Goal: Information Seeking & Learning: Learn about a topic

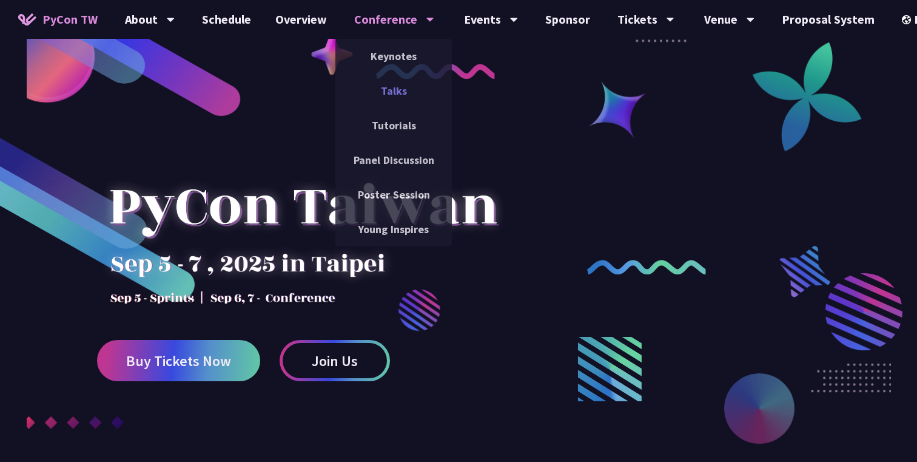
click at [399, 83] on link "Talks" at bounding box center [394, 90] width 116 height 29
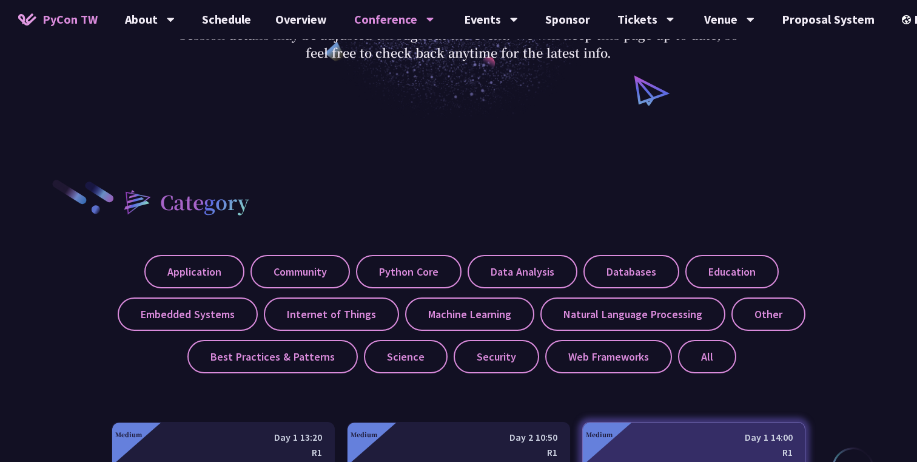
scroll to position [257, 0]
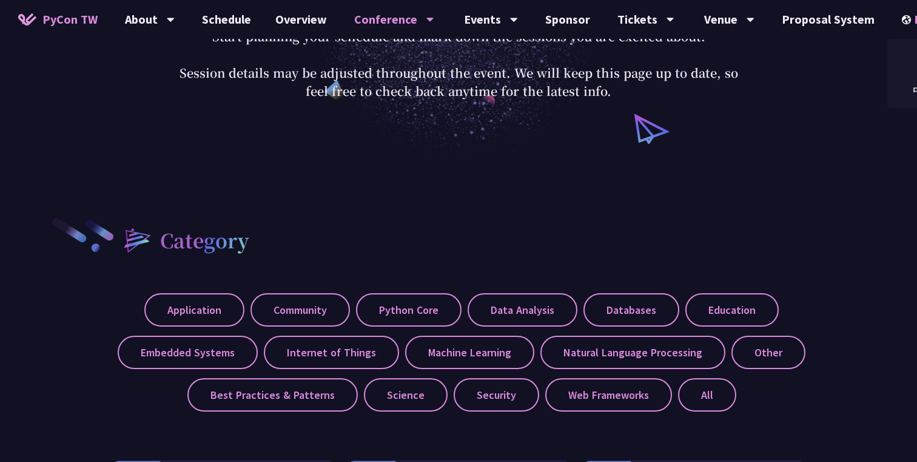
click at [905, 19] on div "EN" at bounding box center [924, 19] width 44 height 39
click at [909, 89] on div "中文" at bounding box center [924, 90] width 73 height 29
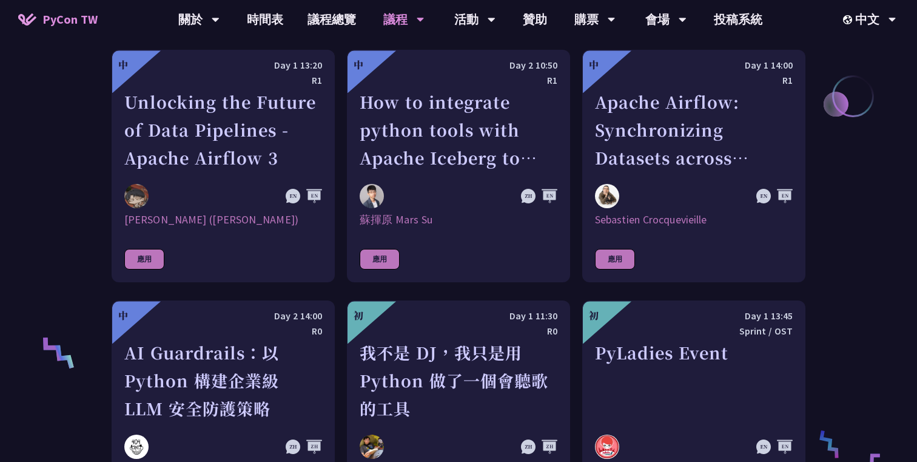
scroll to position [667, 0]
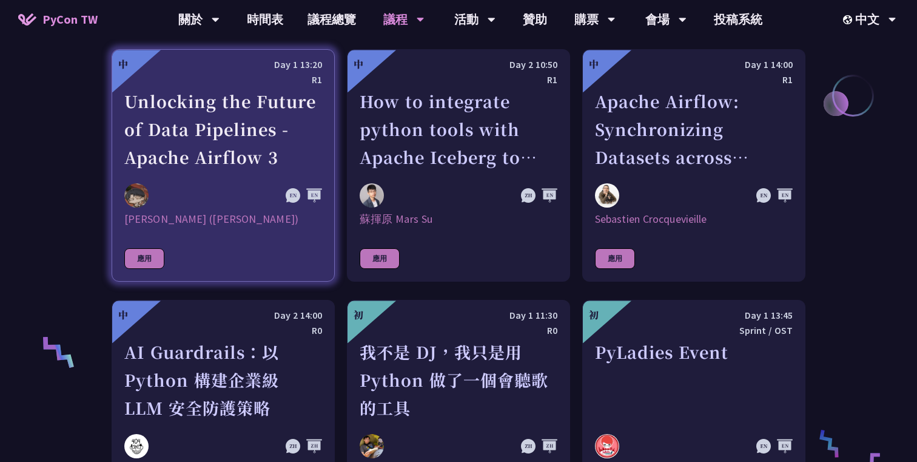
click at [280, 158] on div "Unlocking the Future of Data Pipelines - Apache Airflow 3" at bounding box center [223, 129] width 198 height 84
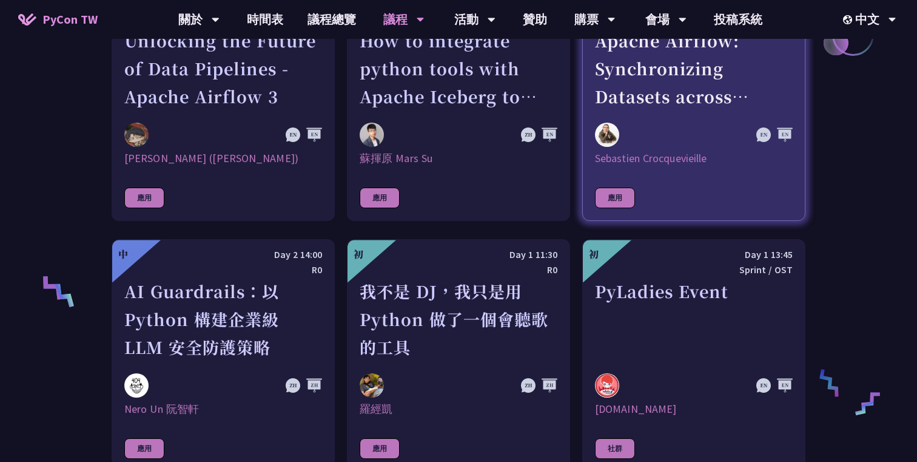
scroll to position [732, 0]
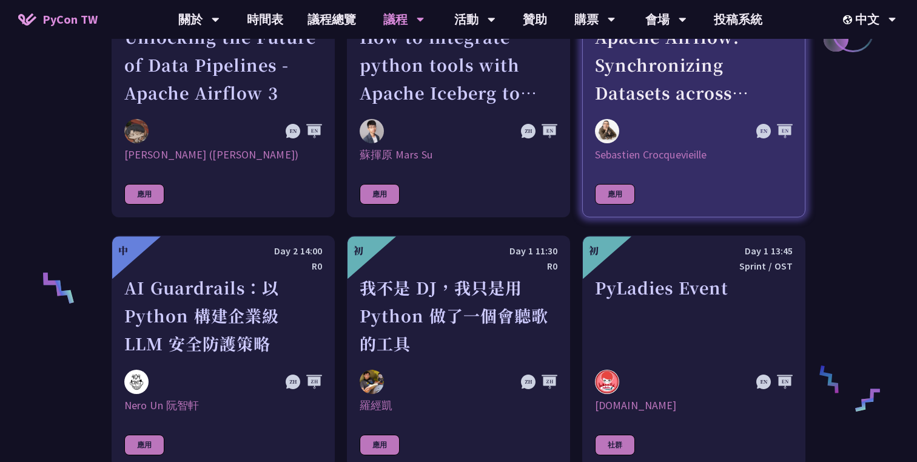
click at [657, 86] on div "Apache Airflow: Synchronizing Datasets across Multiple instances" at bounding box center [694, 65] width 198 height 84
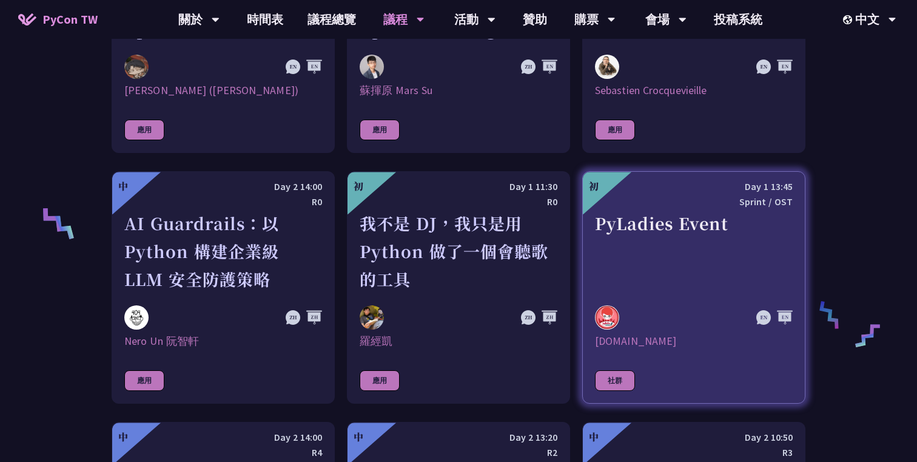
scroll to position [780, 0]
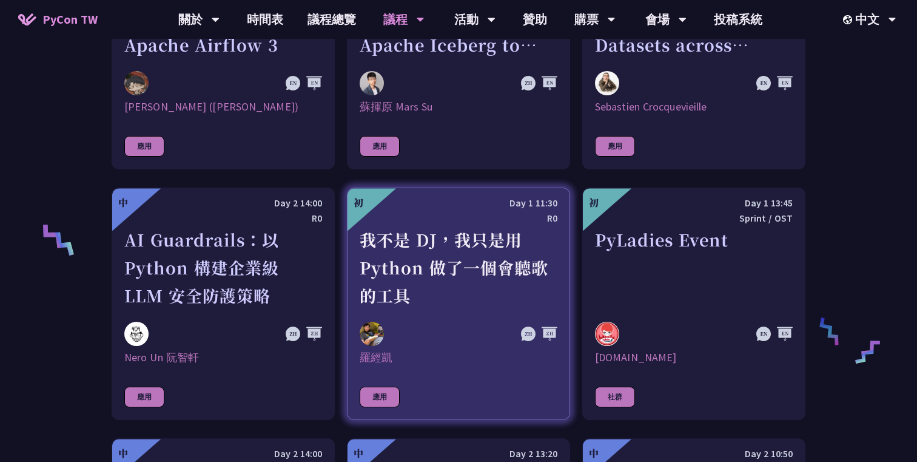
click at [413, 296] on div "我不是 DJ，我只是用 Python 做了一個會聽歌的工具" at bounding box center [459, 268] width 198 height 84
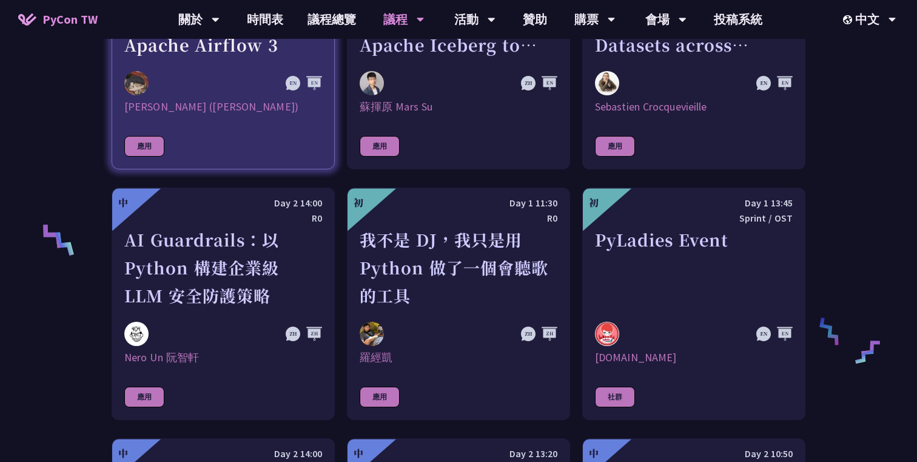
click at [223, 113] on div "李唯 (Wei Lee)" at bounding box center [223, 107] width 198 height 15
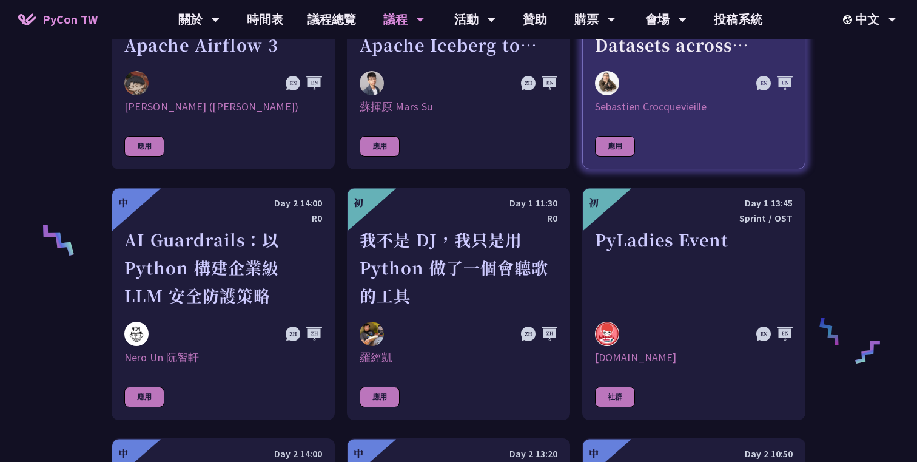
click at [656, 72] on div at bounding box center [664, 83] width 138 height 24
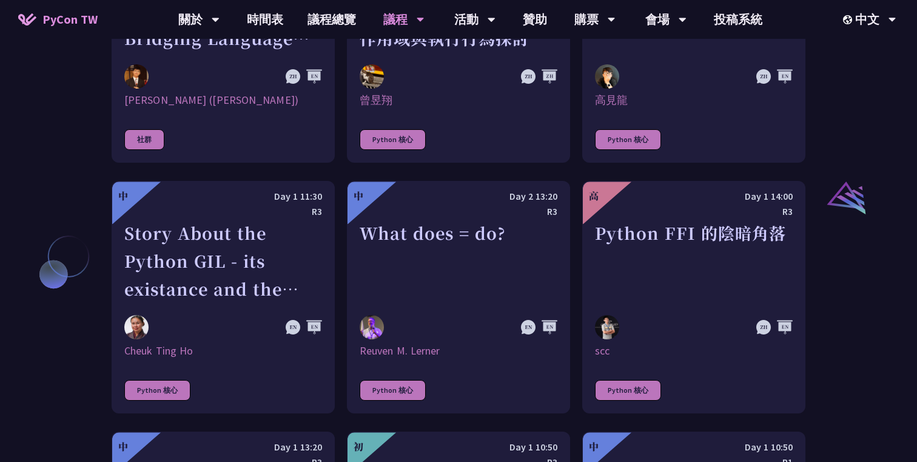
scroll to position [1297, 0]
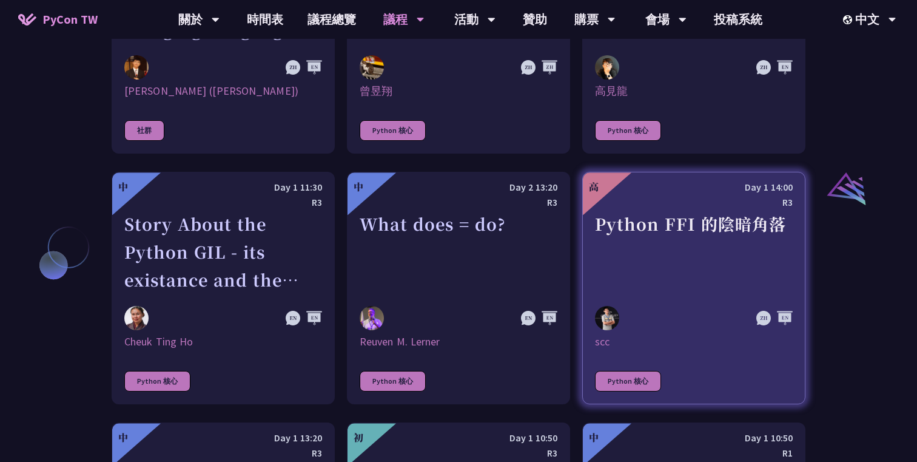
click at [667, 201] on div "R3" at bounding box center [694, 202] width 198 height 15
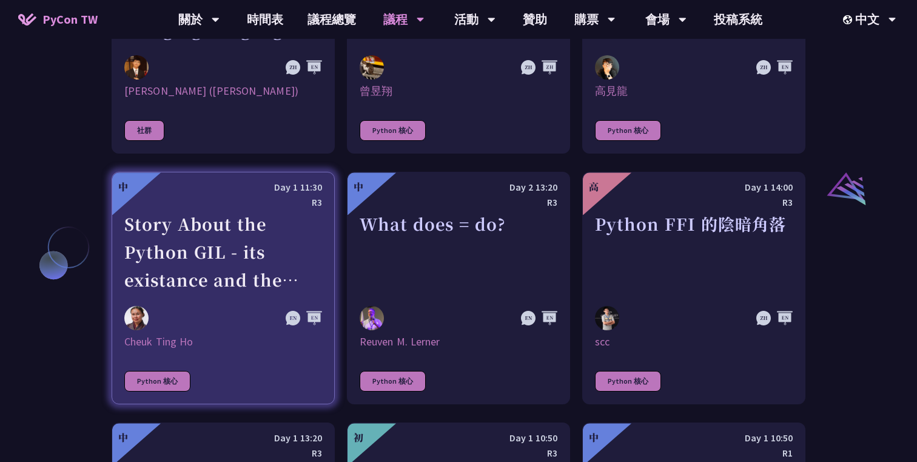
click at [300, 232] on div "Story About the Python GIL - its existance and the lack there of" at bounding box center [223, 252] width 198 height 84
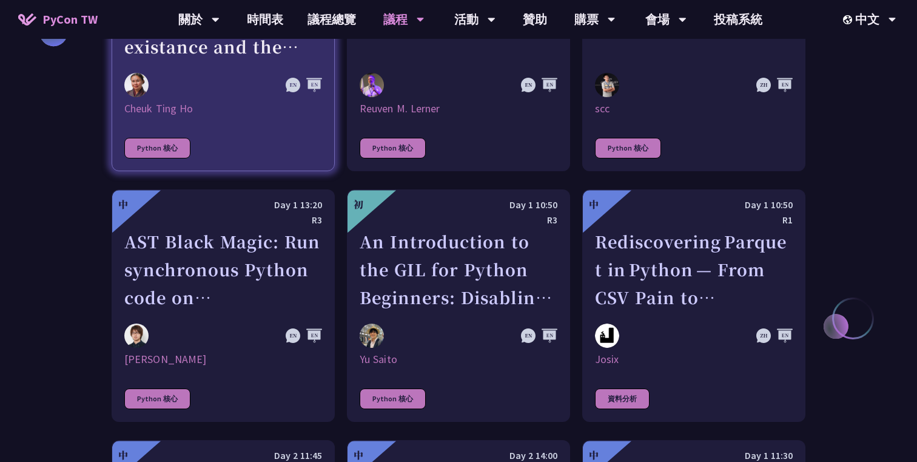
scroll to position [1531, 0]
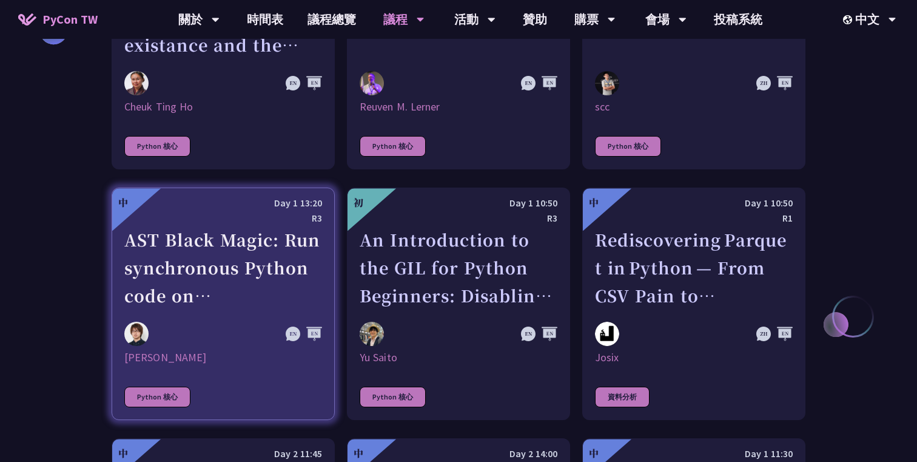
click at [311, 219] on div "R3" at bounding box center [223, 218] width 198 height 15
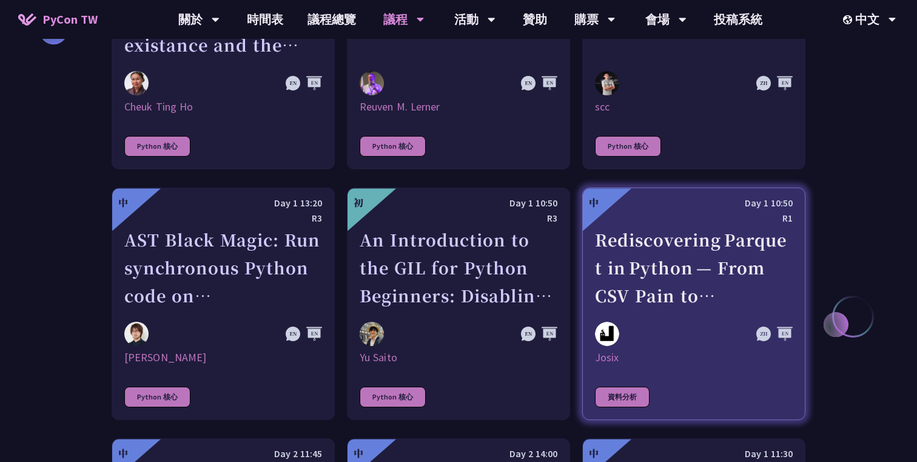
click at [759, 257] on div "Rediscovering Parquet in Python — From CSV Pain to Columnar Gain" at bounding box center [694, 268] width 198 height 84
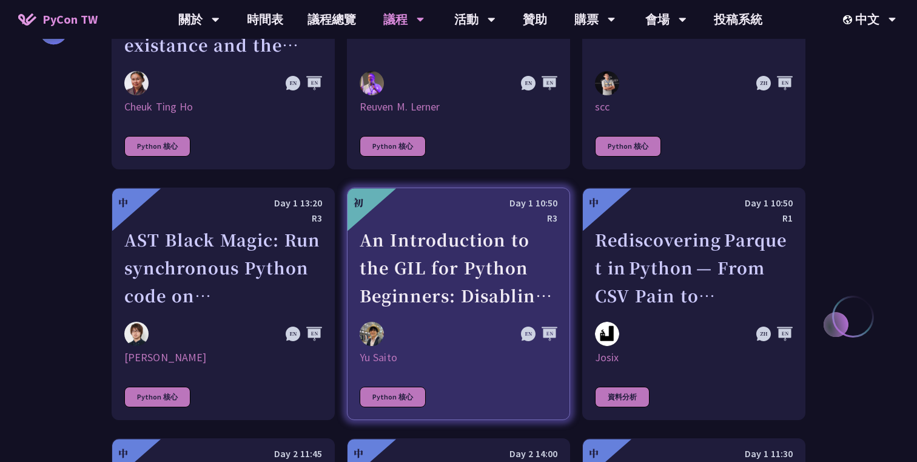
click at [507, 224] on div "R3" at bounding box center [459, 218] width 198 height 15
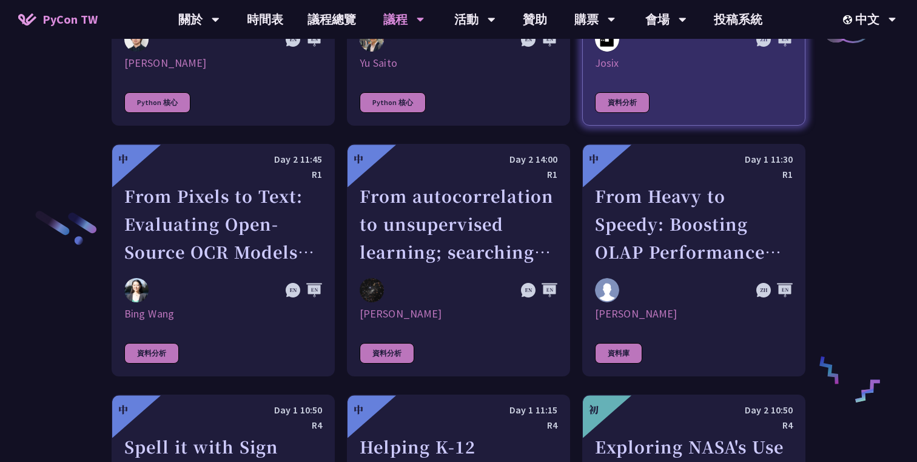
scroll to position [1846, 0]
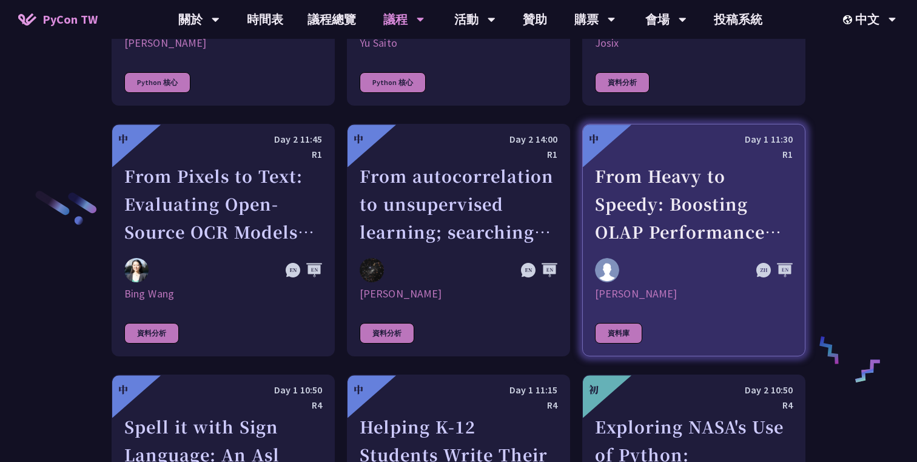
click at [672, 223] on div "From Heavy to Speedy: Boosting OLAP Performance with Spark Variant Shredding" at bounding box center [694, 204] width 198 height 84
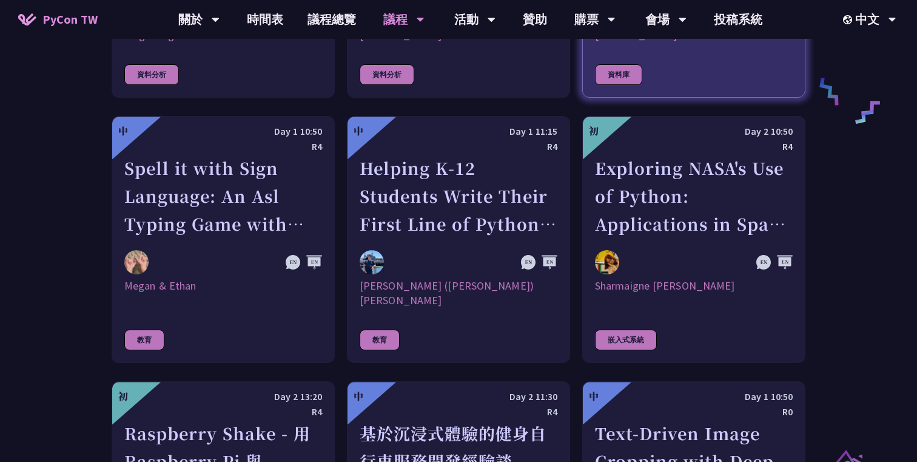
scroll to position [2105, 0]
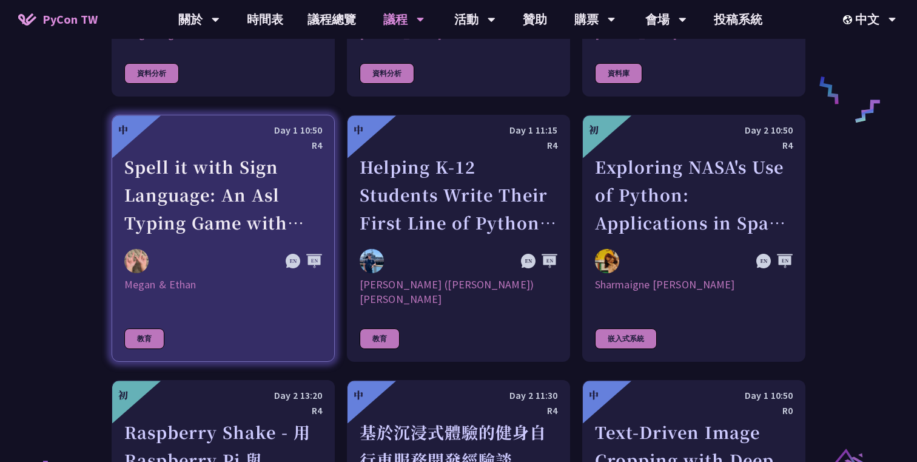
click at [299, 221] on div "Spell it with Sign Language: An Asl Typing Game with MediaPipe" at bounding box center [223, 195] width 198 height 84
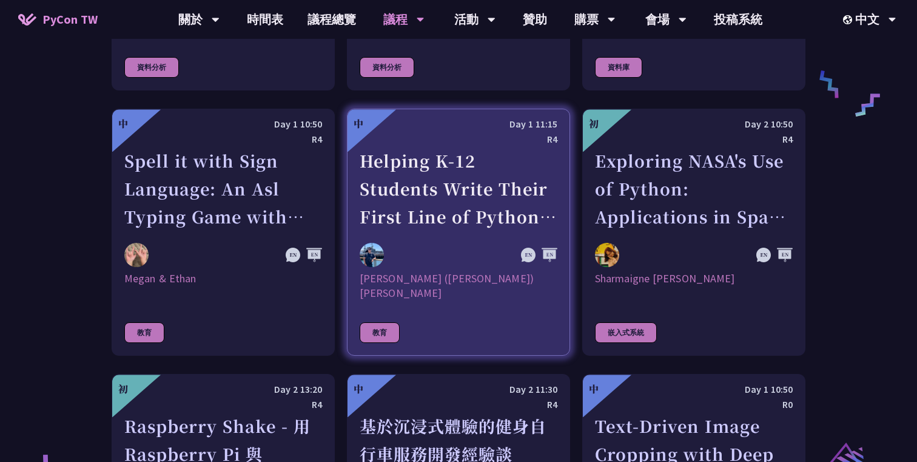
scroll to position [2113, 0]
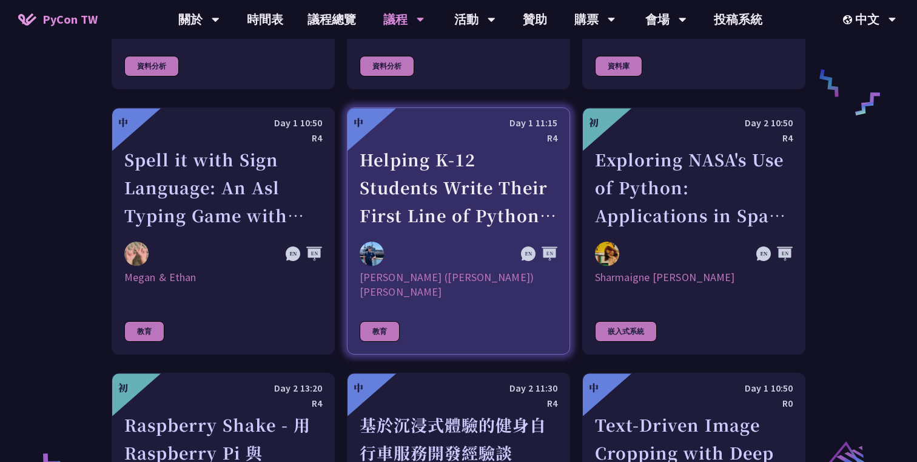
click at [430, 223] on div "Helping K-12 Students Write Their First Line of Python: Building a Game-Based L…" at bounding box center [459, 188] width 198 height 84
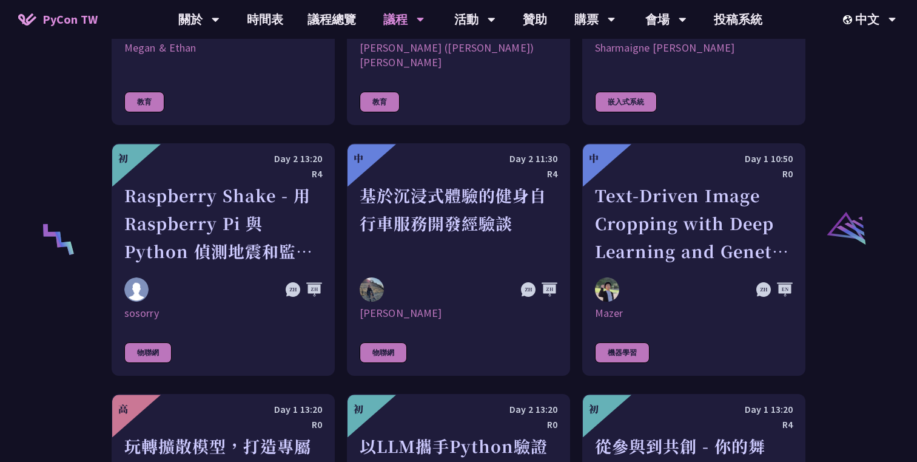
scroll to position [2347, 0]
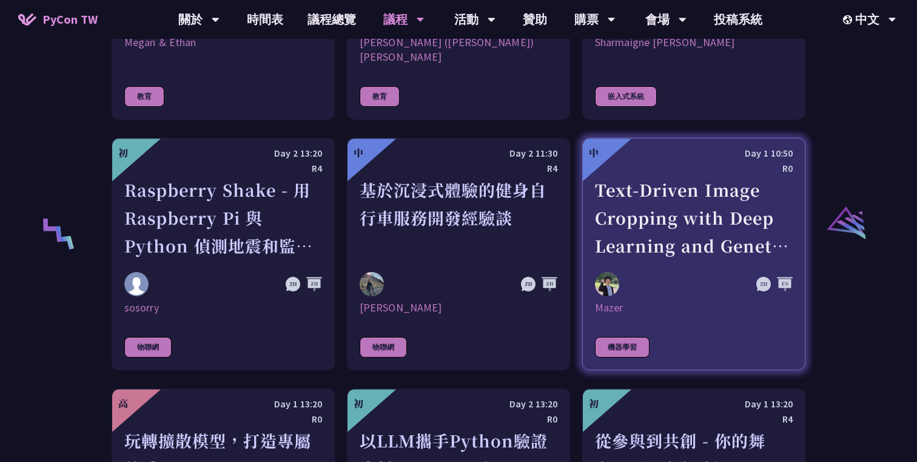
click at [756, 197] on div "Text-Driven Image Cropping with Deep Learning and Genetic Algorithm" at bounding box center [694, 218] width 198 height 84
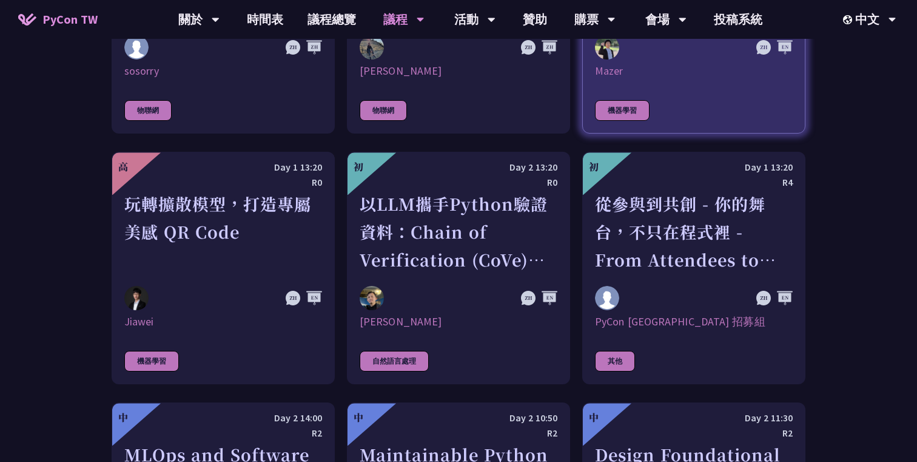
scroll to position [2585, 0]
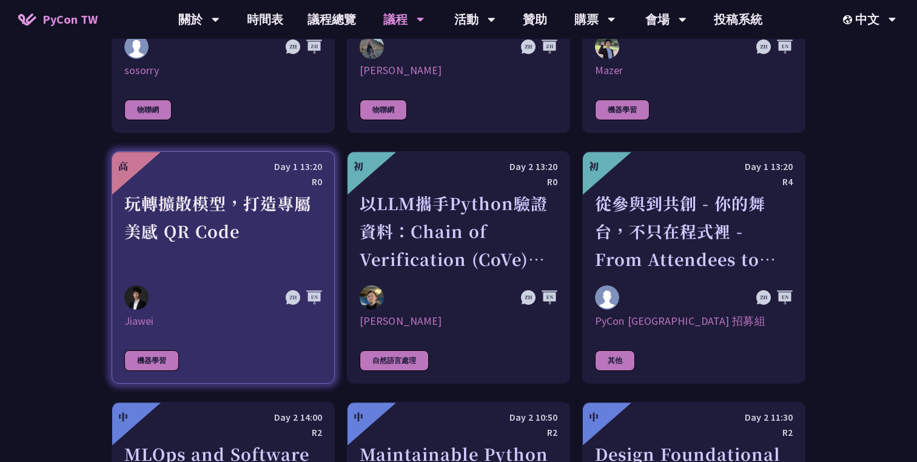
click at [285, 204] on div "玩轉擴散模型，打造專屬美感 QR Code" at bounding box center [223, 231] width 198 height 84
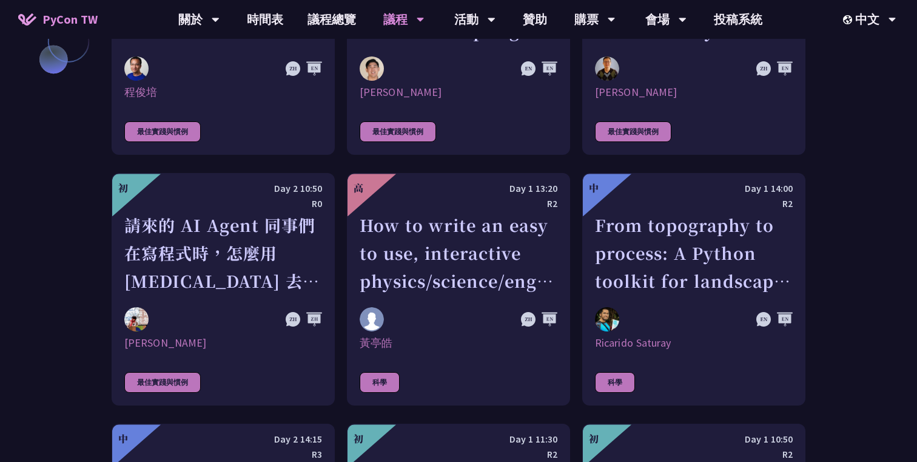
scroll to position [3075, 0]
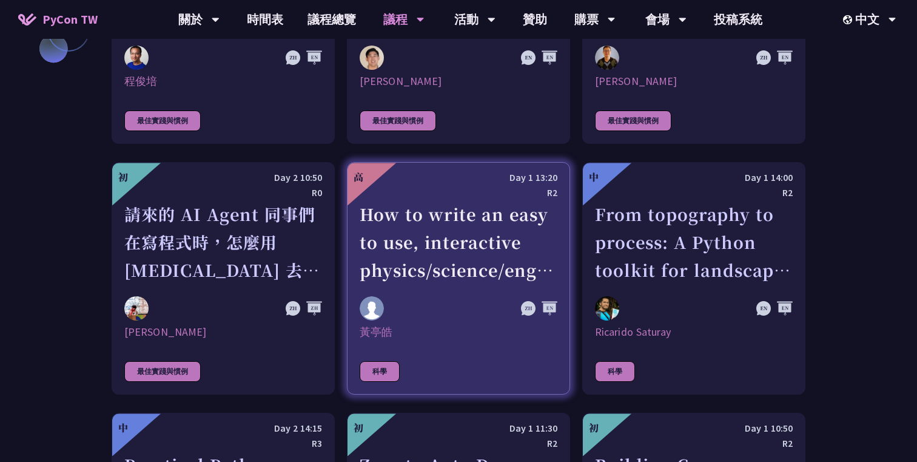
click at [501, 226] on div "How to write an easy to use, interactive physics/science/engineering simulator …" at bounding box center [459, 242] width 198 height 84
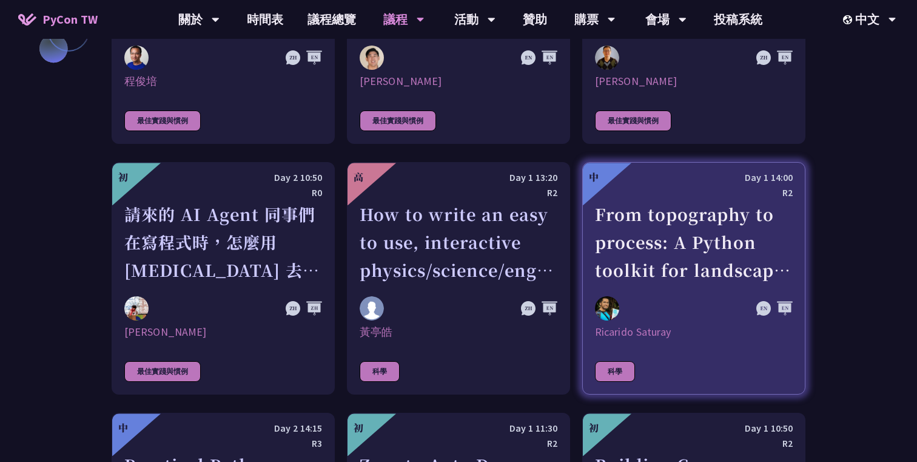
click at [656, 185] on div "R2" at bounding box center [694, 192] width 198 height 15
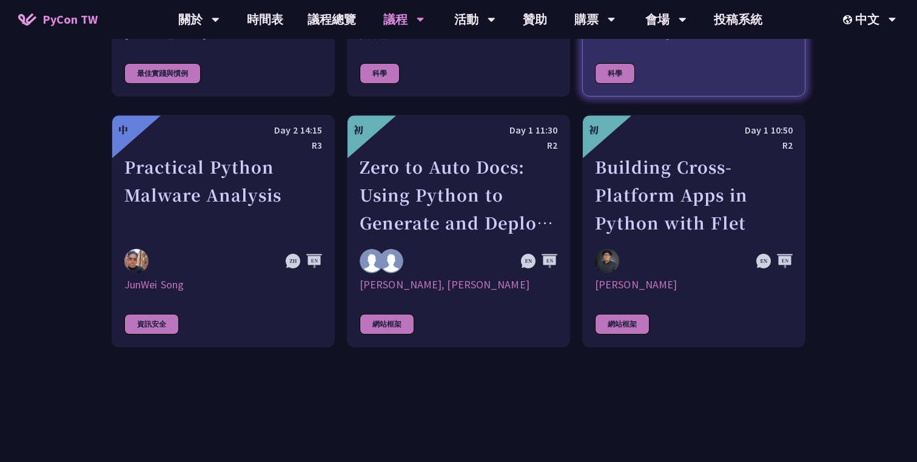
scroll to position [3379, 0]
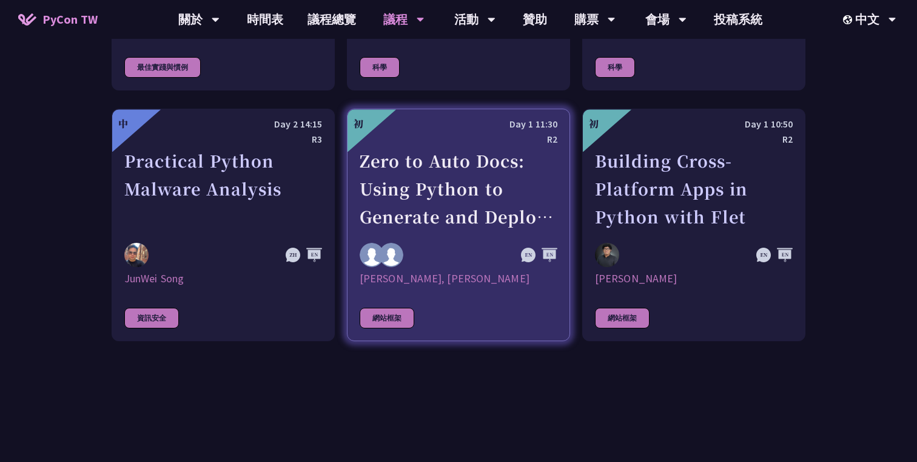
click at [483, 188] on div "Zero to Auto Docs: Using Python to Generate and Deploy Static Sites" at bounding box center [459, 189] width 198 height 84
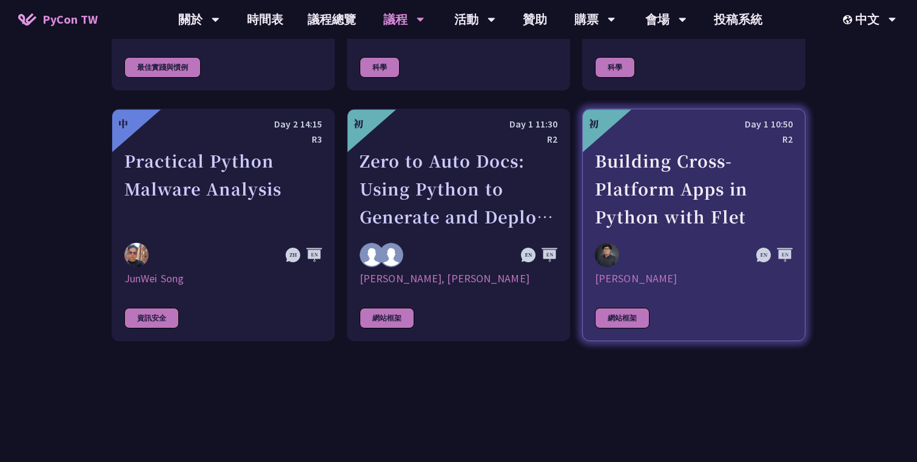
click at [710, 221] on link "初 Day 1 10:50 R2 Building Cross-Platform Apps in Python with Flet Cyrus Mante 網…" at bounding box center [693, 225] width 223 height 232
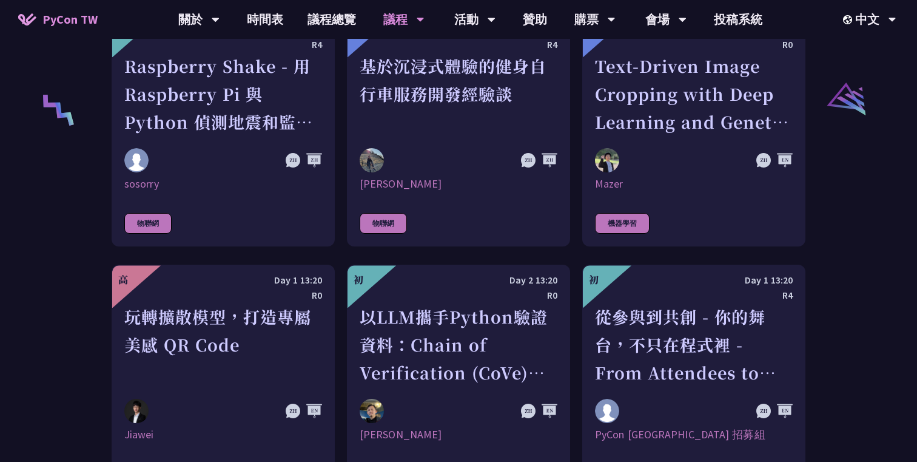
scroll to position [2471, 0]
click at [673, 158] on div at bounding box center [664, 161] width 138 height 24
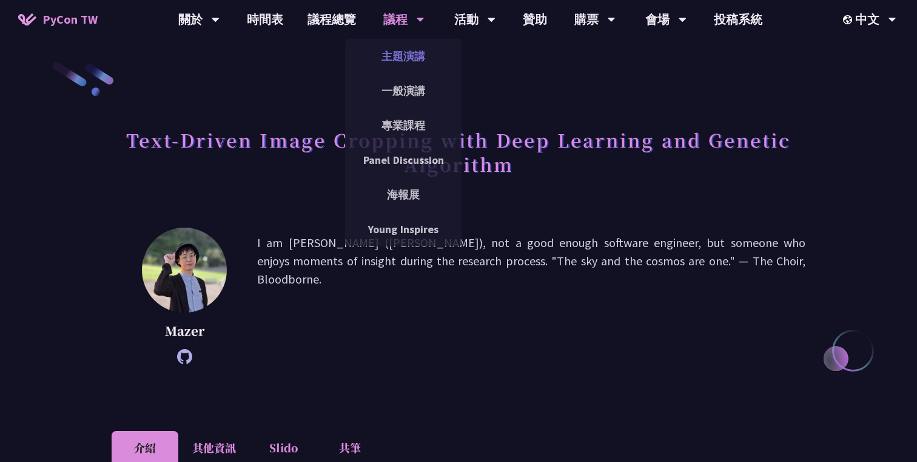
click at [399, 53] on link "主題演講" at bounding box center [403, 56] width 116 height 29
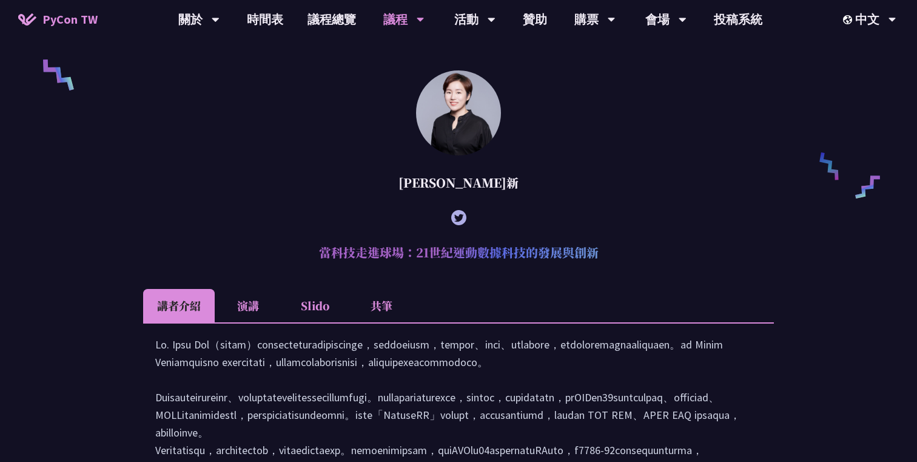
scroll to position [871, 0]
click at [245, 323] on li "演講" at bounding box center [248, 305] width 67 height 33
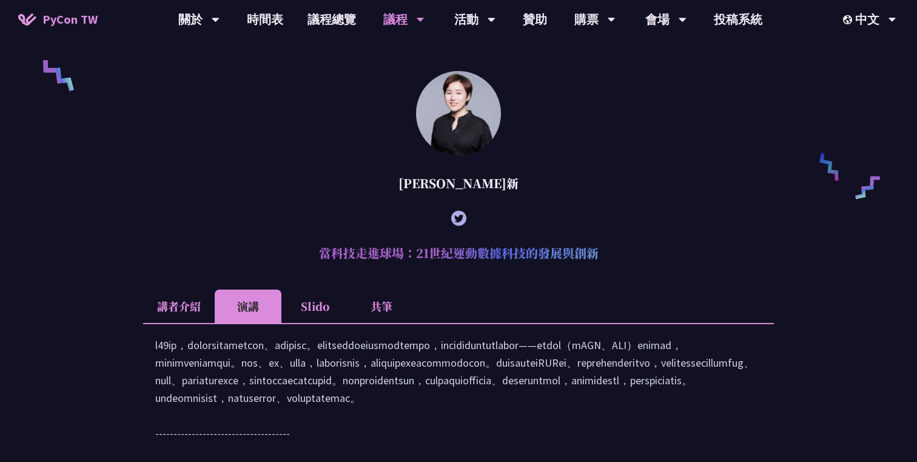
click at [307, 323] on li "Slido" at bounding box center [315, 305] width 67 height 33
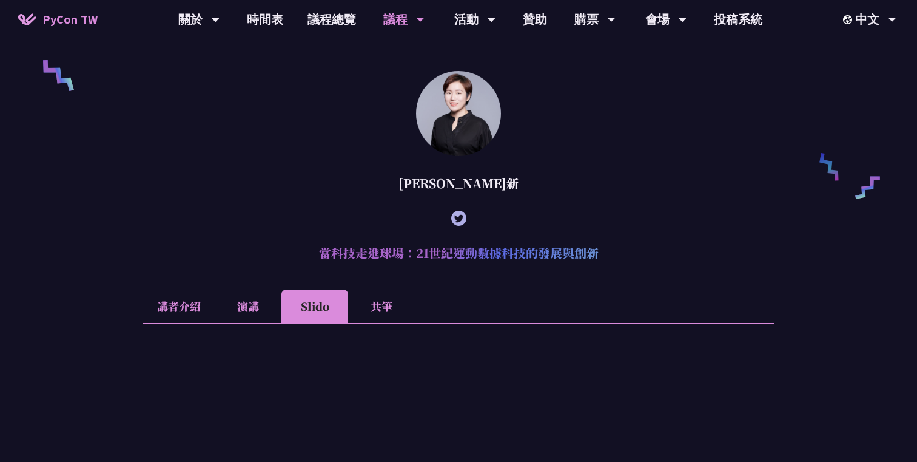
click at [261, 317] on li "演講" at bounding box center [248, 305] width 67 height 33
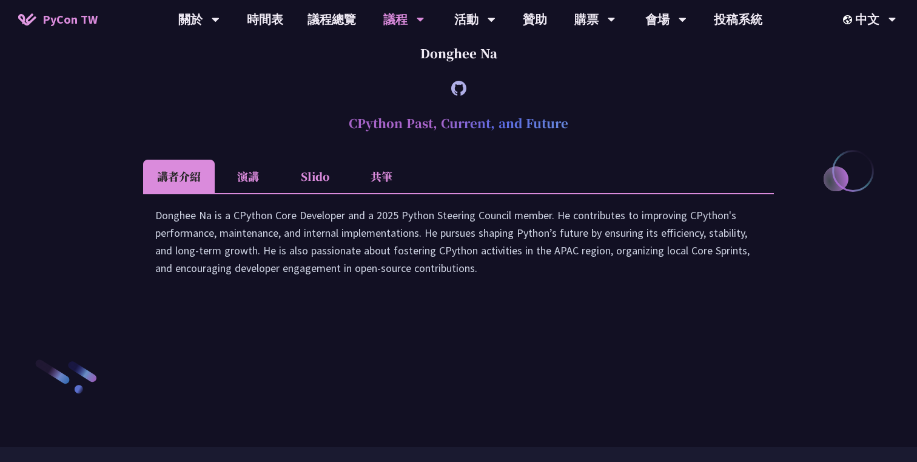
scroll to position [1603, 0]
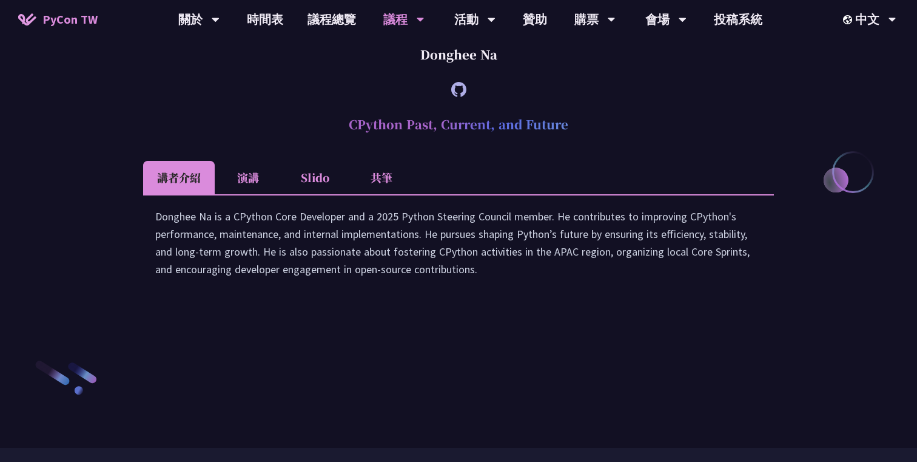
click at [261, 194] on li "演講" at bounding box center [248, 177] width 67 height 33
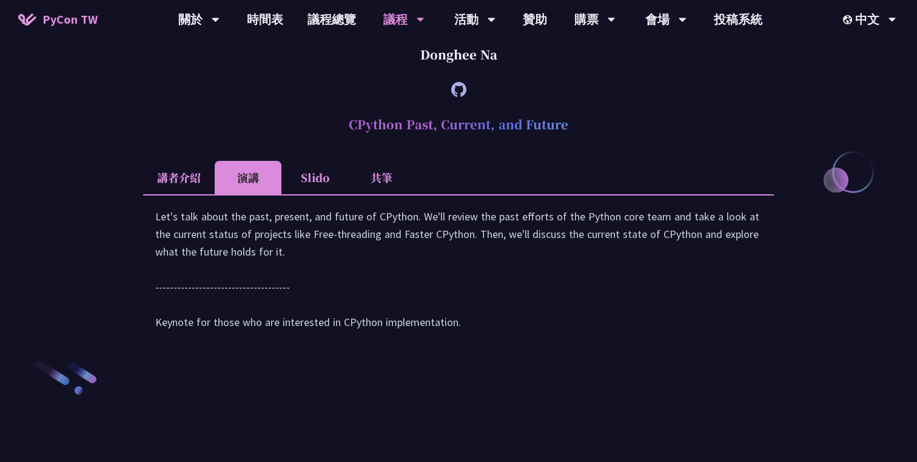
click at [300, 194] on li "Slido" at bounding box center [315, 177] width 67 height 33
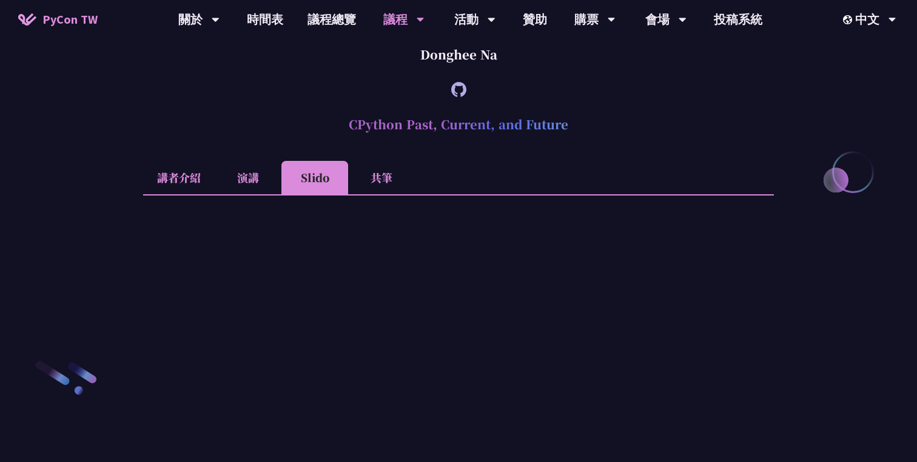
click at [207, 194] on li "講者介紹" at bounding box center [179, 177] width 72 height 33
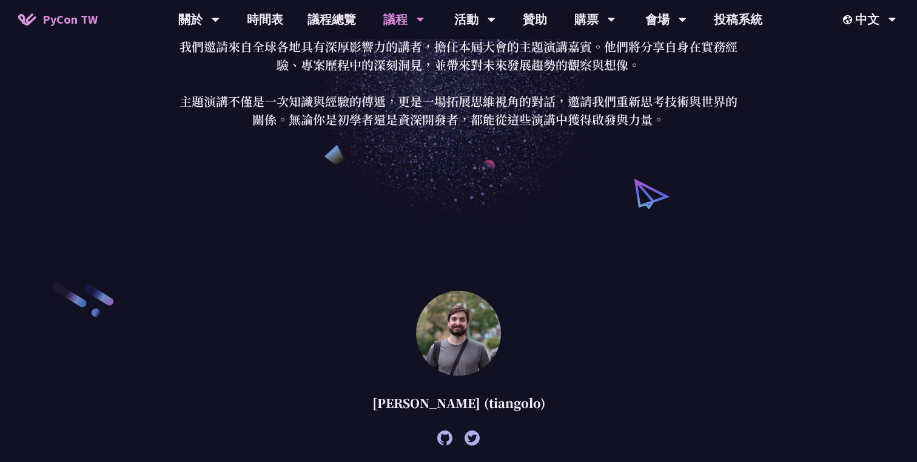
scroll to position [0, 0]
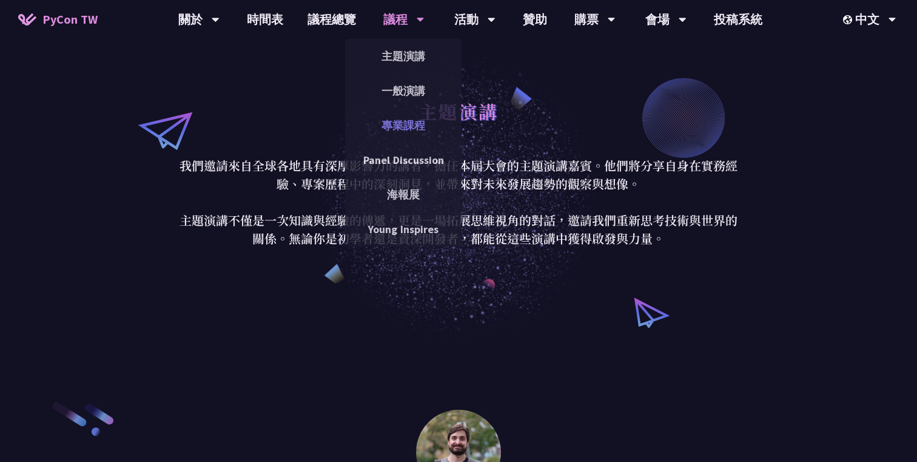
click at [415, 128] on link "專業課程" at bounding box center [403, 125] width 116 height 29
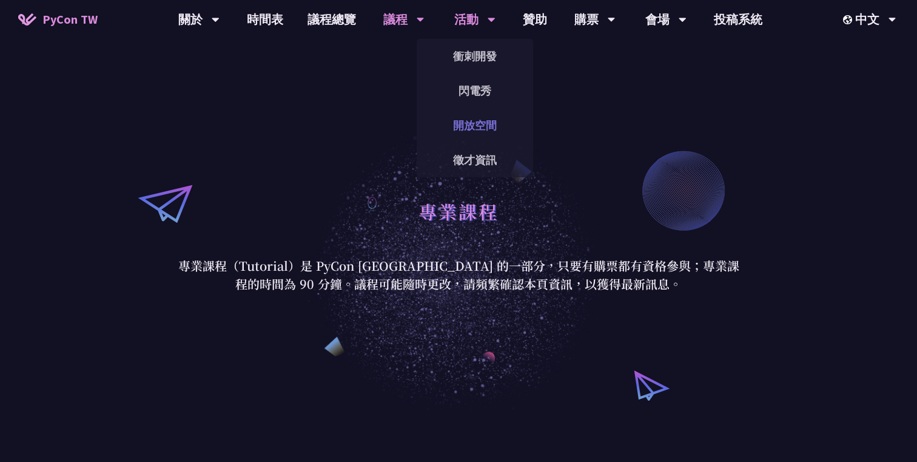
click at [488, 127] on link "開放空間" at bounding box center [475, 125] width 116 height 29
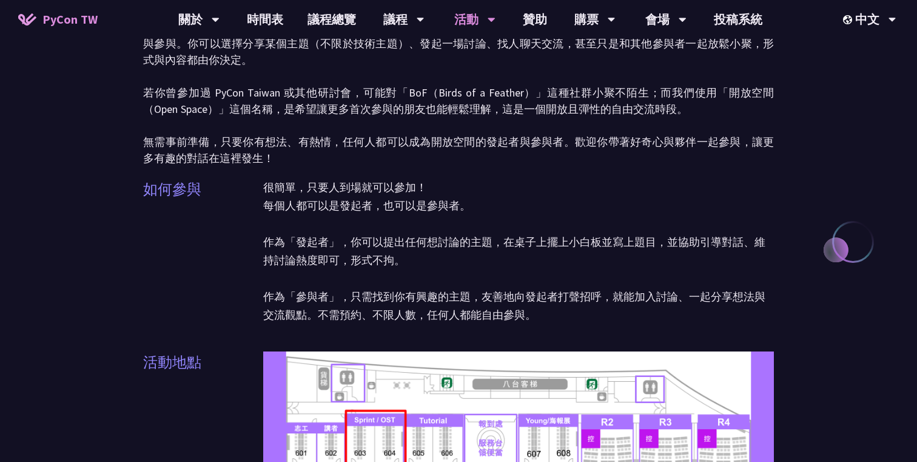
scroll to position [92, 0]
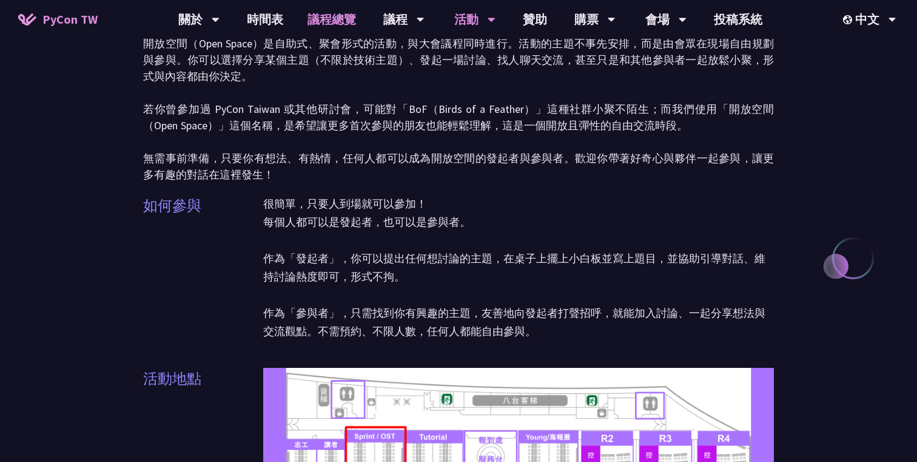
click at [347, 19] on link "議程總覽" at bounding box center [331, 19] width 73 height 39
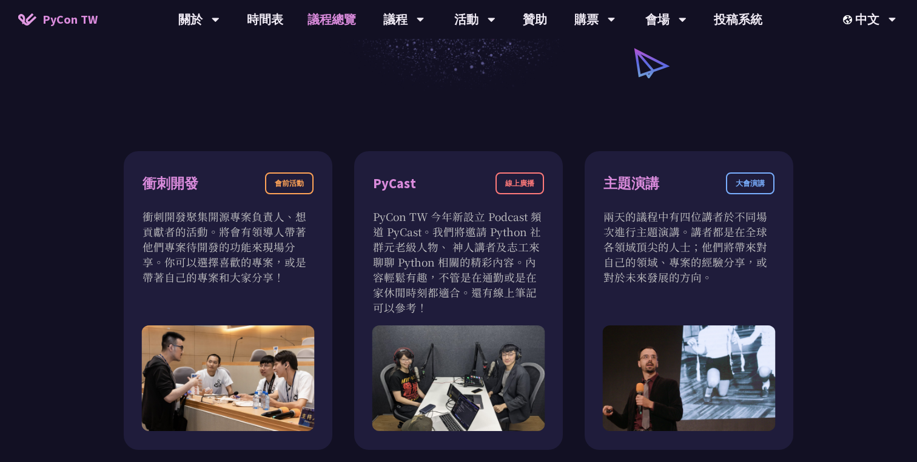
scroll to position [317, 0]
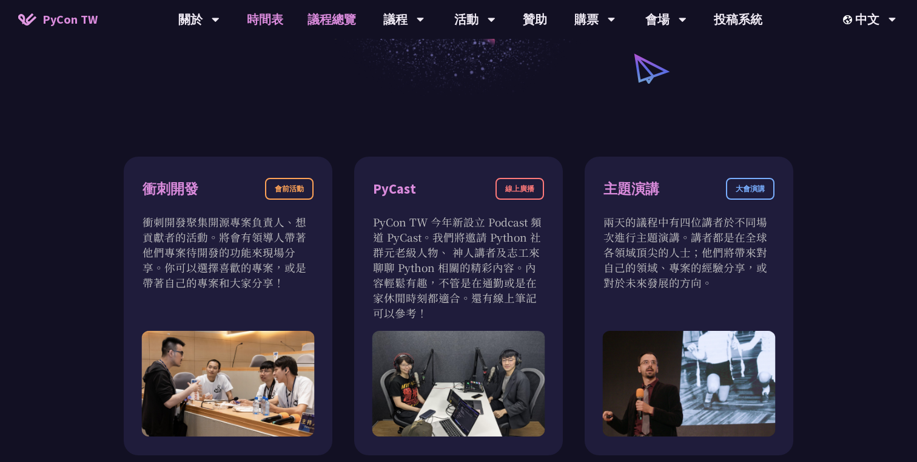
click at [277, 25] on link "時間表" at bounding box center [265, 19] width 61 height 39
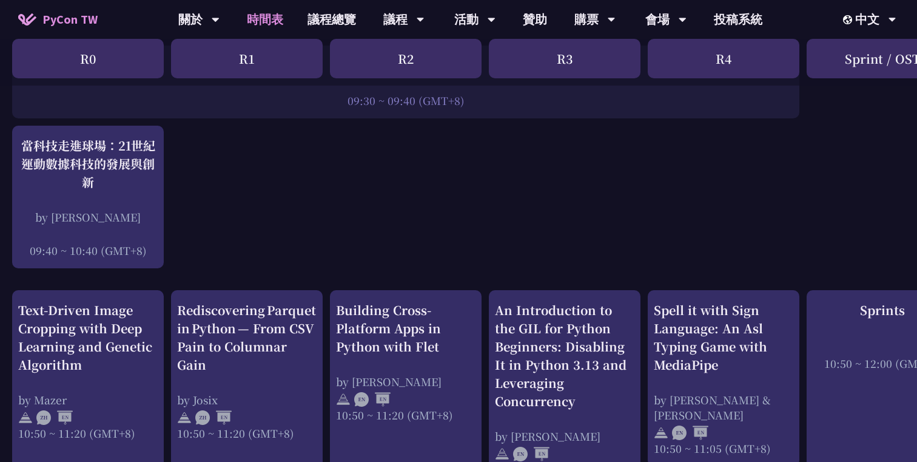
scroll to position [283, 0]
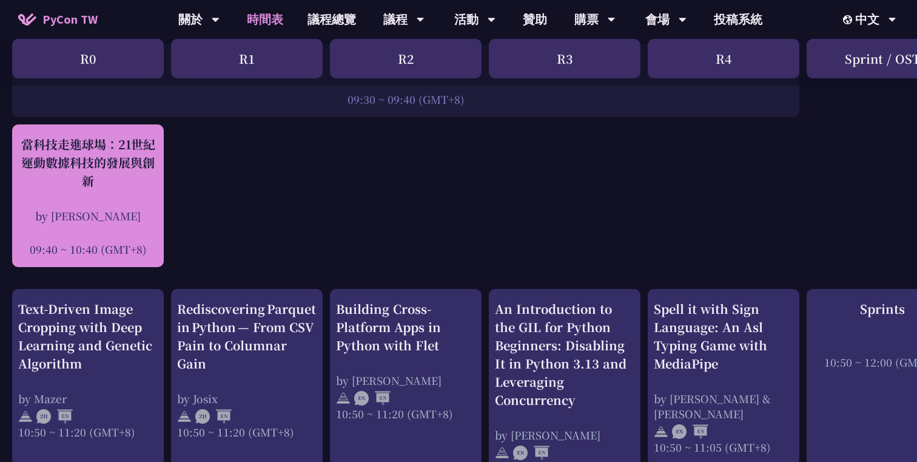
click at [106, 178] on div "當科技走進球場：21世紀運動數據科技的發展與創新" at bounding box center [88, 162] width 140 height 55
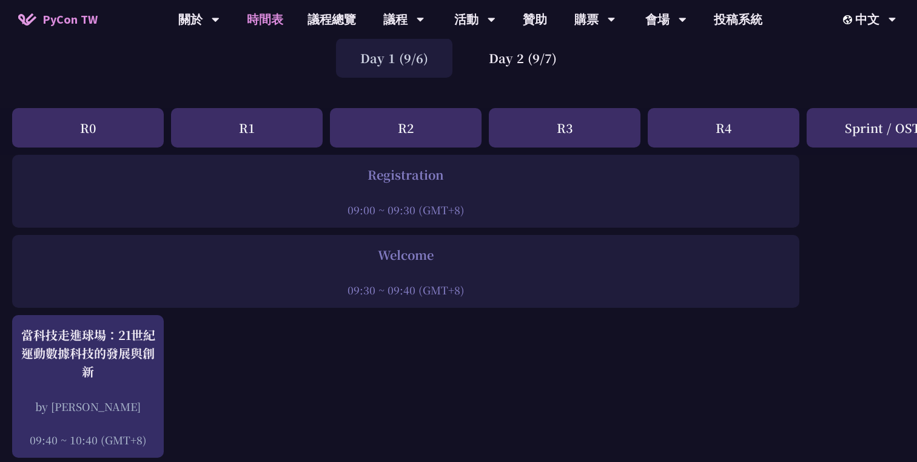
scroll to position [0, 0]
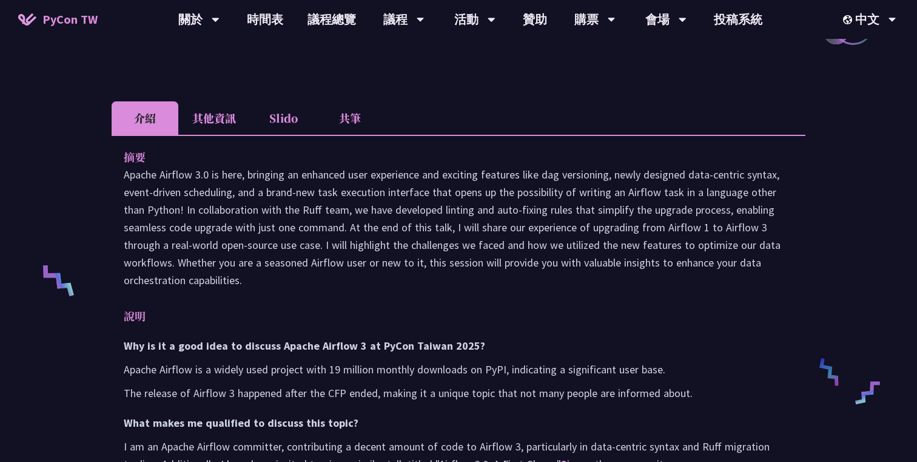
scroll to position [360, 0]
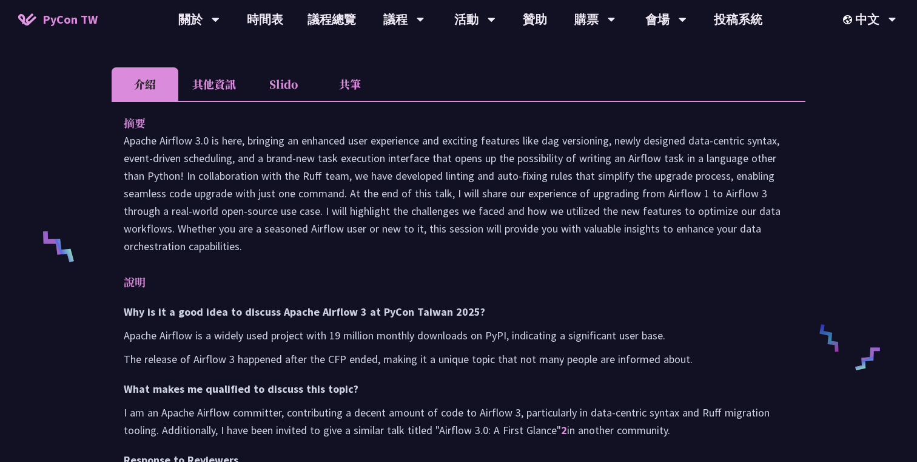
drag, startPoint x: 122, startPoint y: 138, endPoint x: 258, endPoint y: 249, distance: 176.3
click at [313, 273] on div "Translate" at bounding box center [319, 270] width 33 height 11
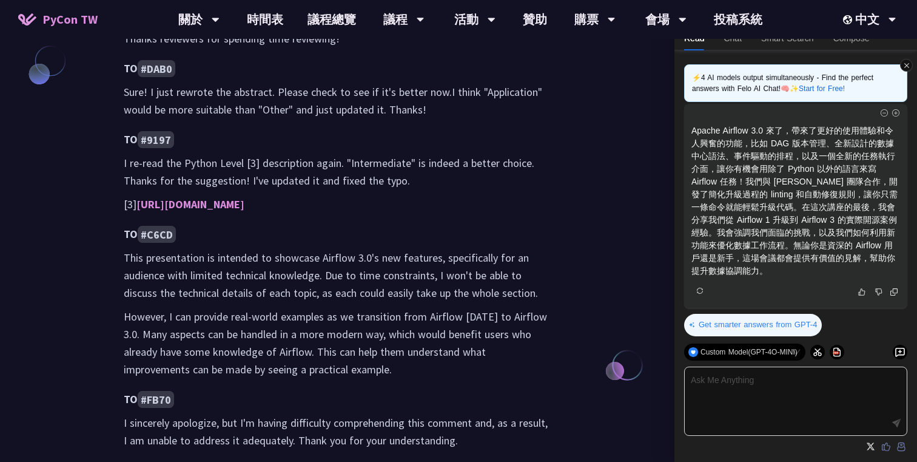
scroll to position [1063, 0]
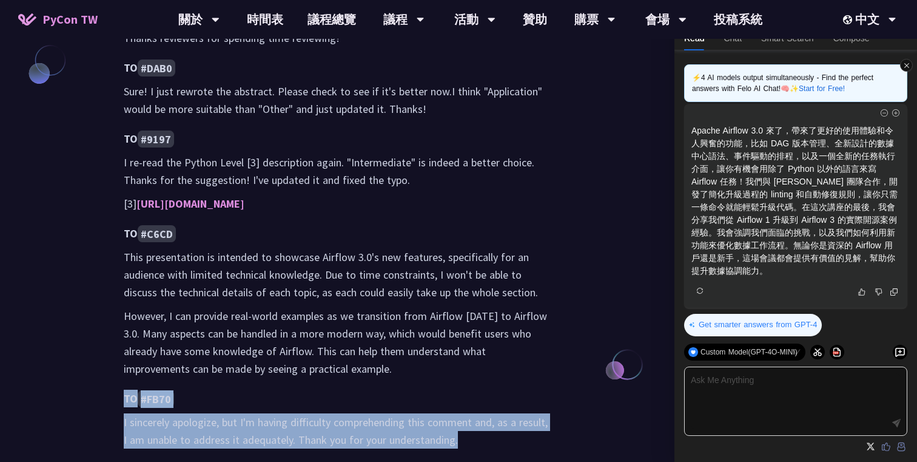
drag, startPoint x: 132, startPoint y: 346, endPoint x: 463, endPoint y: 382, distance: 333.2
click at [463, 382] on div "摘要 Apache Airflow 3.0 is here, bringing an enhanced user experience and excitin…" at bounding box center [337, 23] width 451 height 946
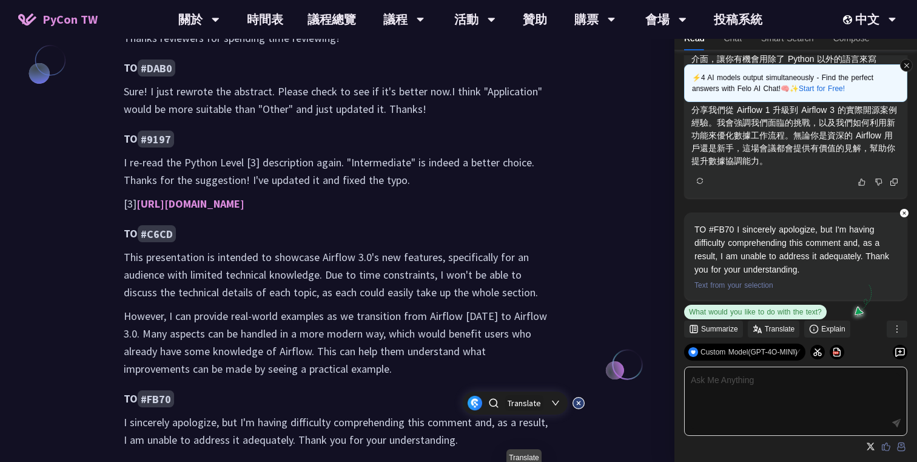
click at [513, 405] on div "Translate" at bounding box center [524, 402] width 33 height 11
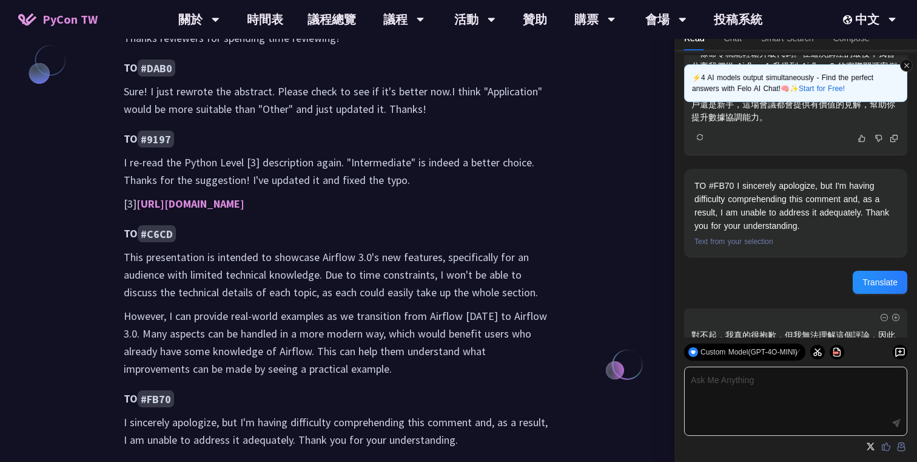
scroll to position [521, 0]
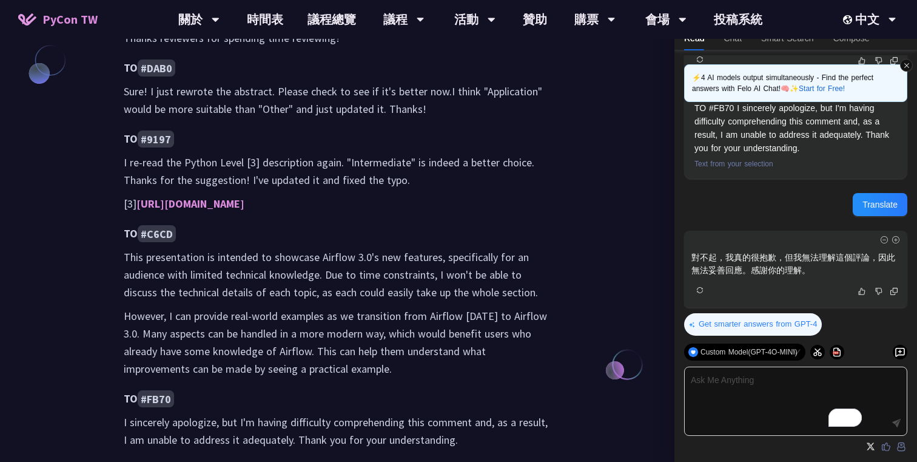
click at [509, 413] on p "I sincerely apologize, but I'm having difficulty comprehending this comment and…" at bounding box center [337, 430] width 427 height 35
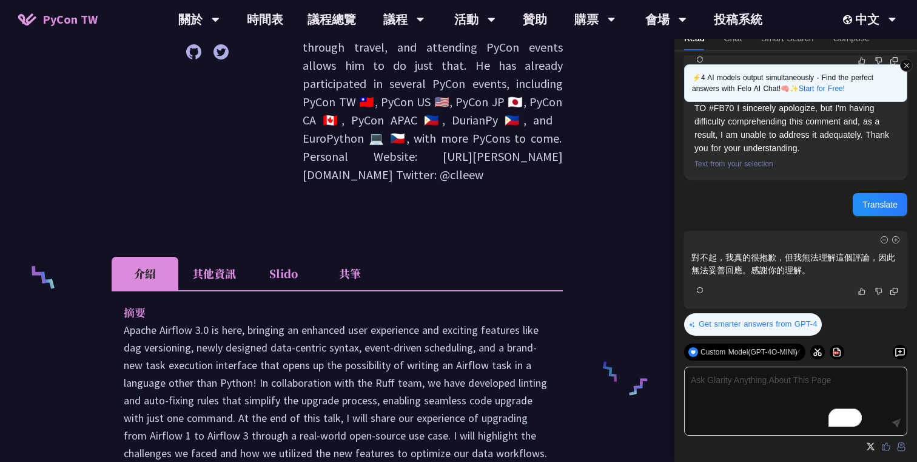
scroll to position [317, 0]
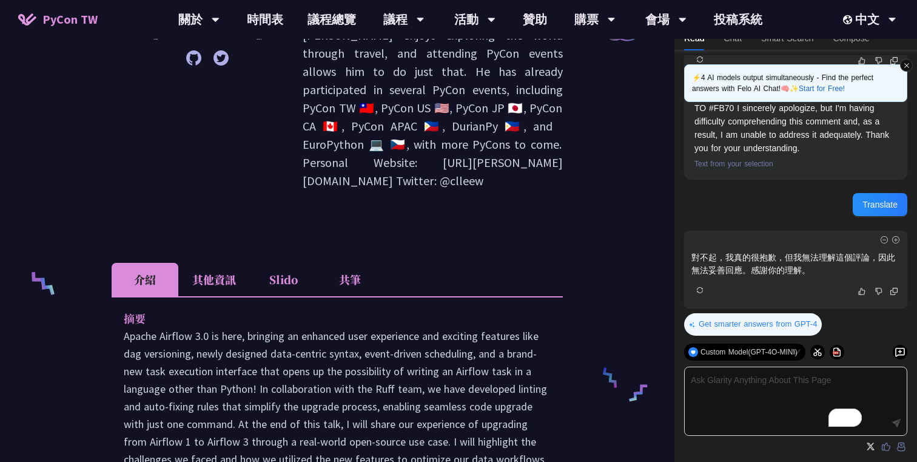
click at [354, 263] on li "共筆" at bounding box center [350, 279] width 67 height 33
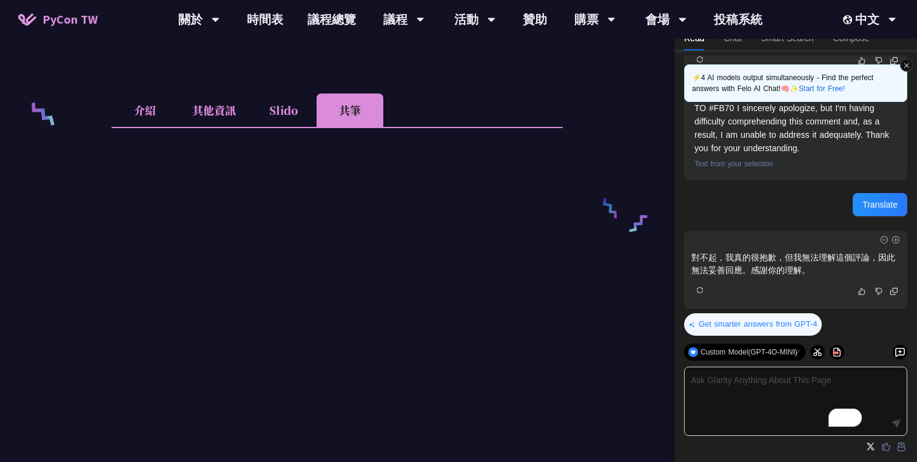
scroll to position [491, 0]
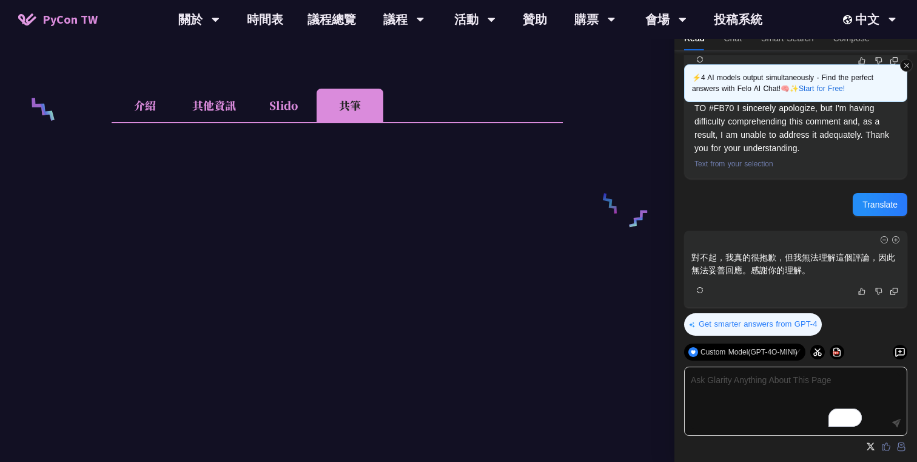
click at [291, 89] on li "Slido" at bounding box center [283, 105] width 67 height 33
click at [210, 89] on li "其他資訊" at bounding box center [214, 105] width 72 height 33
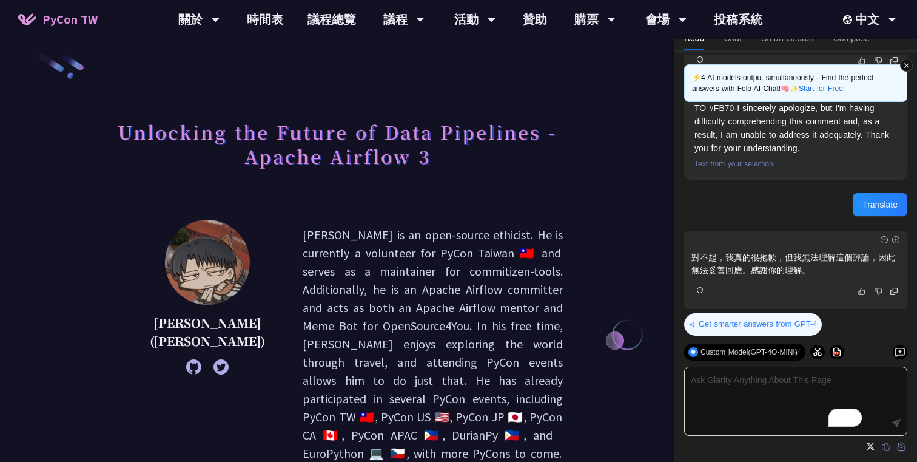
scroll to position [0, 0]
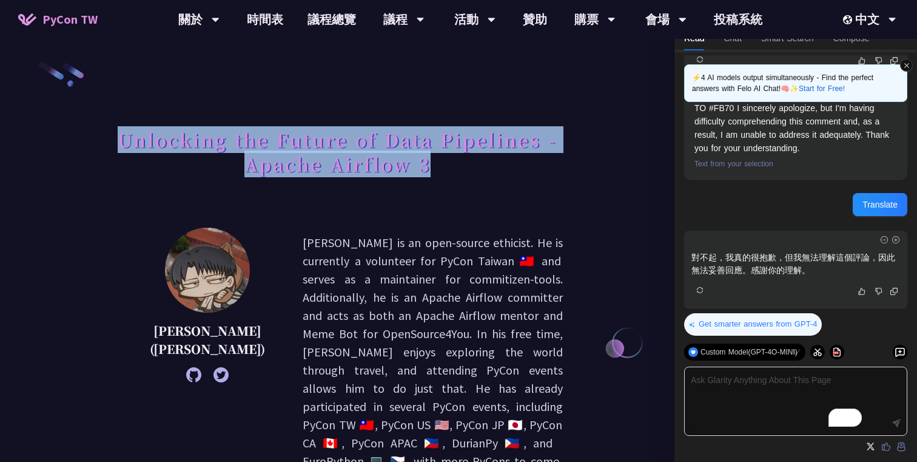
drag, startPoint x: 444, startPoint y: 168, endPoint x: 123, endPoint y: 142, distance: 321.4
click at [123, 142] on h1 "Unlocking the Future of Data Pipelines - Apache Airflow 3" at bounding box center [337, 151] width 451 height 61
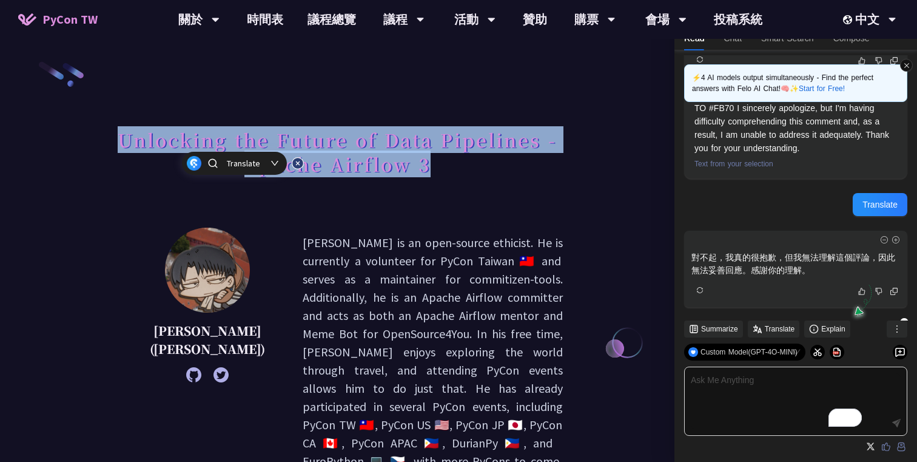
scroll to position [604, 0]
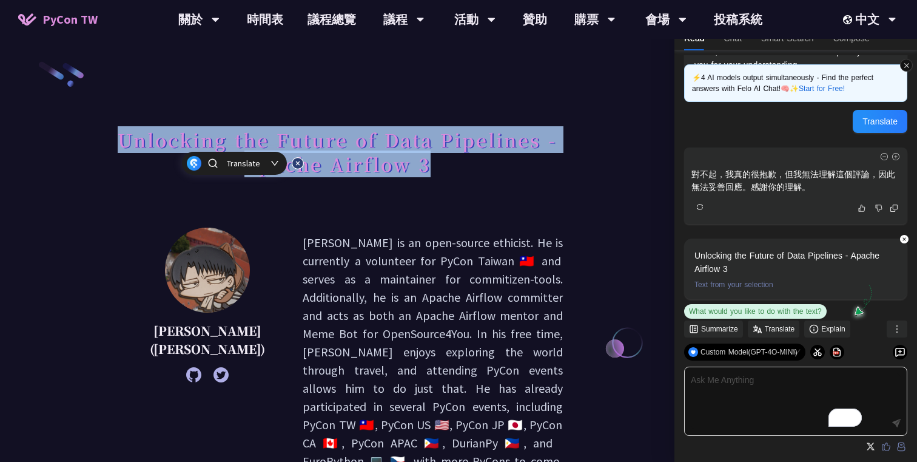
copy h1 "Unlocking the Future of Data Pipelines - Apache Airflow 3"
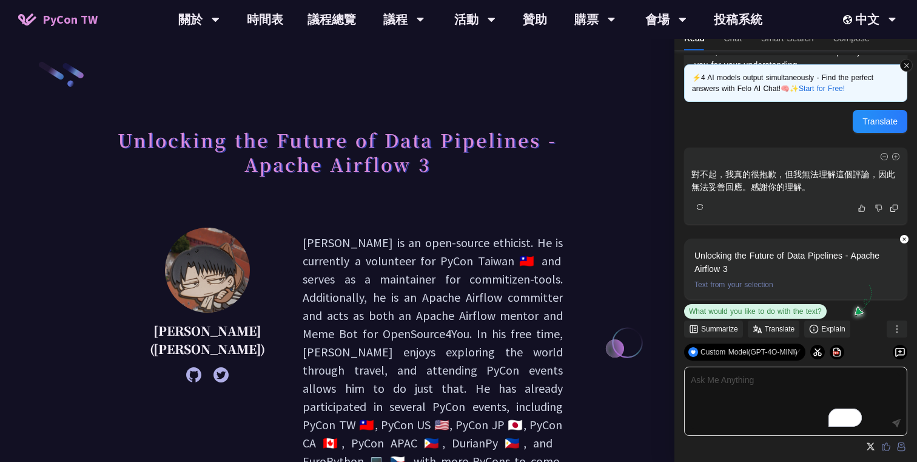
scroll to position [521, 0]
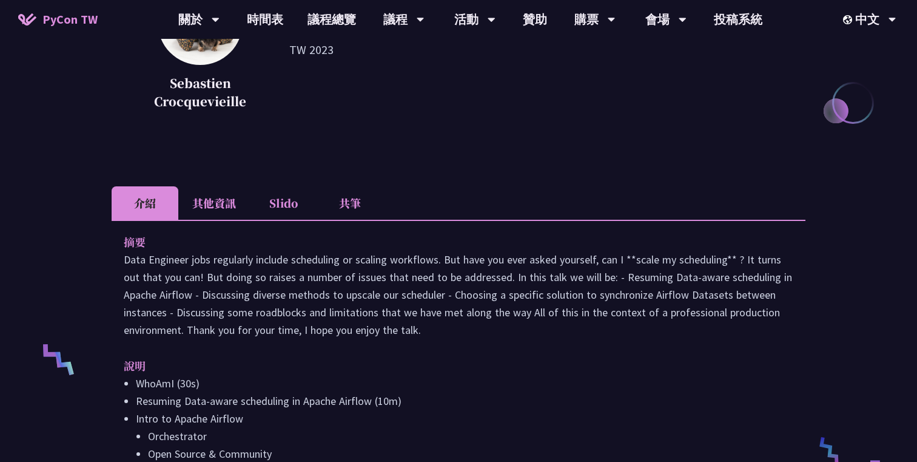
scroll to position [361, 0]
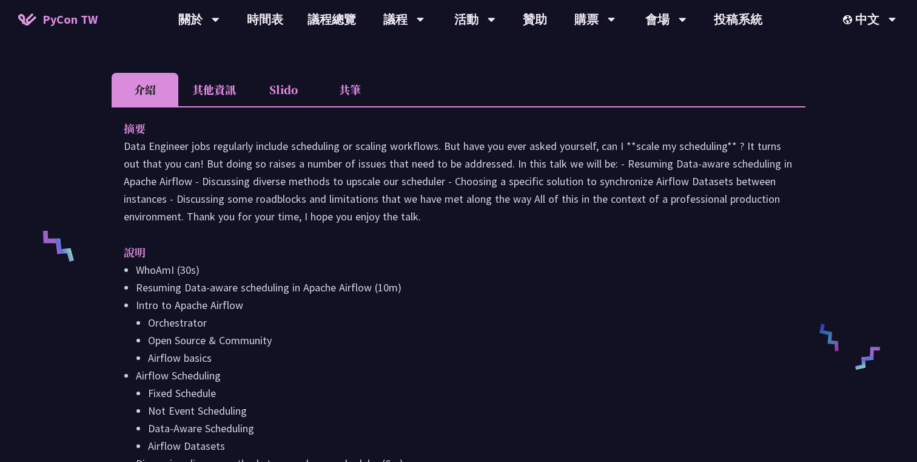
drag, startPoint x: 425, startPoint y: 218, endPoint x: 125, endPoint y: 157, distance: 305.9
click at [125, 155] on p "Data Engineer jobs regularly include scheduling or scaling workflows. But have …" at bounding box center [459, 181] width 670 height 88
drag, startPoint x: 123, startPoint y: 143, endPoint x: 431, endPoint y: 215, distance: 316.6
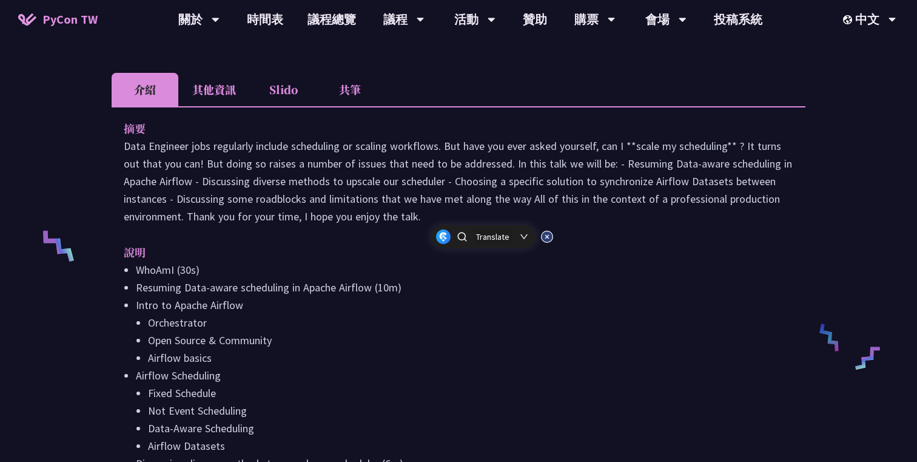
click at [492, 238] on div "Translate" at bounding box center [492, 236] width 33 height 11
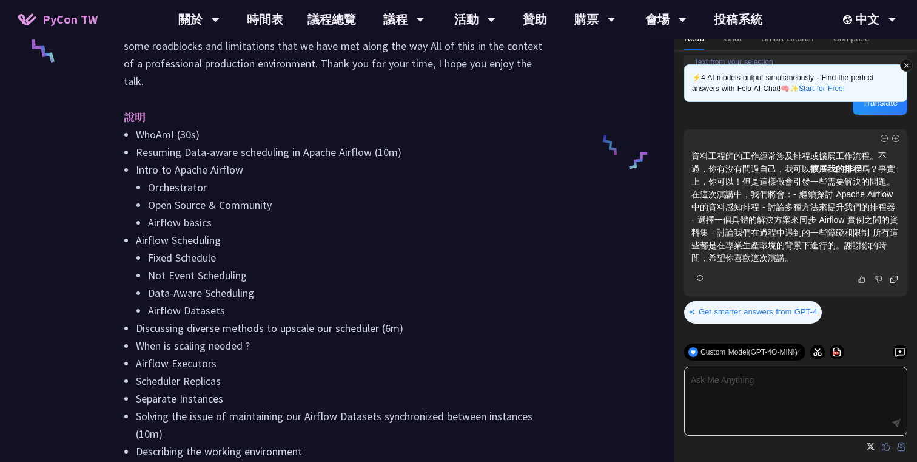
scroll to position [548, 0]
click at [282, 126] on li "WhoAmI (30s)" at bounding box center [343, 135] width 415 height 18
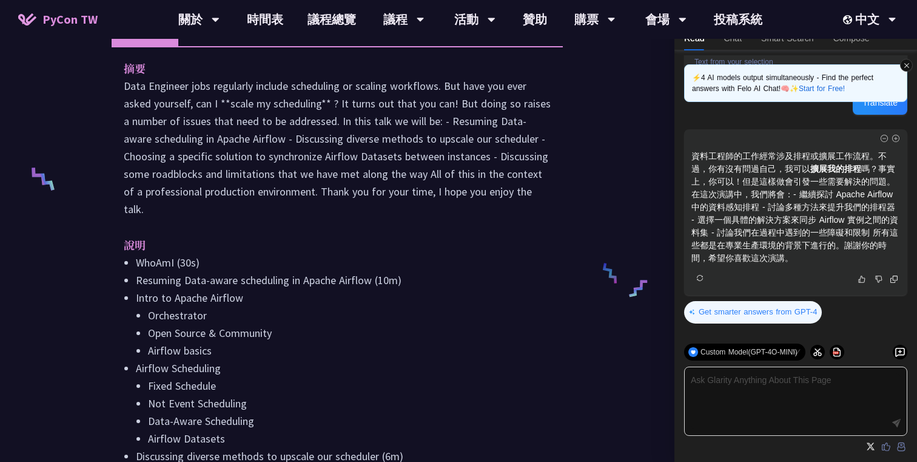
scroll to position [316, 0]
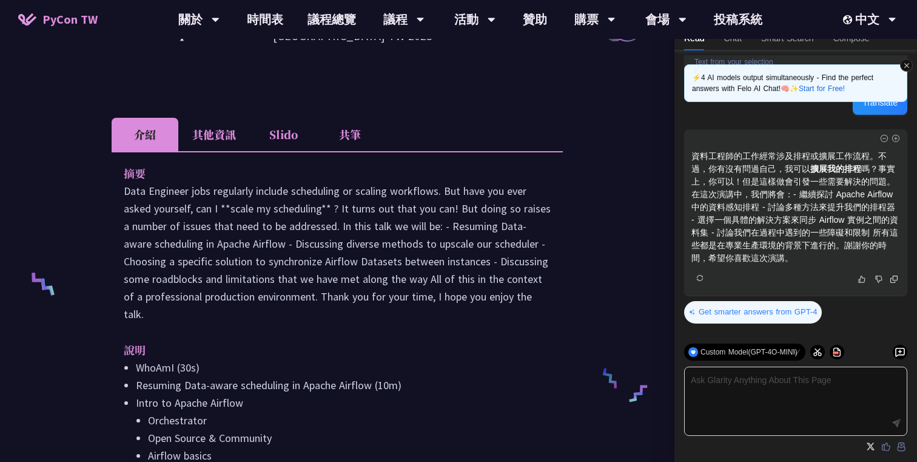
drag, startPoint x: 124, startPoint y: 173, endPoint x: 278, endPoint y: 339, distance: 226.7
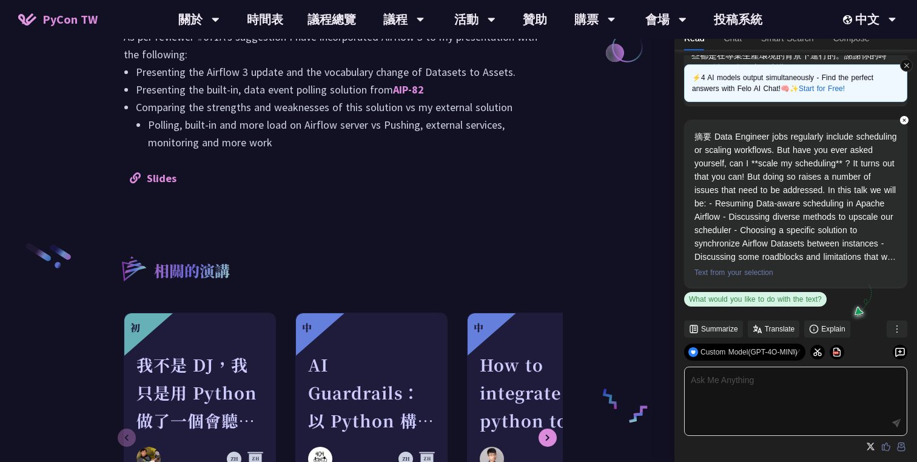
scroll to position [1338, 0]
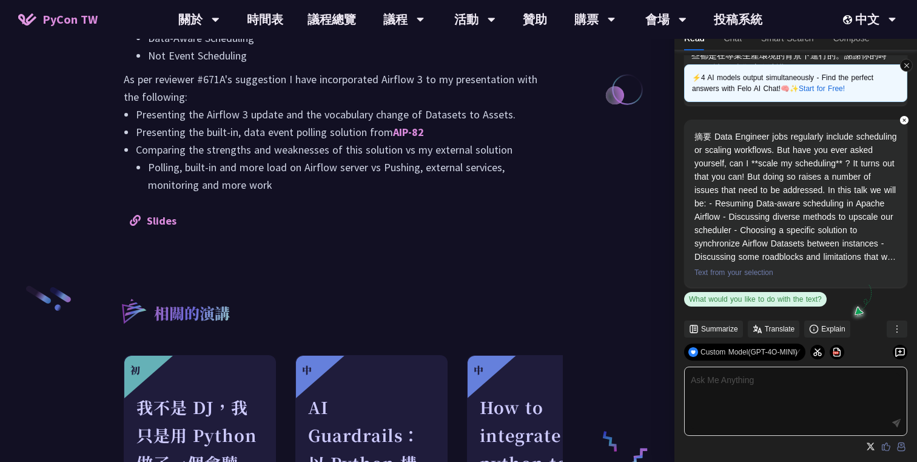
click at [285, 168] on li "Polling, built-in and more load on Airflow server vs Pushing, external services…" at bounding box center [349, 175] width 403 height 35
copy div "摘要 Data Engineer jobs regularly include scheduling or scaling workflows. But ha…"
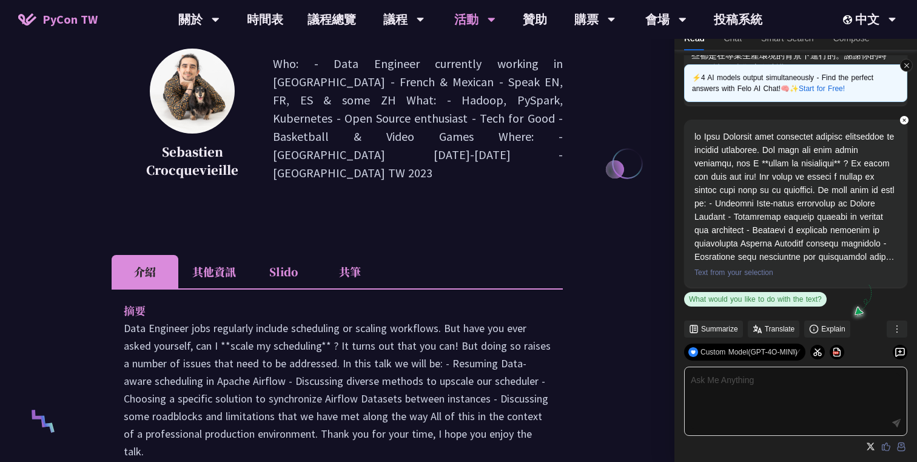
scroll to position [0, 0]
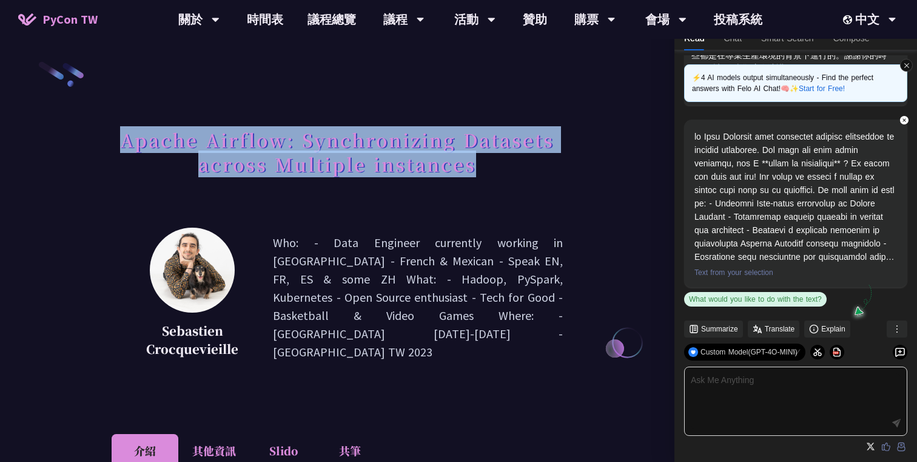
drag, startPoint x: 121, startPoint y: 143, endPoint x: 528, endPoint y: 158, distance: 407.4
click at [528, 158] on h1 "Apache Airflow: Synchronizing Datasets across Multiple instances" at bounding box center [337, 151] width 451 height 61
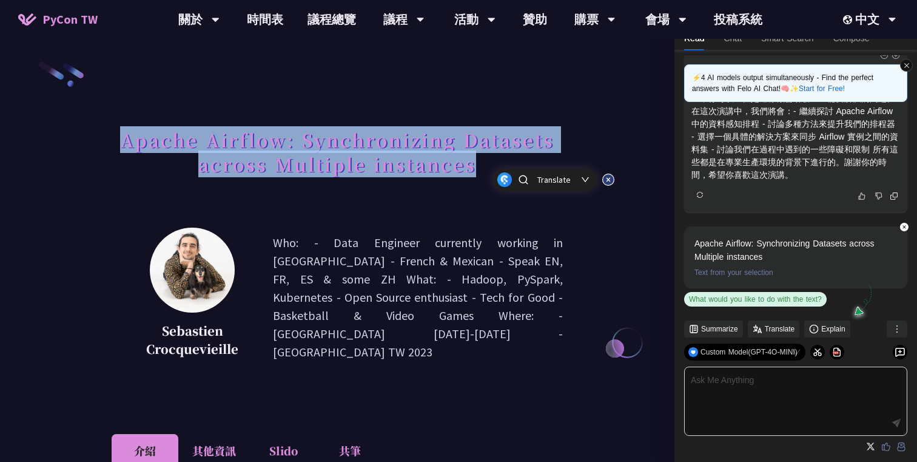
scroll to position [347, 0]
copy h1 "Apache Airflow: Synchronizing Datasets across Multiple instances"
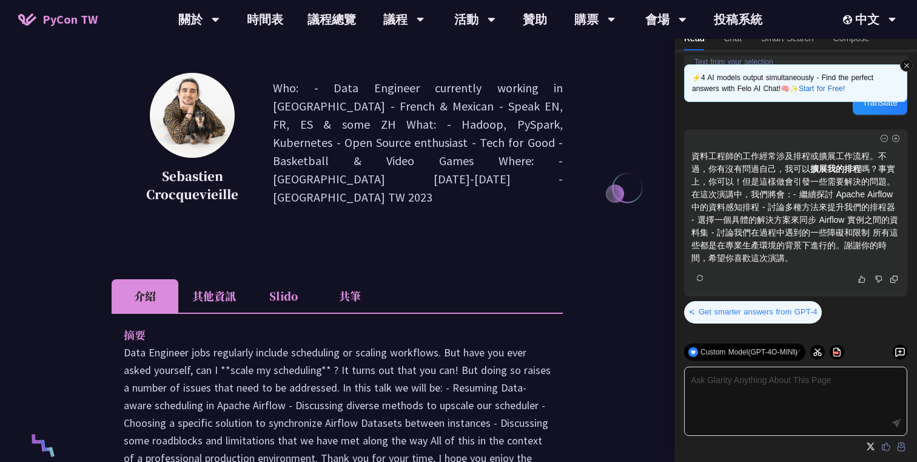
scroll to position [260, 0]
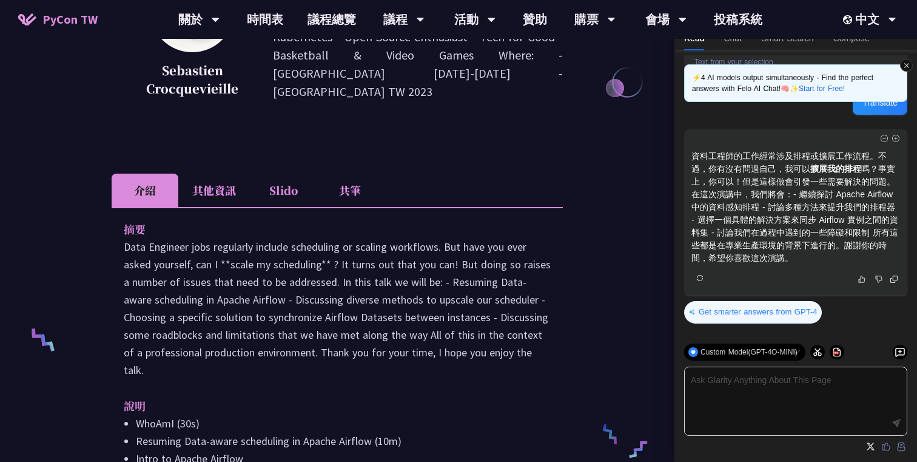
click at [223, 188] on li "其他資訊" at bounding box center [214, 190] width 72 height 33
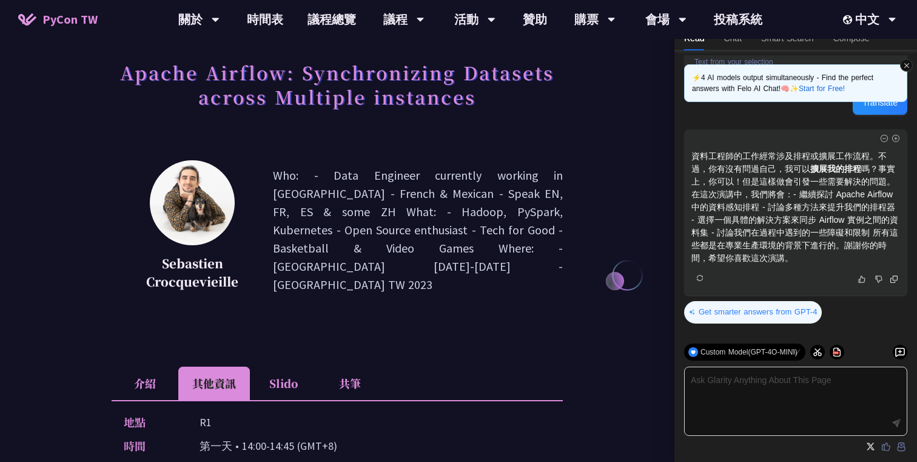
scroll to position [56, 0]
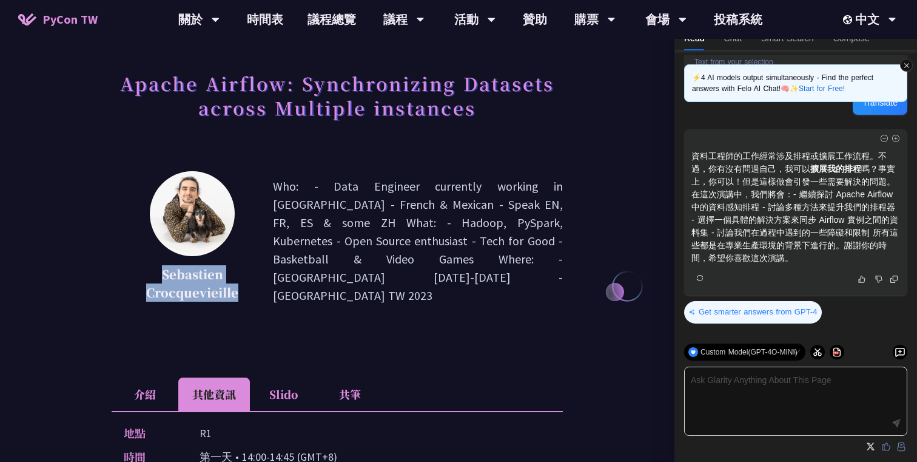
drag, startPoint x: 159, startPoint y: 275, endPoint x: 238, endPoint y: 287, distance: 80.3
click at [238, 287] on p "Sebastien Crocquevieille" at bounding box center [192, 283] width 101 height 36
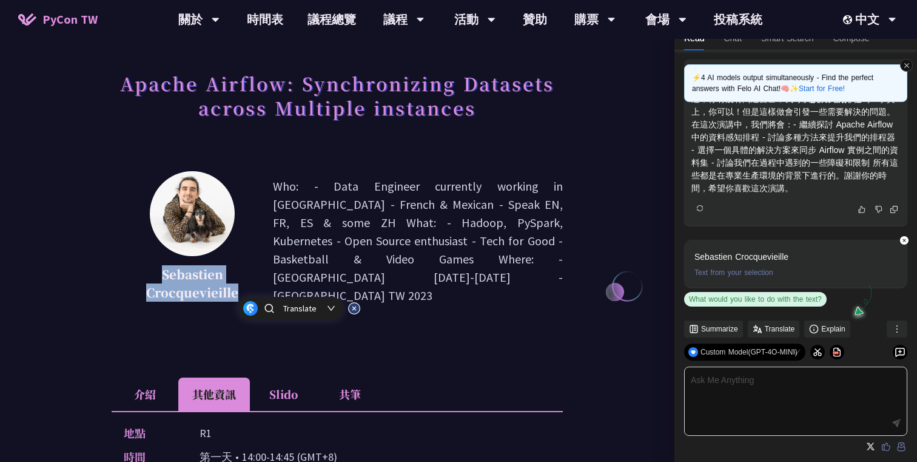
click at [231, 302] on div at bounding box center [231, 302] width 0 height 0
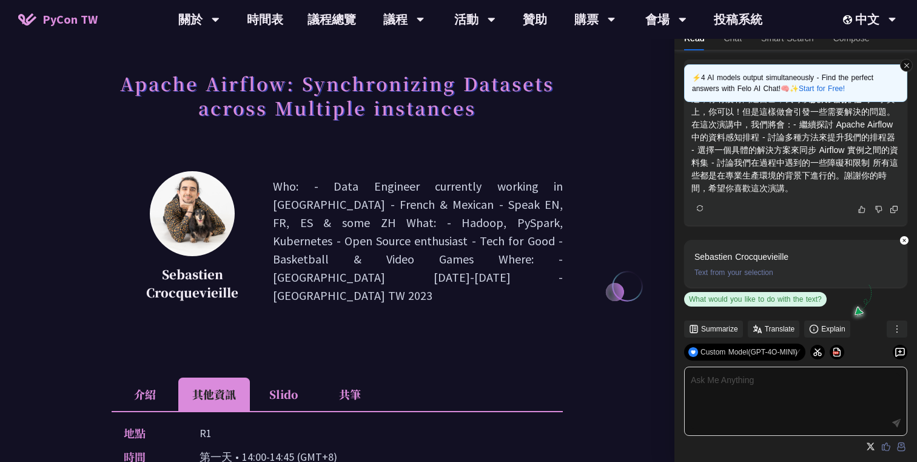
click at [285, 307] on div "Sebastien Crocquevieille Who: - Data Engineer currently working in Taiwan - Fre…" at bounding box center [337, 241] width 451 height 140
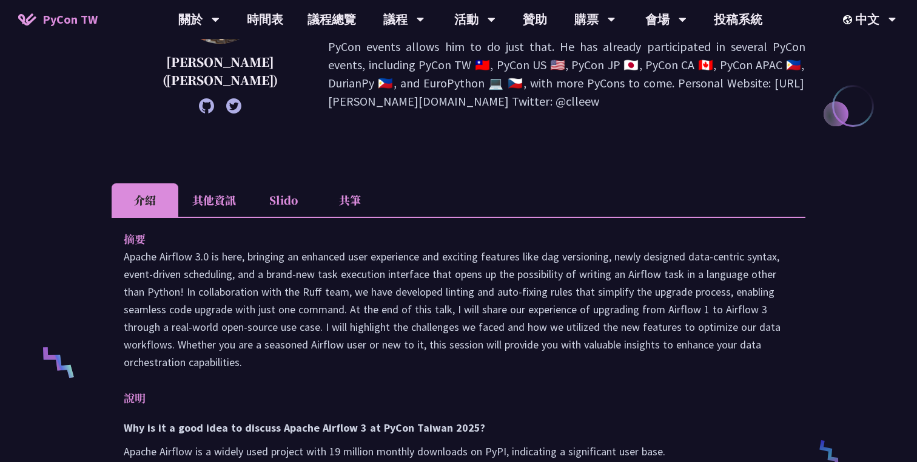
scroll to position [322, 0]
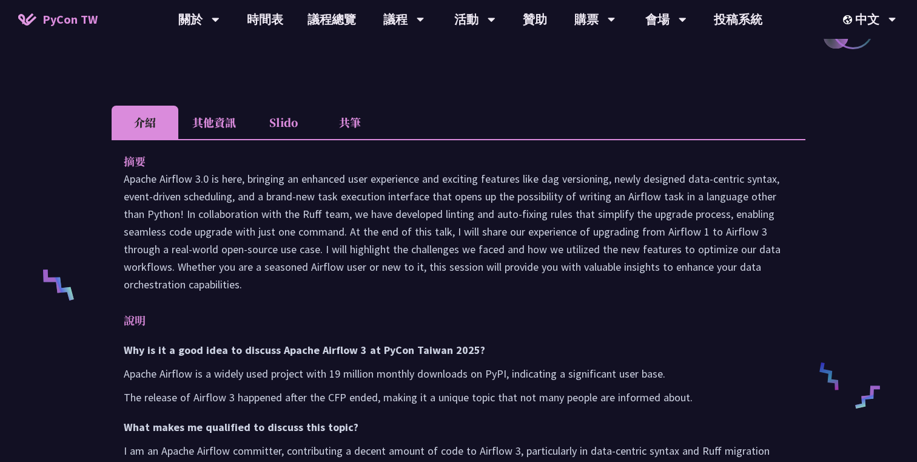
click at [231, 123] on li "其他資訊" at bounding box center [214, 122] width 72 height 33
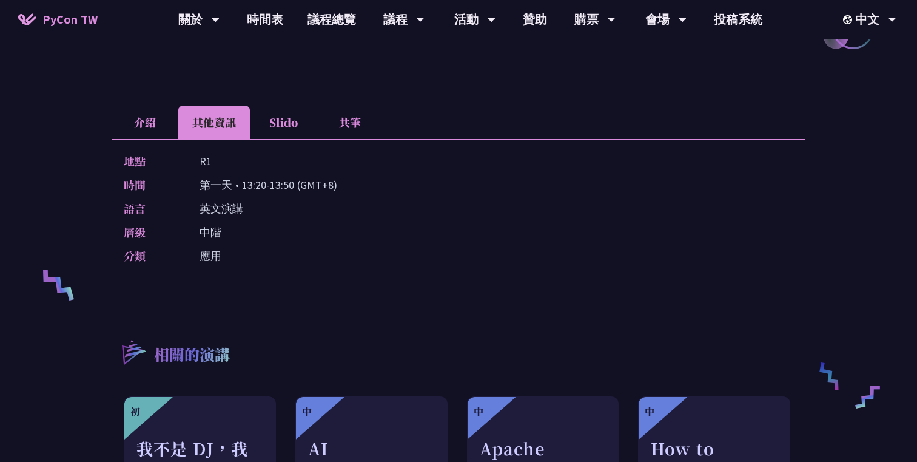
click at [144, 115] on li "介紹" at bounding box center [145, 122] width 67 height 33
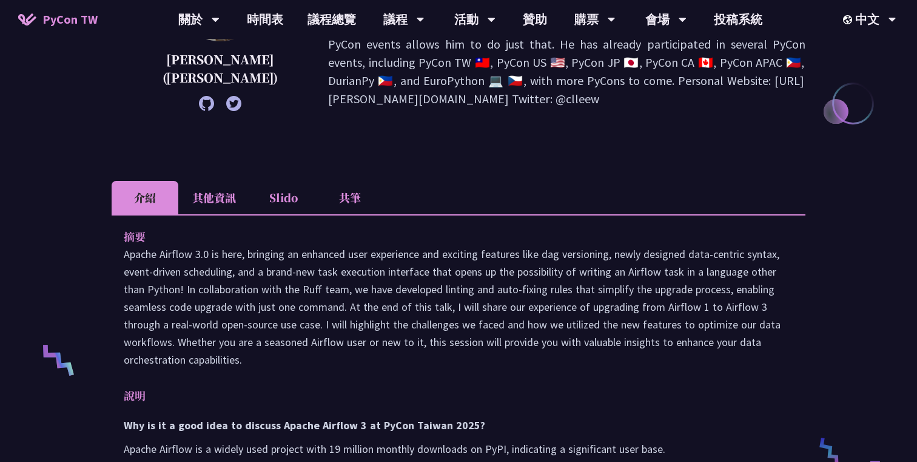
scroll to position [249, 0]
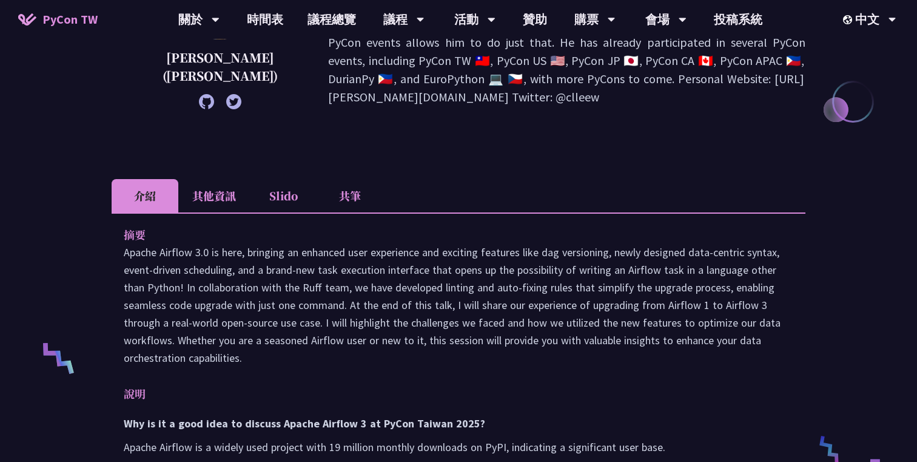
drag, startPoint x: 123, startPoint y: 230, endPoint x: 219, endPoint y: 328, distance: 137.3
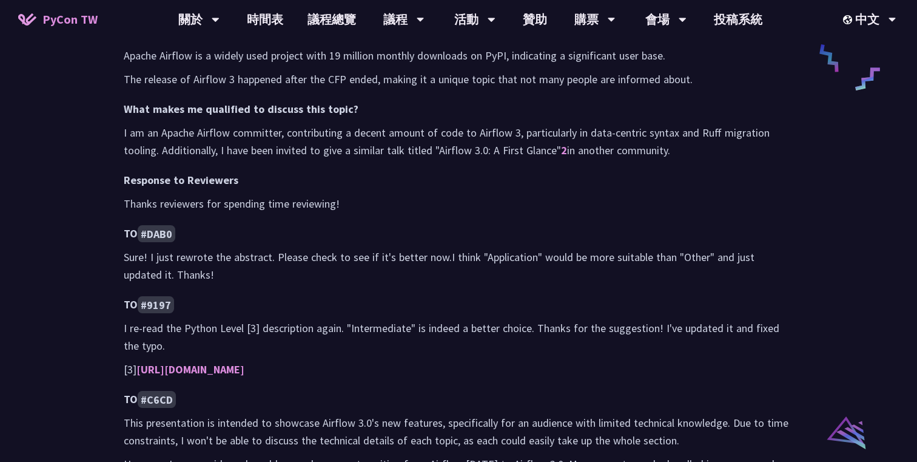
scroll to position [1014, 0]
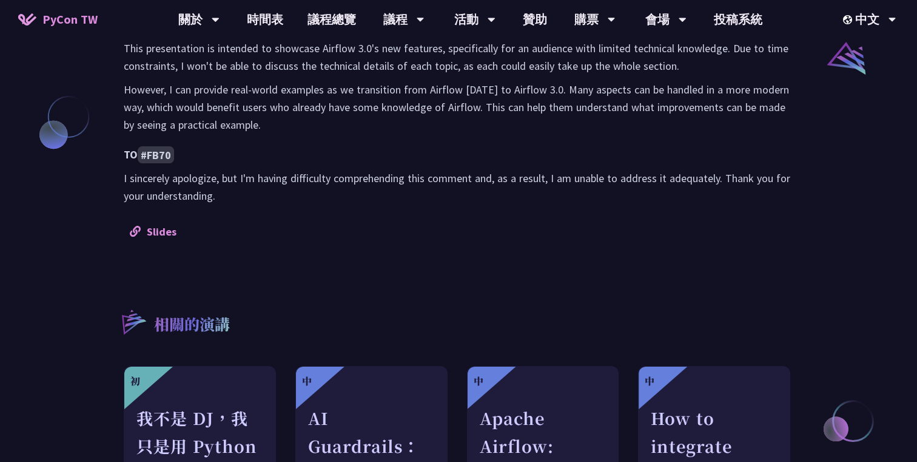
click at [233, 194] on p "I sincerely apologize, but I'm having difficulty comprehending this comment and…" at bounding box center [459, 186] width 670 height 35
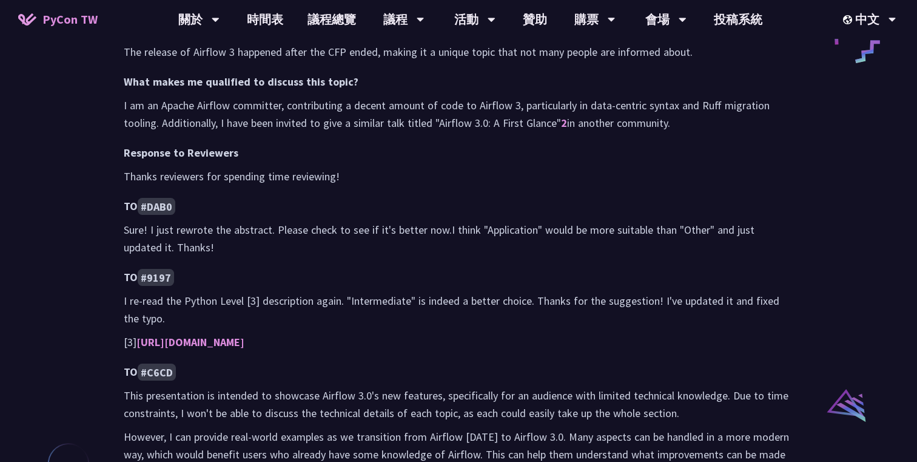
scroll to position [621, 0]
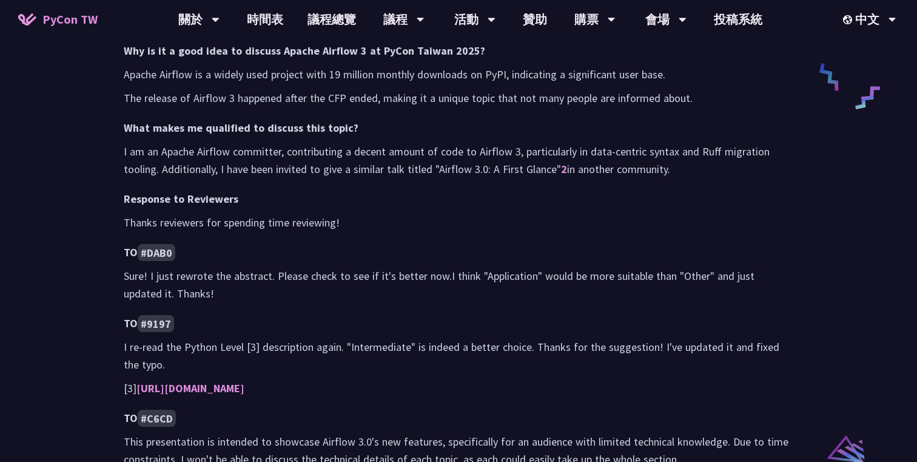
click at [699, 170] on p "I am an Apache Airflow committer, contributing a decent amount of code to Airfl…" at bounding box center [459, 160] width 670 height 35
copy div "摘要 Apache Airflow 3.0 is here, bringing an enhanced user experience and excitin…"
click at [161, 246] on code "#DAB0" at bounding box center [157, 252] width 38 height 17
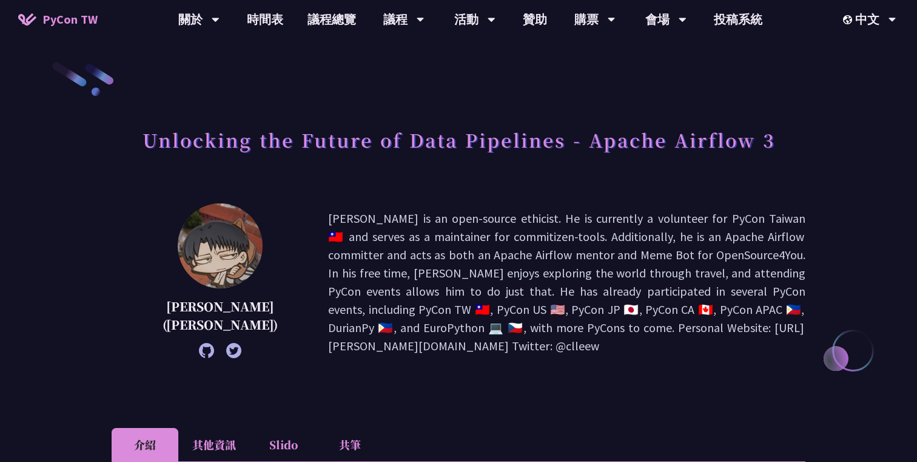
scroll to position [1, 0]
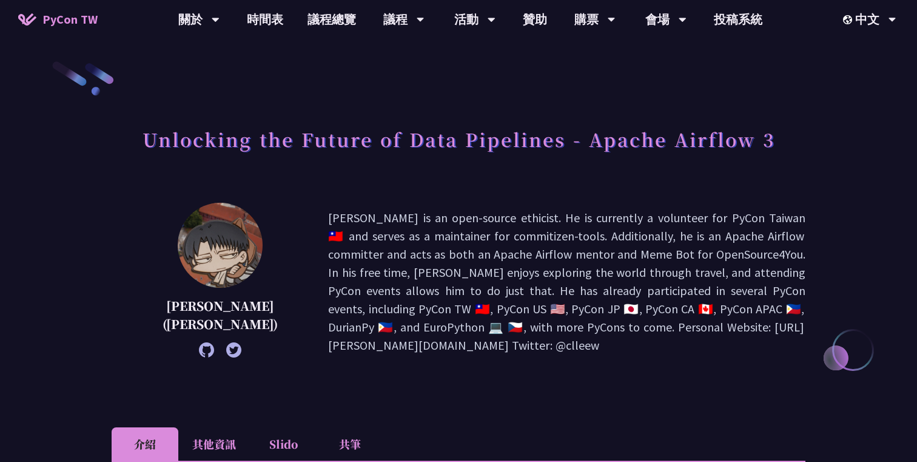
click at [265, 435] on li "Slido" at bounding box center [283, 443] width 67 height 33
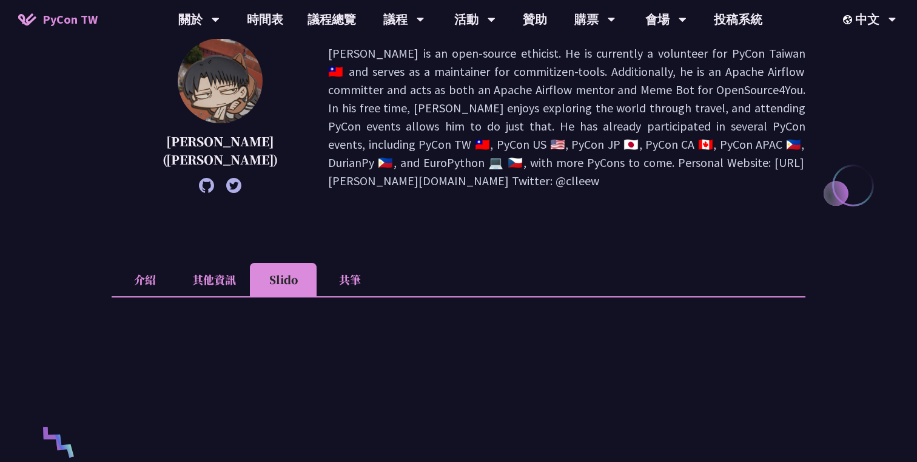
scroll to position [277, 0]
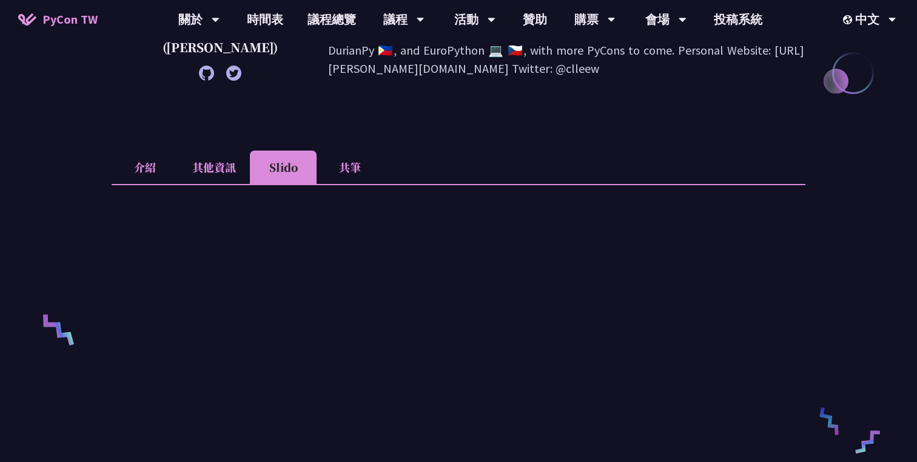
click at [138, 163] on li "介紹" at bounding box center [145, 166] width 67 height 33
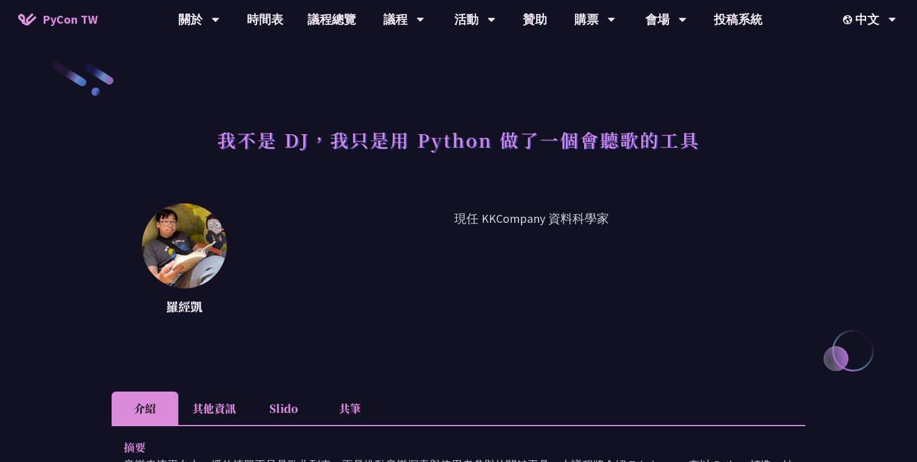
click at [226, 404] on li "其他資訊" at bounding box center [214, 407] width 72 height 33
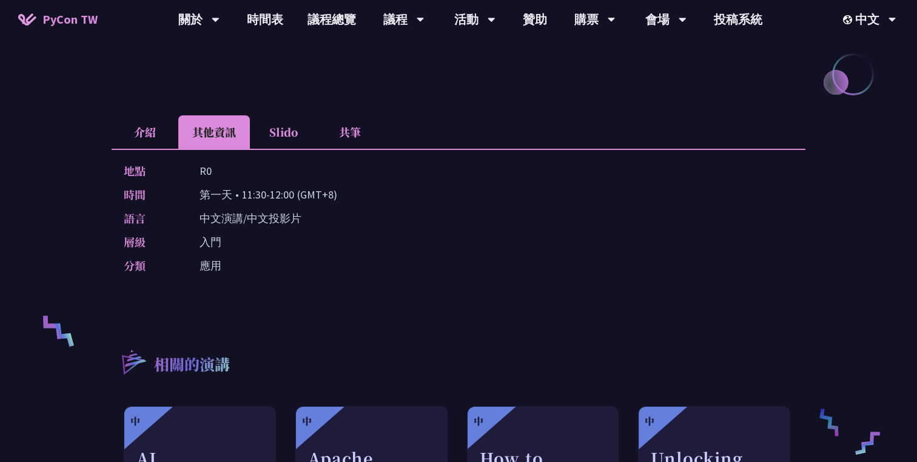
scroll to position [295, 0]
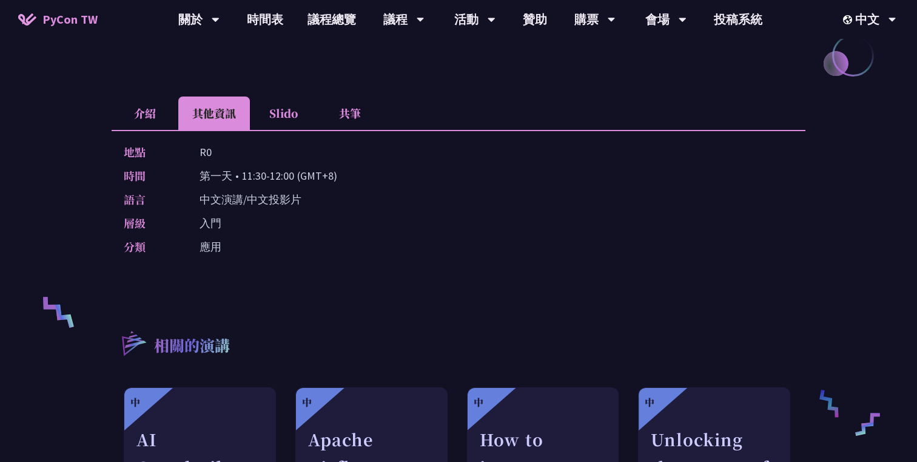
click at [151, 123] on li "介紹" at bounding box center [145, 112] width 67 height 33
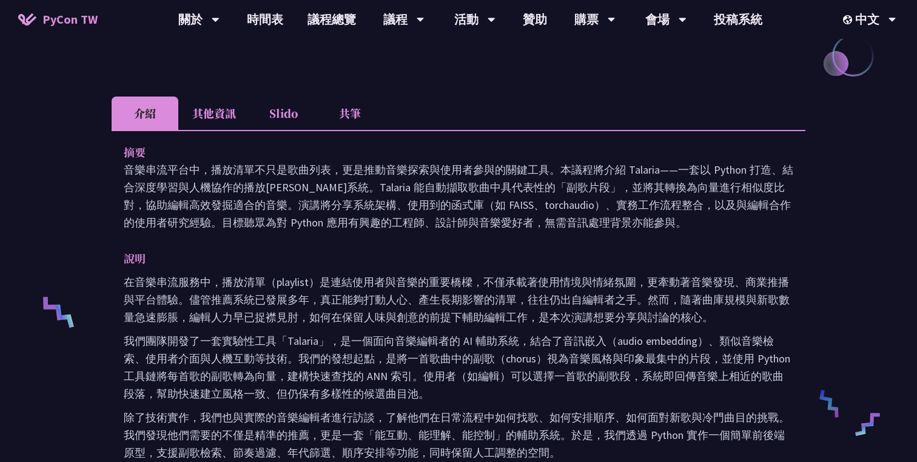
scroll to position [0, 0]
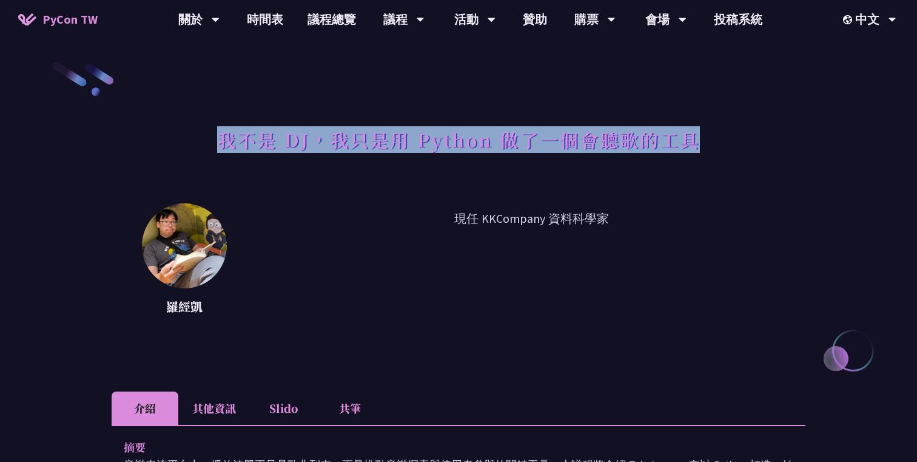
drag, startPoint x: 217, startPoint y: 141, endPoint x: 743, endPoint y: 154, distance: 526.2
click at [743, 154] on div "我不是 DJ，我只是用 Python 做了一個會聽歌的工具" at bounding box center [459, 153] width 694 height 64
copy h1 "我不是 DJ，我只是用 Python 做了一個會聽歌的工具"
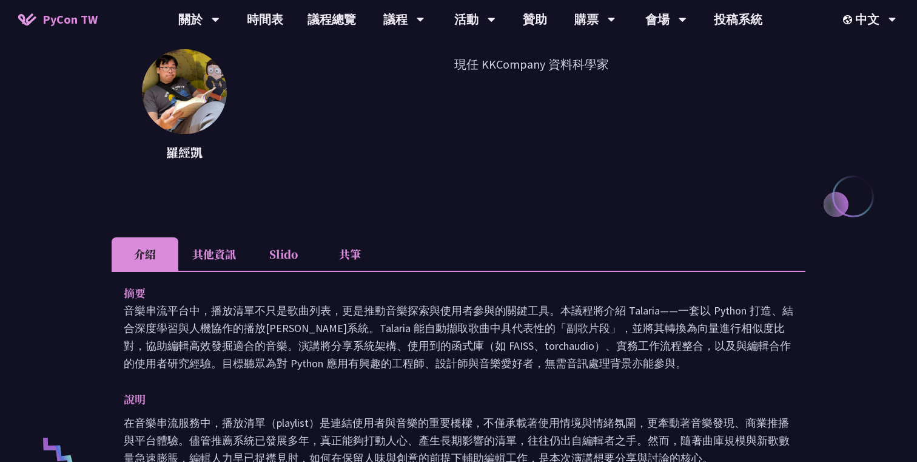
scroll to position [196, 0]
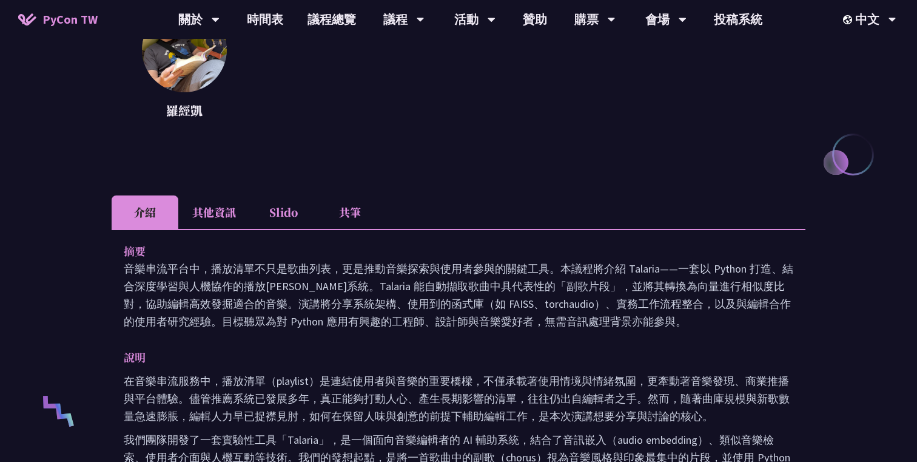
click at [220, 211] on li "其他資訊" at bounding box center [214, 211] width 72 height 33
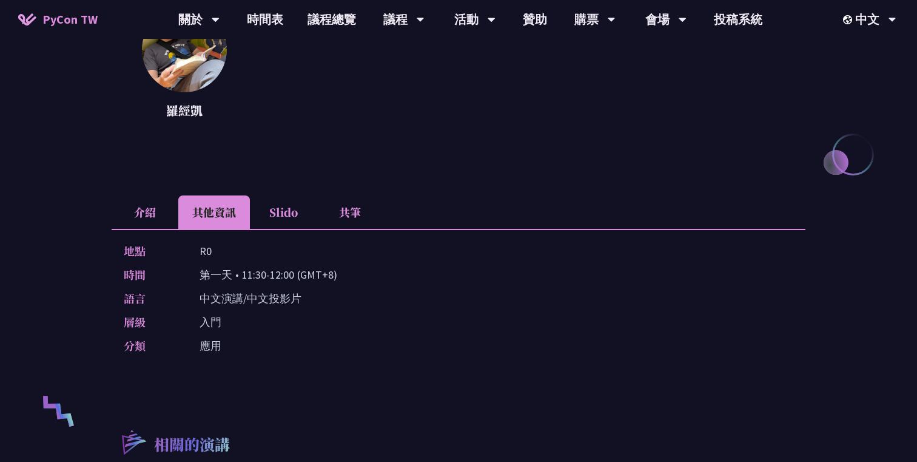
drag, startPoint x: 243, startPoint y: 275, endPoint x: 295, endPoint y: 275, distance: 51.6
click at [295, 275] on p "第一天 • 11:30-12:00 (GMT+8)" at bounding box center [269, 275] width 138 height 18
copy p "11:30-12:00"
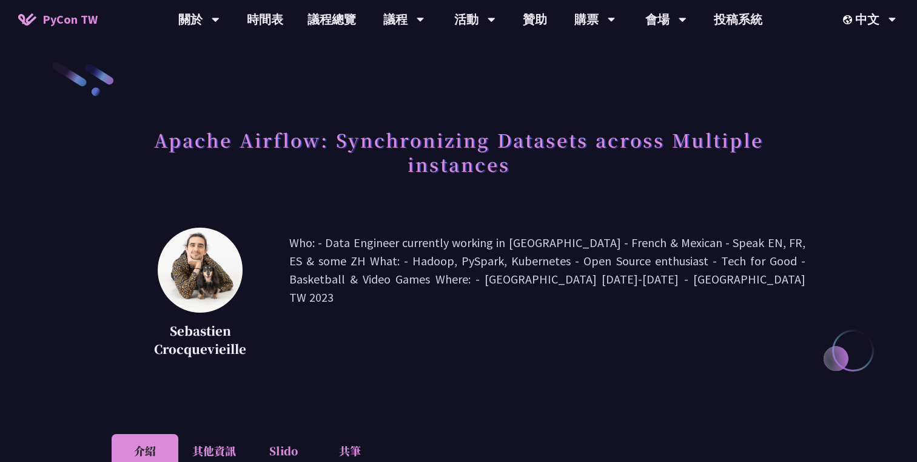
click at [229, 447] on li "其他資訊" at bounding box center [214, 450] width 72 height 33
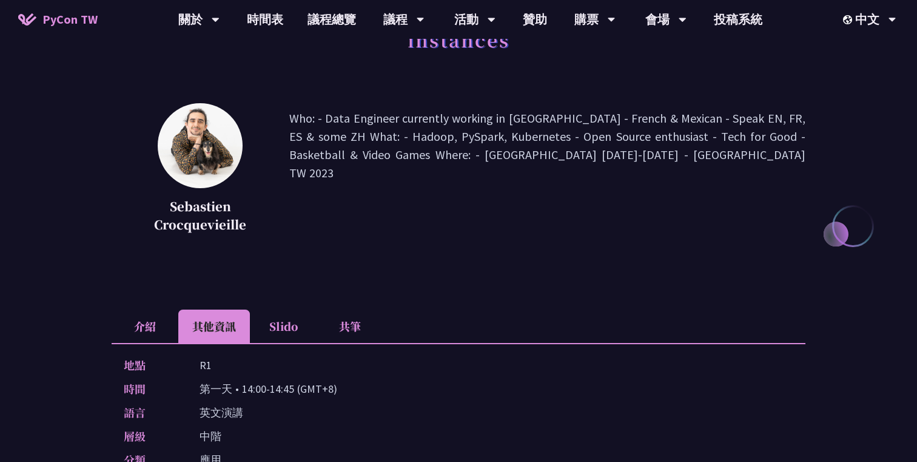
scroll to position [160, 0]
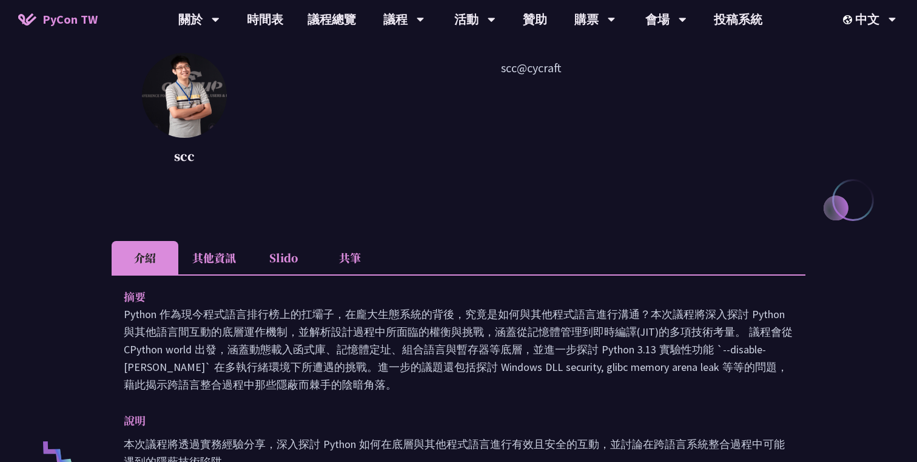
scroll to position [135, 0]
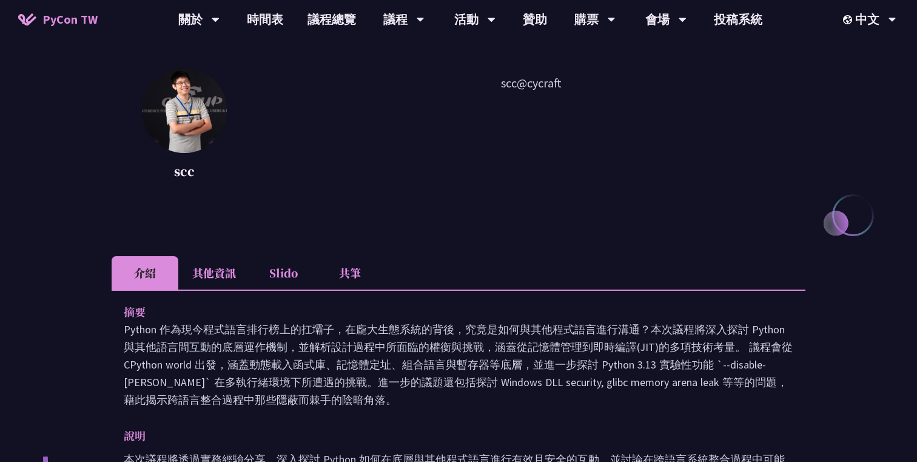
click at [223, 272] on li "其他資訊" at bounding box center [214, 272] width 72 height 33
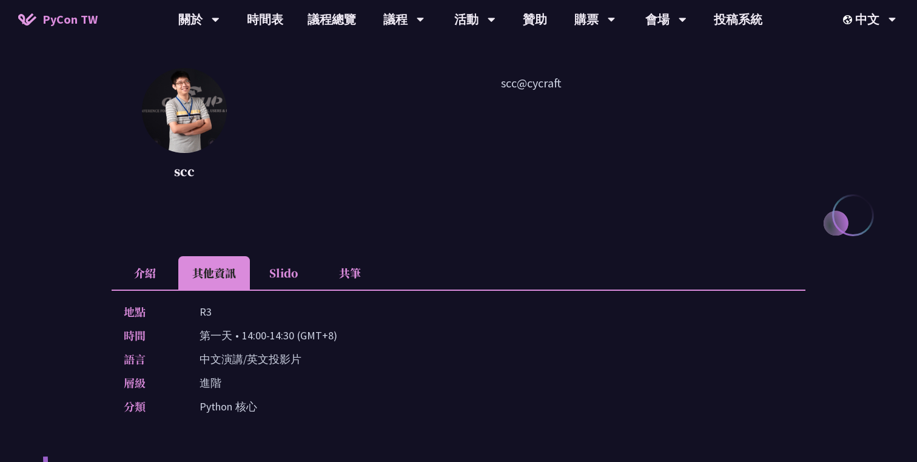
click at [279, 278] on li "Slido" at bounding box center [283, 272] width 67 height 33
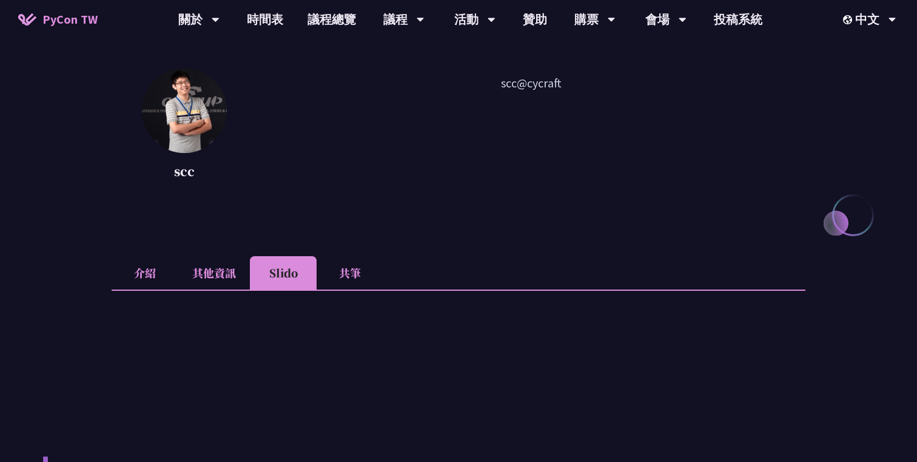
click at [354, 275] on li "共筆" at bounding box center [350, 272] width 67 height 33
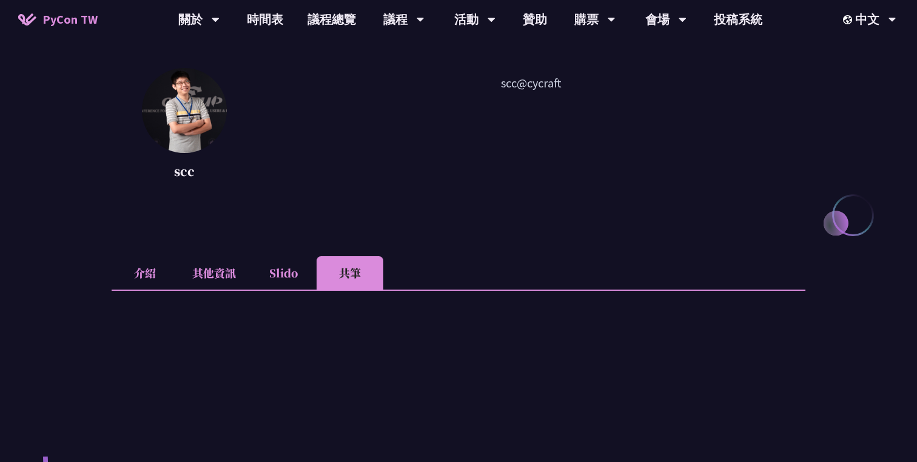
click at [219, 273] on li "其他資訊" at bounding box center [214, 272] width 72 height 33
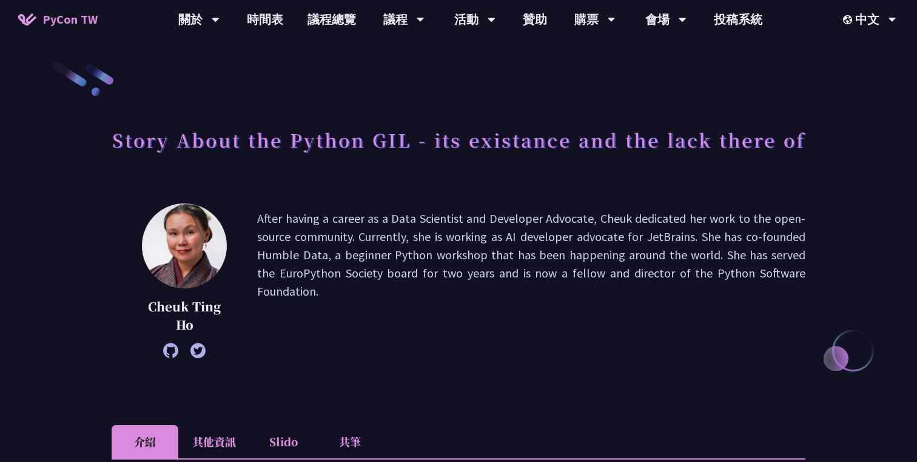
click at [164, 142] on h1 "Story About the Python GIL - its existance and the lack there of" at bounding box center [458, 139] width 693 height 36
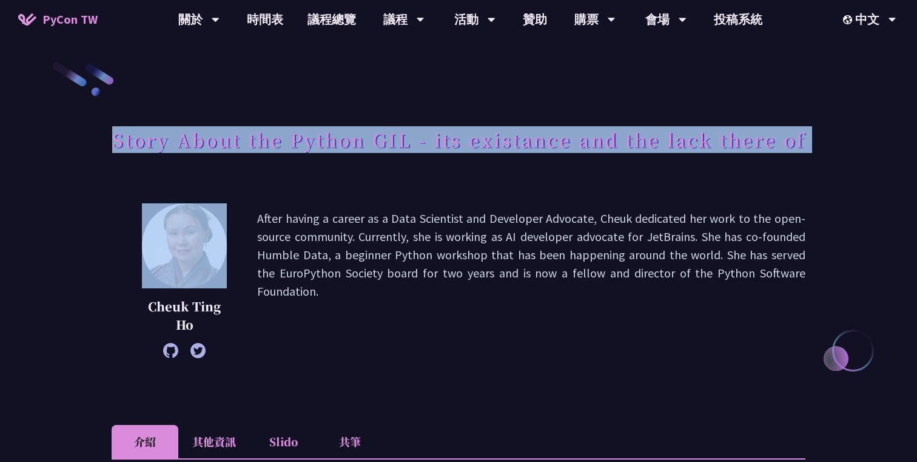
click at [164, 142] on h1 "Story About the Python GIL - its existance and the lack there of" at bounding box center [458, 139] width 693 height 36
click at [157, 154] on div at bounding box center [157, 154] width 0 height 0
click at [217, 173] on div "Story About the Python GIL - its existance and the lack there of" at bounding box center [459, 153] width 694 height 64
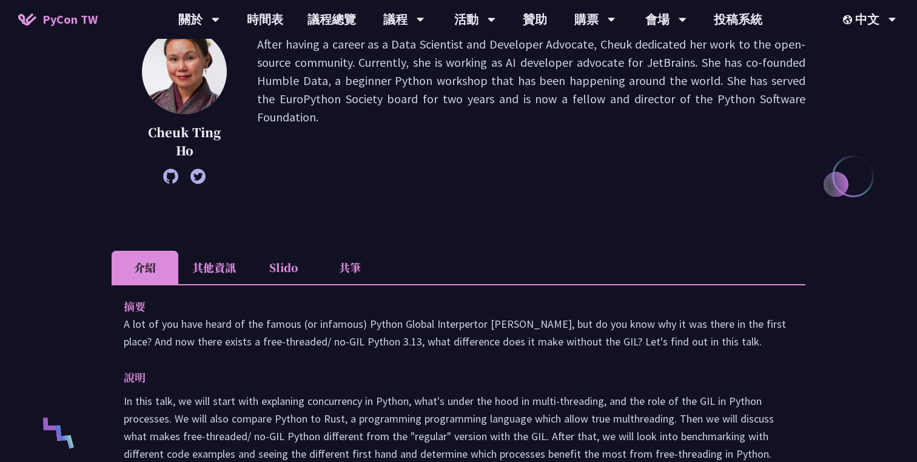
scroll to position [306, 0]
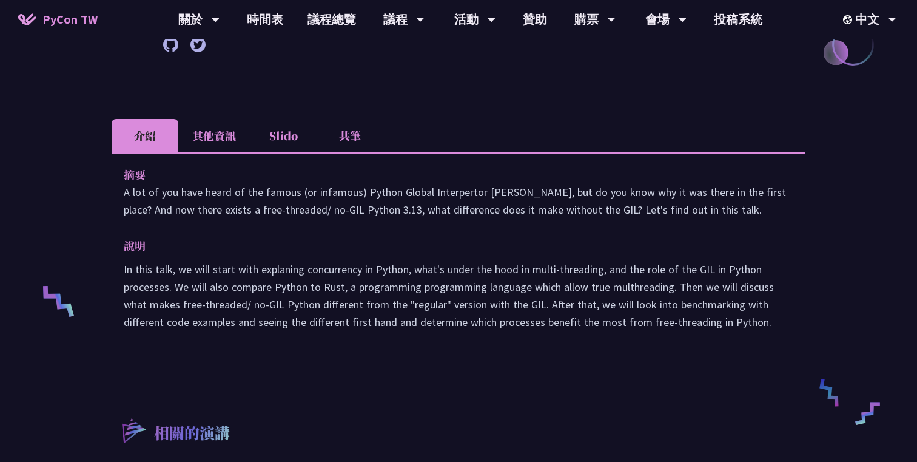
click at [219, 138] on li "其他資訊" at bounding box center [214, 135] width 72 height 33
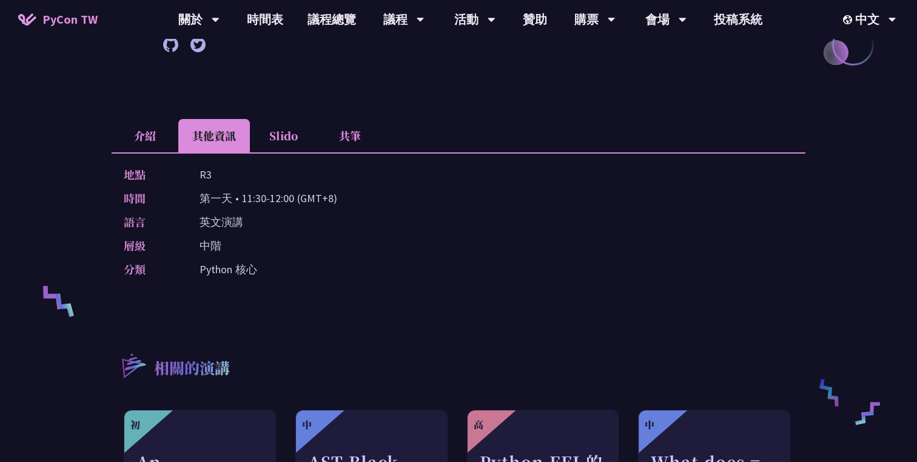
click at [152, 142] on li "介紹" at bounding box center [145, 135] width 67 height 33
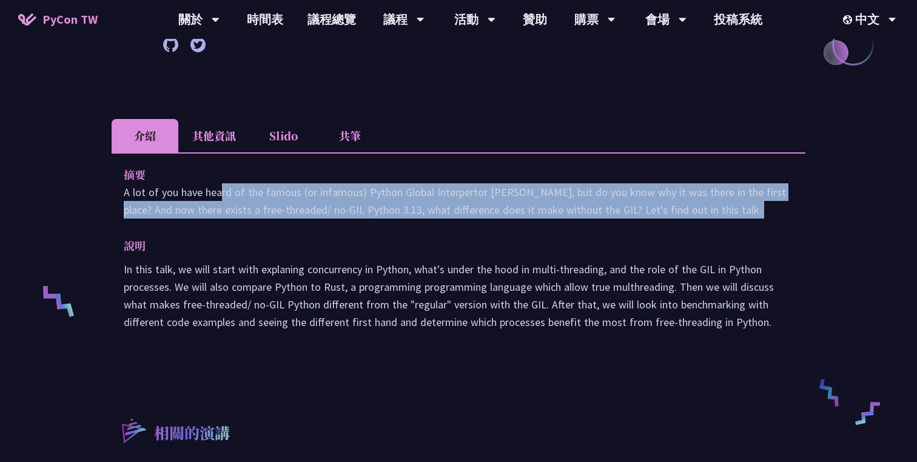
drag, startPoint x: 115, startPoint y: 188, endPoint x: 118, endPoint y: 225, distance: 37.1
click at [118, 225] on div "摘要 A lot of you have heard of the famous (or infamous) Python Global Interperto…" at bounding box center [459, 256] width 694 height 209
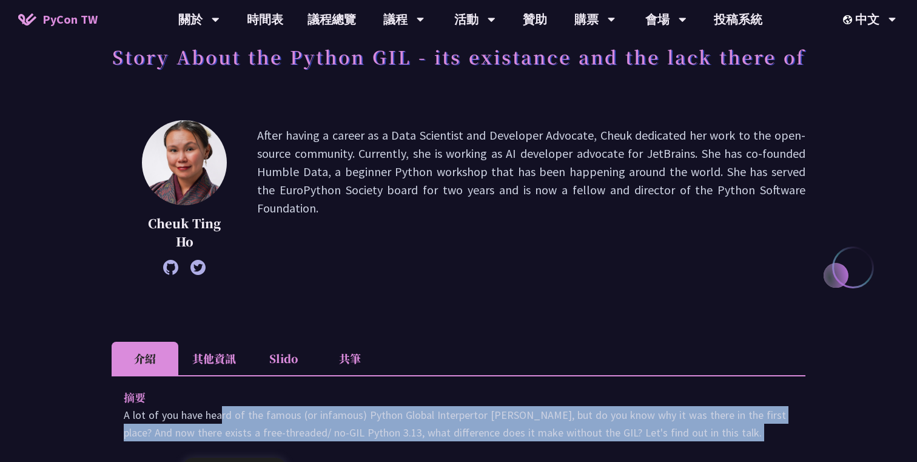
scroll to position [80, 0]
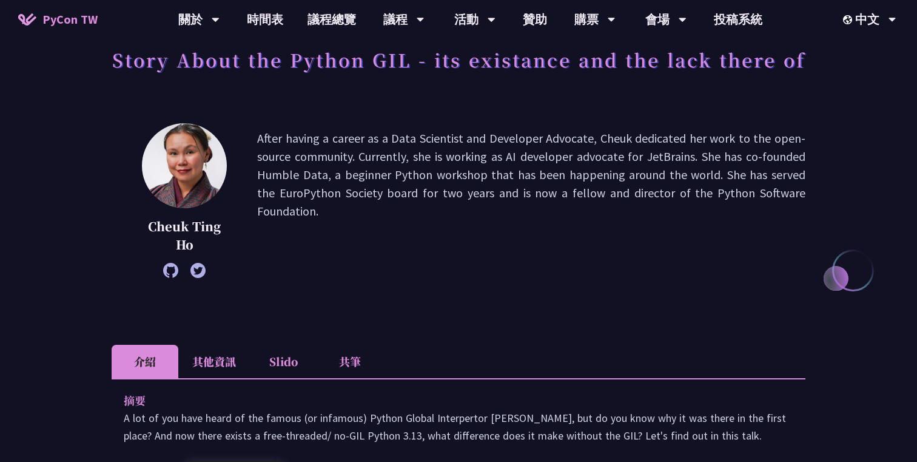
click at [229, 359] on li "其他資訊" at bounding box center [214, 361] width 72 height 33
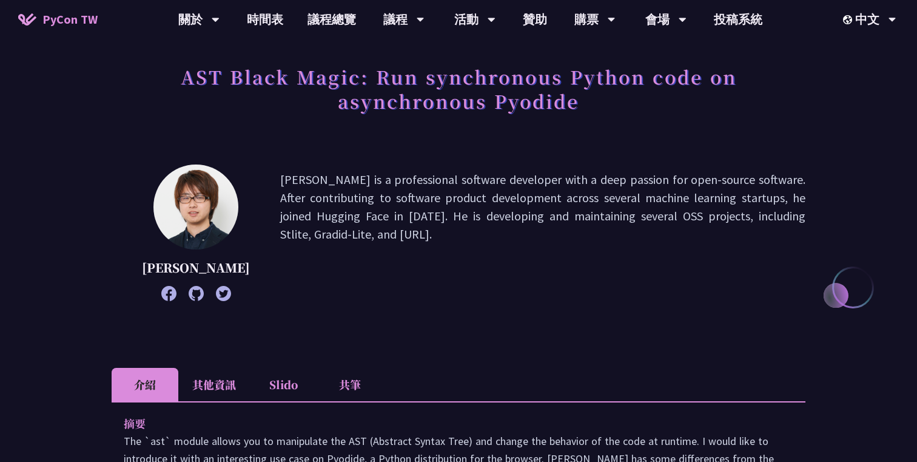
scroll to position [144, 0]
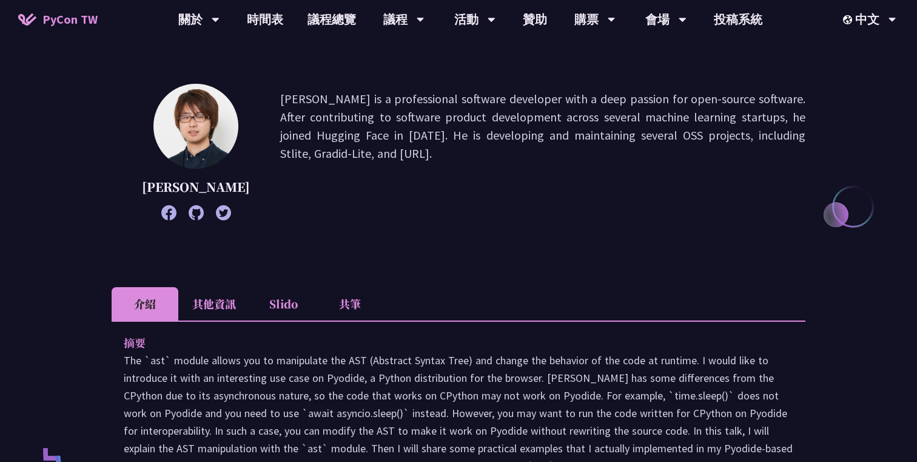
click at [227, 319] on li "其他資訊" at bounding box center [214, 303] width 72 height 33
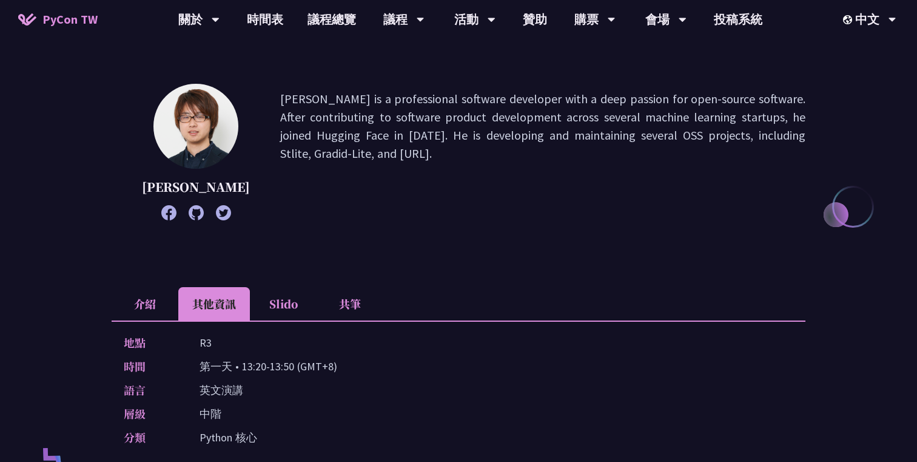
click at [151, 317] on li "介紹" at bounding box center [145, 303] width 67 height 33
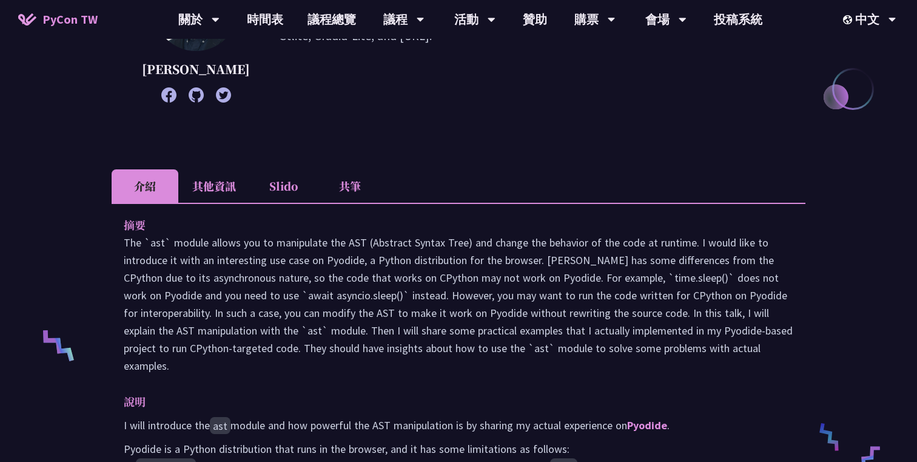
scroll to position [263, 0]
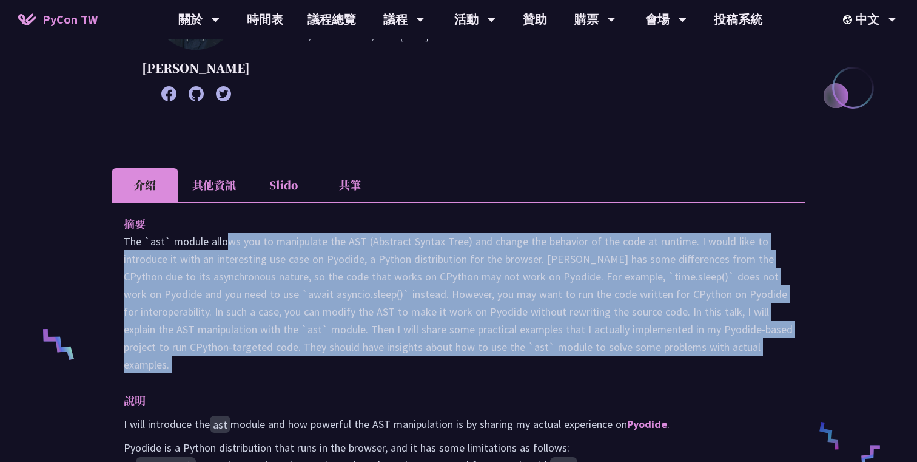
drag, startPoint x: 126, startPoint y: 260, endPoint x: 622, endPoint y: 376, distance: 509.8
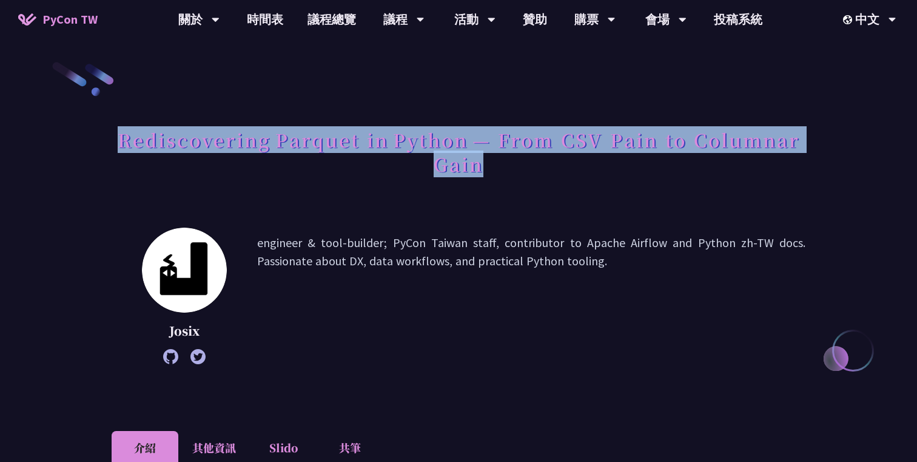
drag, startPoint x: 511, startPoint y: 175, endPoint x: 511, endPoint y: 124, distance: 51.0
click at [511, 124] on h1 "Rediscovering Parquet in Python — From CSV Pain to Columnar Gain" at bounding box center [459, 151] width 694 height 61
click at [503, 110] on div at bounding box center [503, 110] width 0 height 0
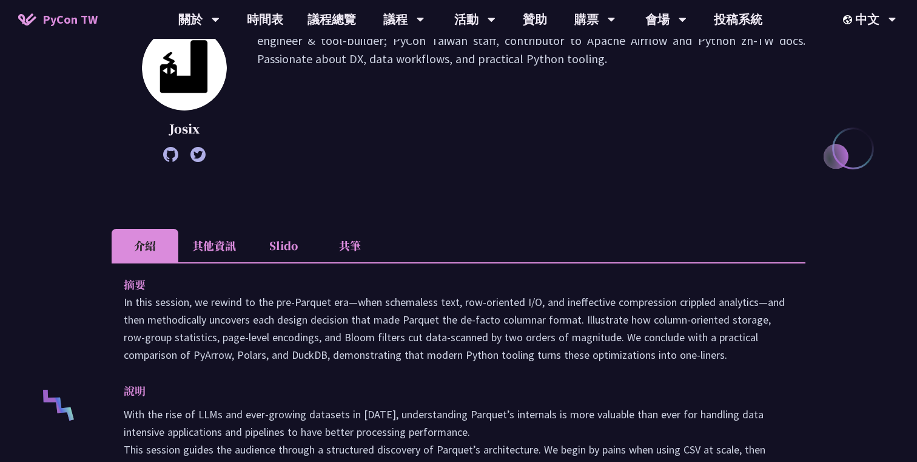
scroll to position [258, 0]
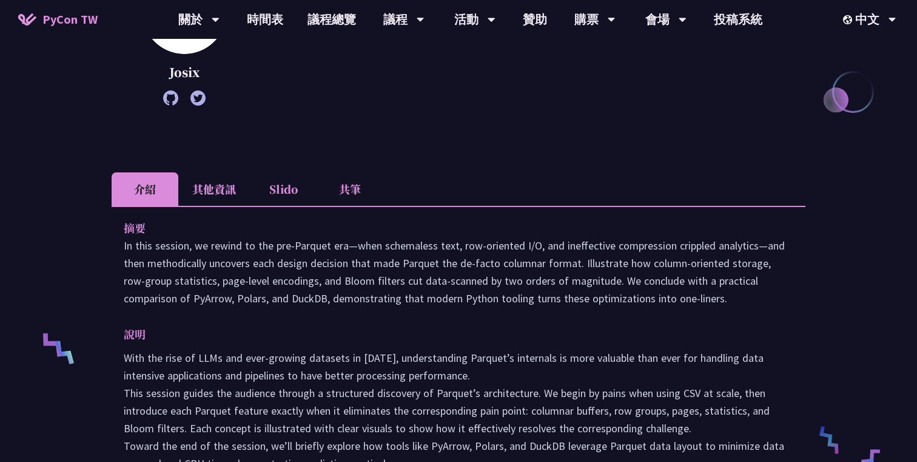
click at [189, 189] on li "其他資訊" at bounding box center [214, 188] width 72 height 33
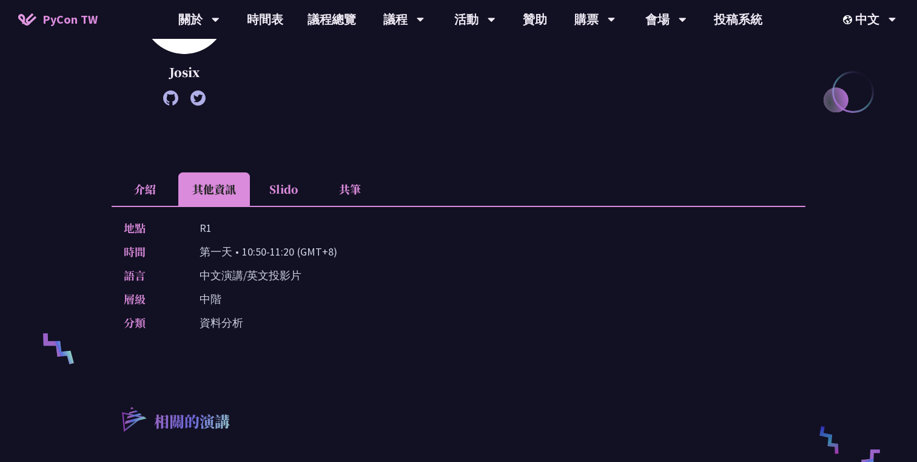
click at [145, 188] on li "介紹" at bounding box center [145, 188] width 67 height 33
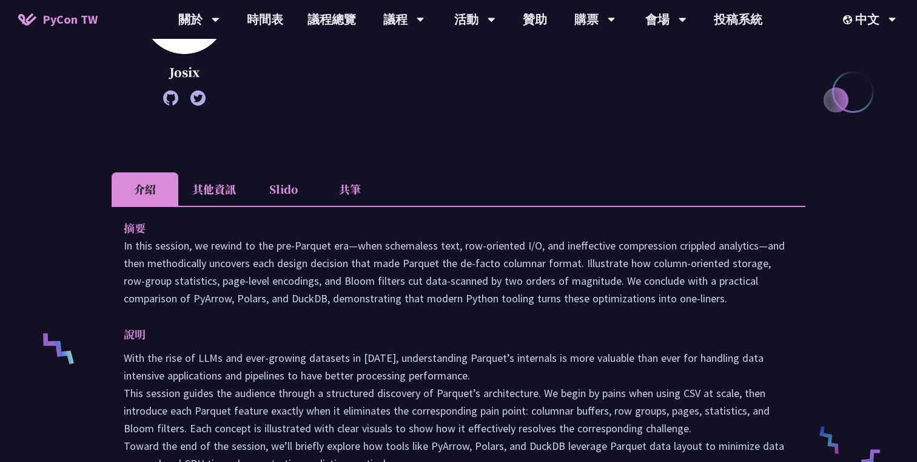
click at [180, 194] on li "其他資訊" at bounding box center [214, 188] width 72 height 33
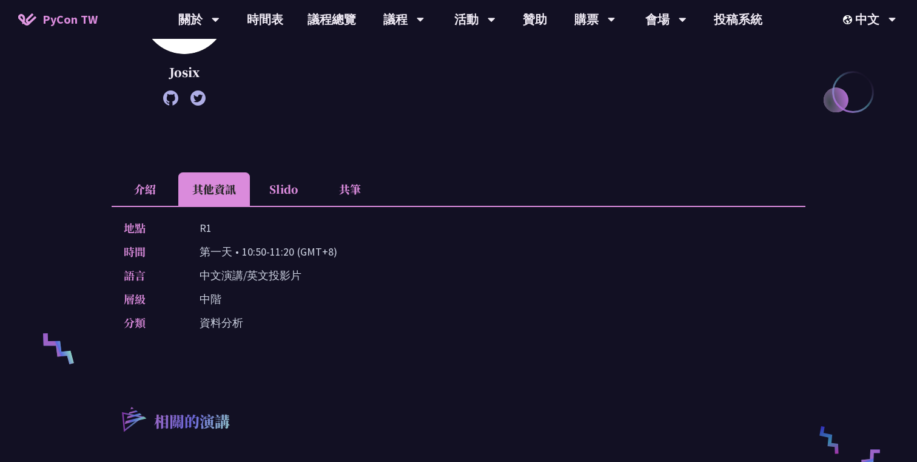
click at [153, 191] on li "介紹" at bounding box center [145, 188] width 67 height 33
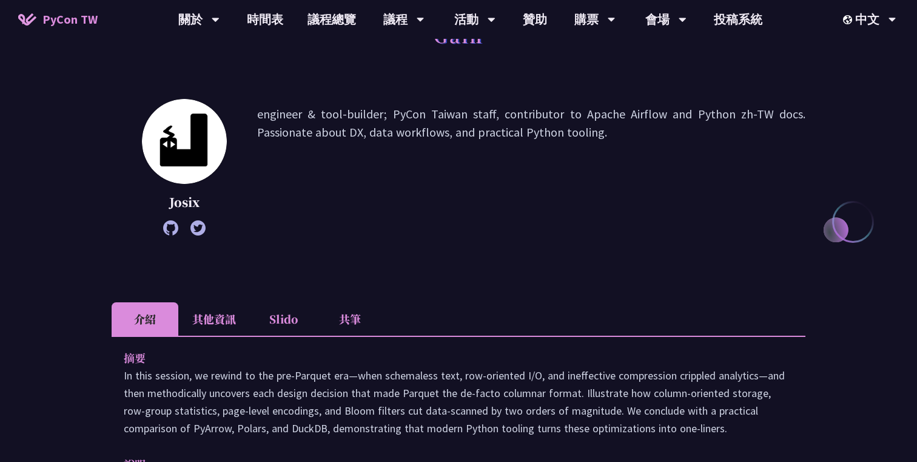
scroll to position [227, 0]
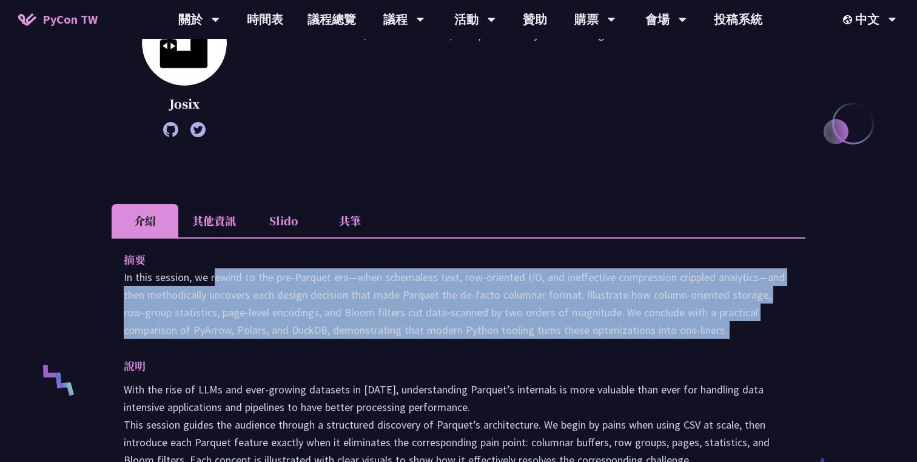
drag, startPoint x: 115, startPoint y: 275, endPoint x: 123, endPoint y: 342, distance: 66.6
click at [123, 342] on div "摘要 In this session, we rewind to the pre‑Parquet era—when schemaless text, row‑…" at bounding box center [459, 403] width 694 height 332
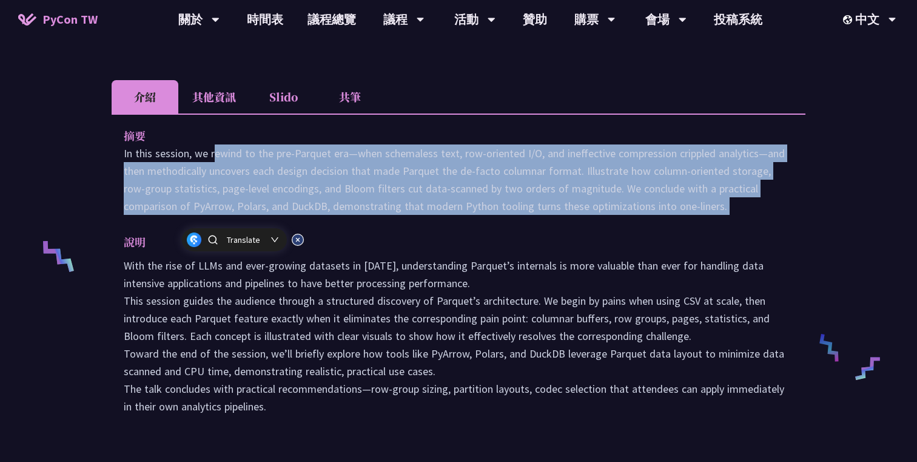
scroll to position [399, 0]
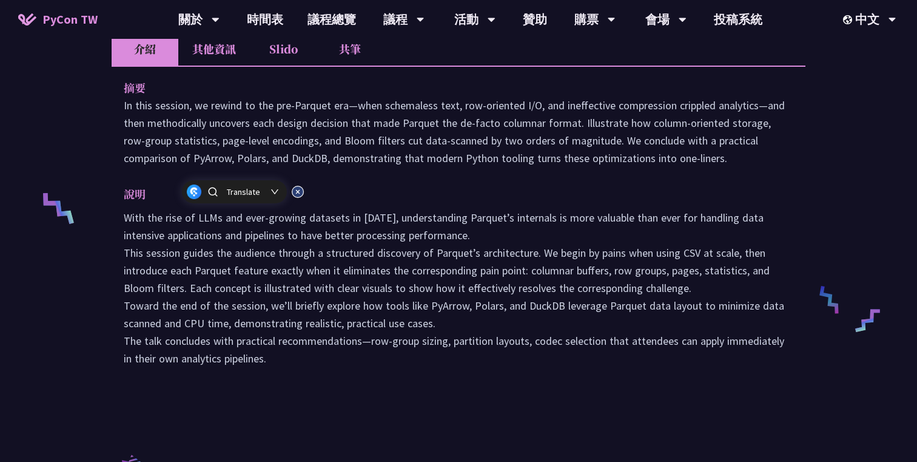
click at [304, 393] on div "摘要 In this session, we rewind to the pre‑Parquet era—when schemaless text, row‑…" at bounding box center [459, 232] width 694 height 332
drag, startPoint x: 305, startPoint y: 370, endPoint x: 132, endPoint y: 201, distance: 242.0
click at [132, 201] on div "摘要 In this session, we rewind to the pre‑Parquet era—when schemaless text, row‑…" at bounding box center [459, 232] width 694 height 332
click at [351, 257] on p "With the rise of LLMs and ever-growing datasets in 2025, understanding Parquet’…" at bounding box center [459, 288] width 670 height 158
click at [232, 57] on li "其他資訊" at bounding box center [214, 48] width 72 height 33
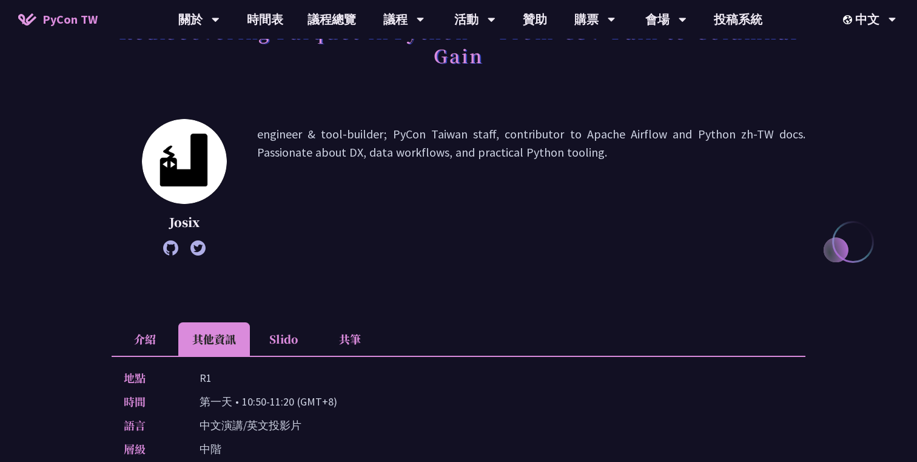
scroll to position [0, 0]
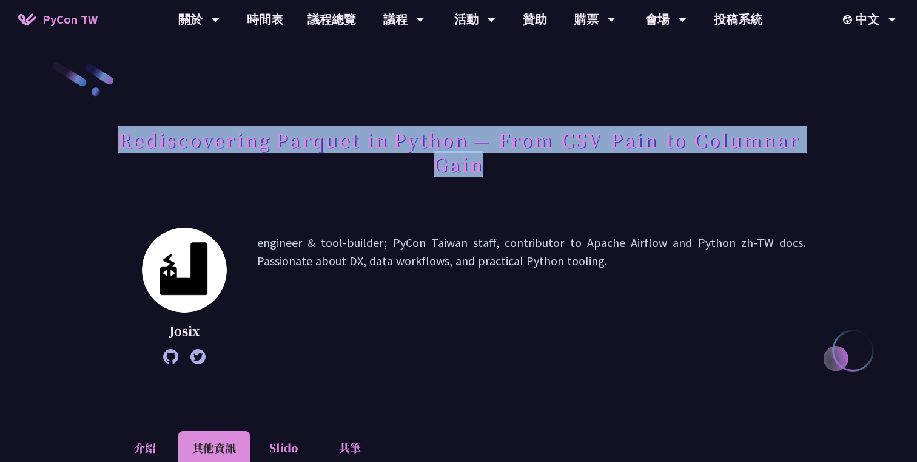
drag, startPoint x: 119, startPoint y: 141, endPoint x: 592, endPoint y: 154, distance: 473.4
click at [592, 154] on h1 "Rediscovering Parquet in Python — From CSV Pain to Columnar Gain" at bounding box center [459, 151] width 694 height 61
copy h1 "Rediscovering Parquet in Python — From CSV Pain to Columnar Gain"
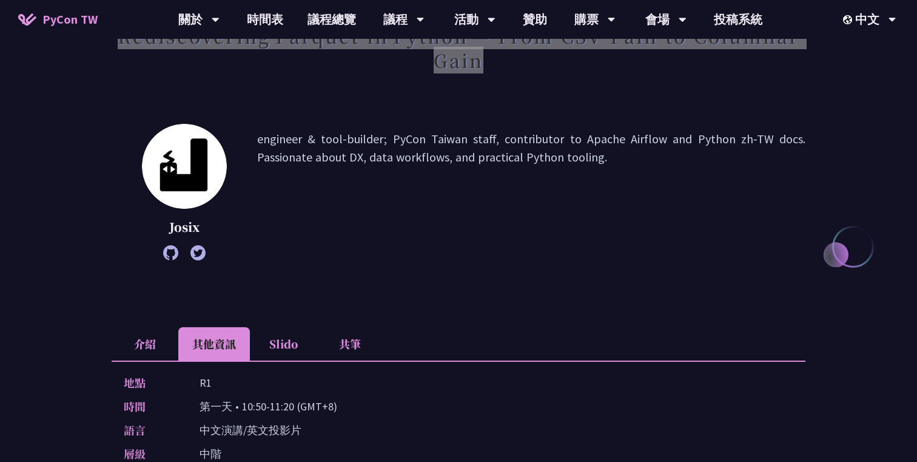
scroll to position [151, 0]
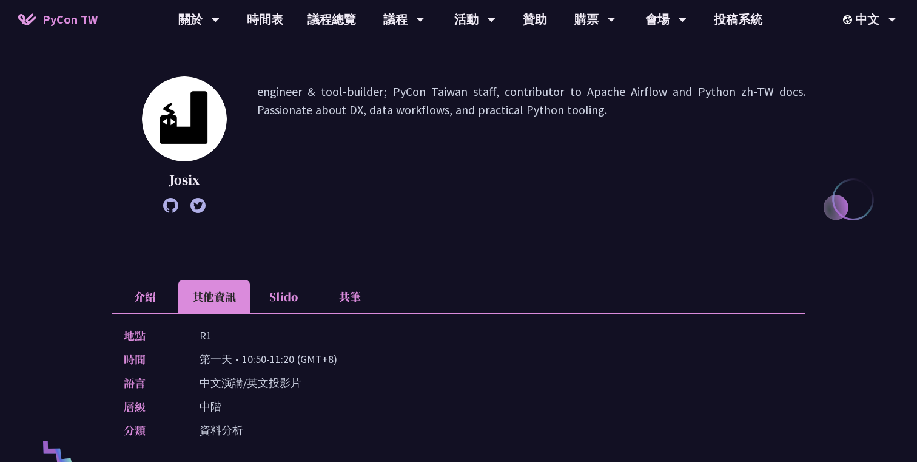
drag, startPoint x: 241, startPoint y: 359, endPoint x: 291, endPoint y: 359, distance: 50.4
click at [291, 359] on p "第一天 • 10:50-11:20 (GMT+8)" at bounding box center [269, 359] width 138 height 18
copy p "10:50-11:20"
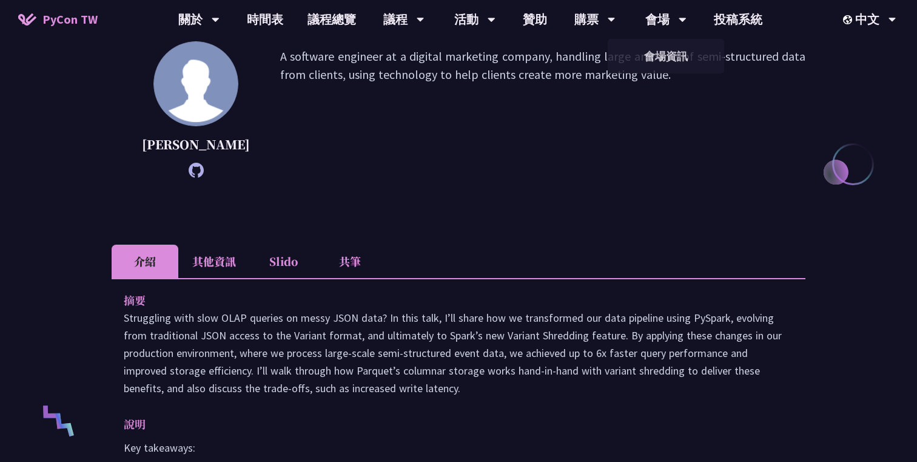
scroll to position [197, 0]
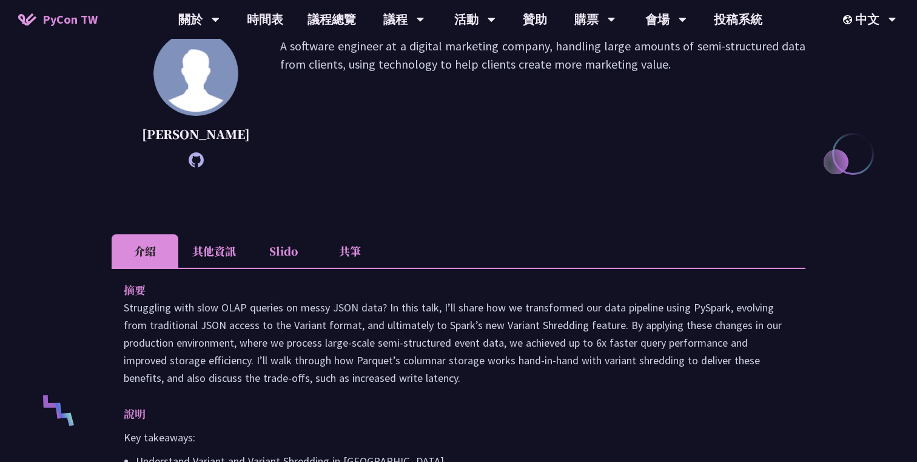
click at [225, 268] on li "其他資訊" at bounding box center [214, 250] width 72 height 33
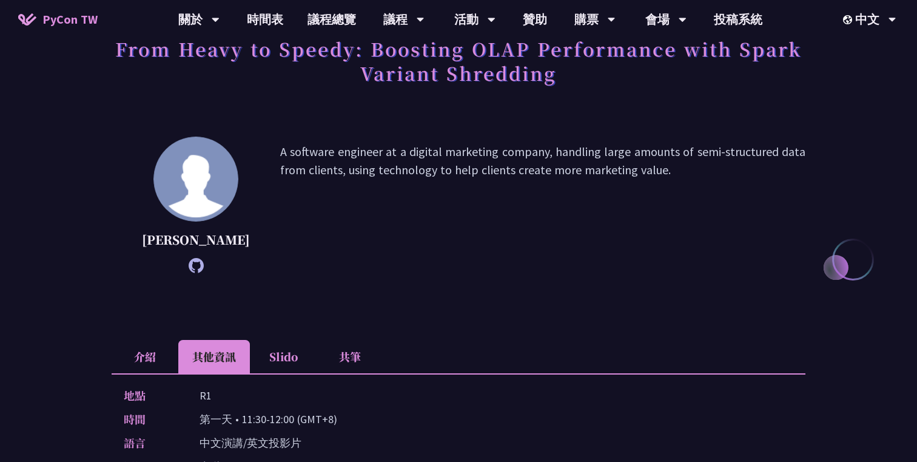
scroll to position [53, 0]
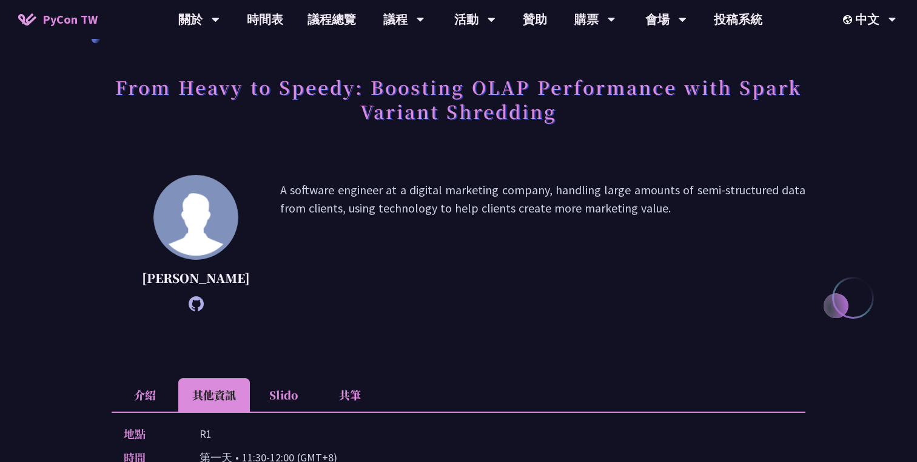
drag, startPoint x: 622, startPoint y: 207, endPoint x: 622, endPoint y: 163, distance: 44.3
click at [622, 163] on div "From Heavy to Speedy: Boosting OLAP Performance with Spark Variant Shredding We…" at bounding box center [459, 324] width 694 height 632
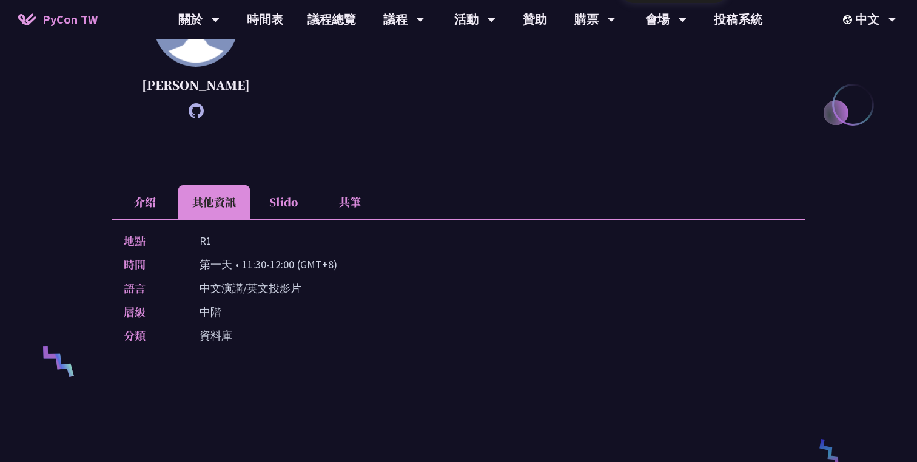
scroll to position [154, 0]
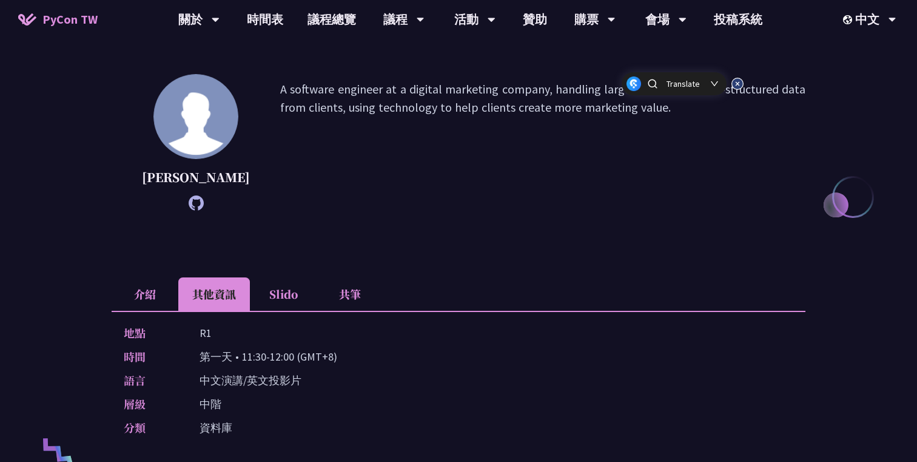
click at [138, 311] on li "介紹" at bounding box center [145, 293] width 67 height 33
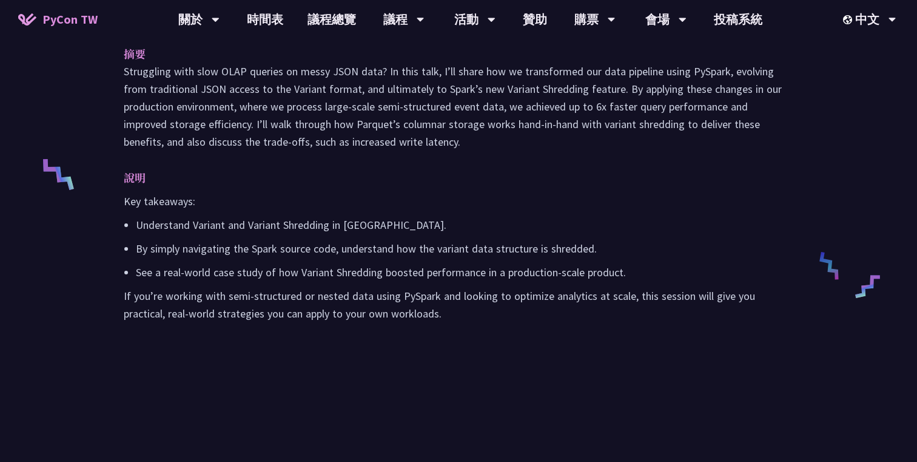
scroll to position [422, 0]
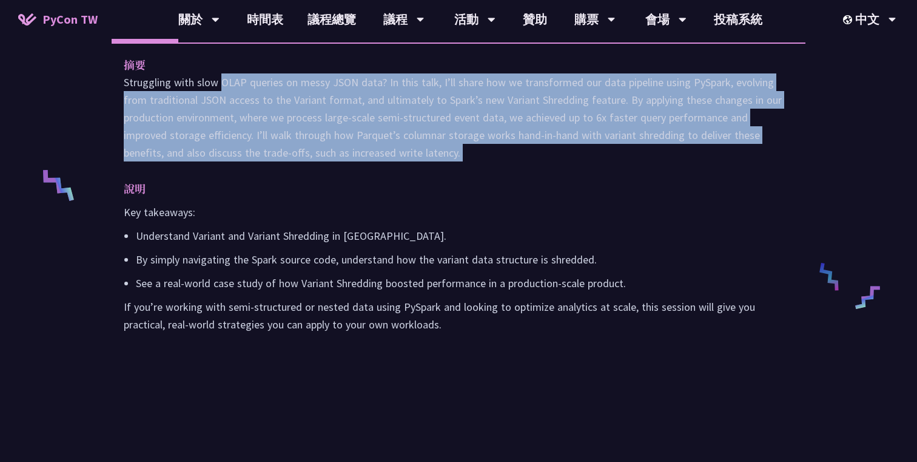
drag, startPoint x: 123, startPoint y: 103, endPoint x: 401, endPoint y: 180, distance: 288.2
click at [401, 180] on div "摘要 Struggling with slow OLAP queries on messy JSON data? In this talk, I’ll sha…" at bounding box center [459, 202] width 694 height 321
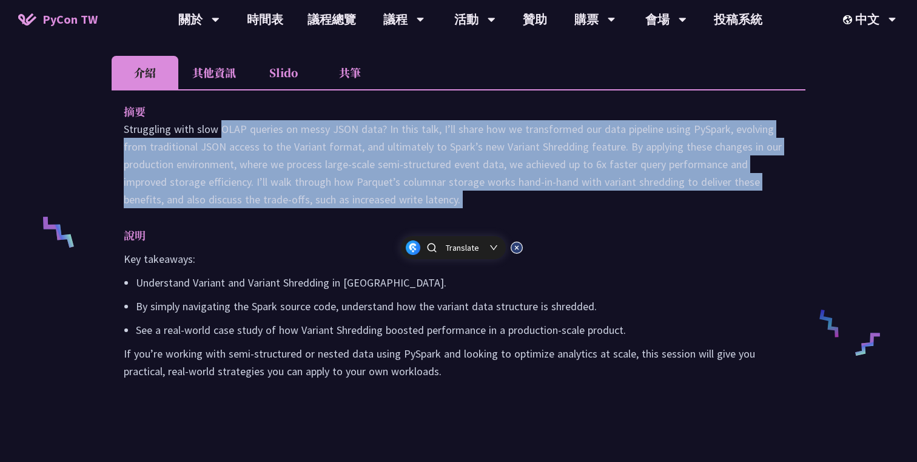
scroll to position [260, 0]
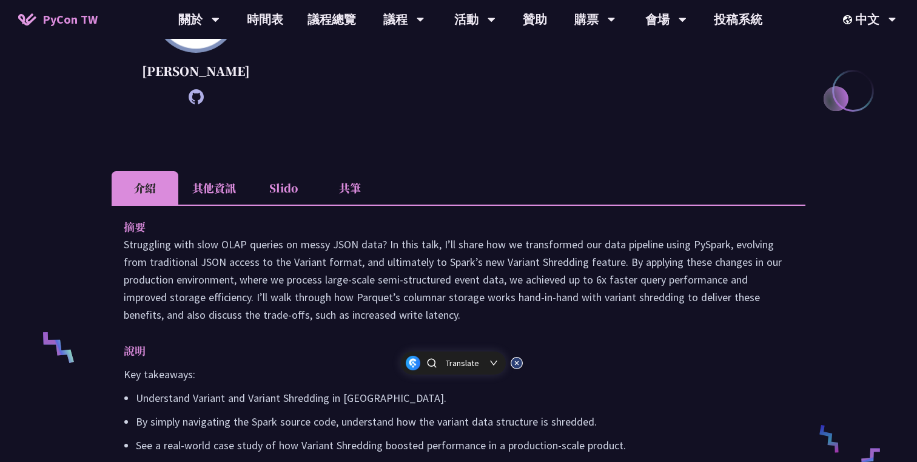
click at [219, 204] on li "其他資訊" at bounding box center [214, 187] width 72 height 33
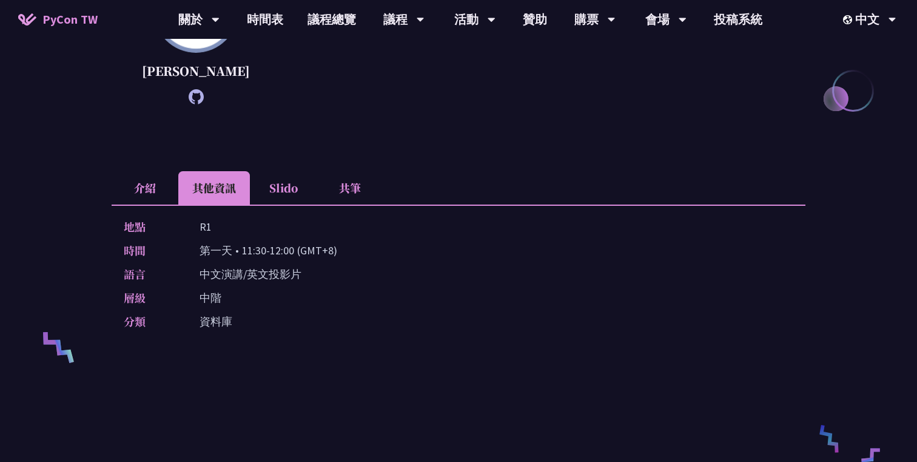
click at [143, 203] on li "介紹" at bounding box center [145, 187] width 67 height 33
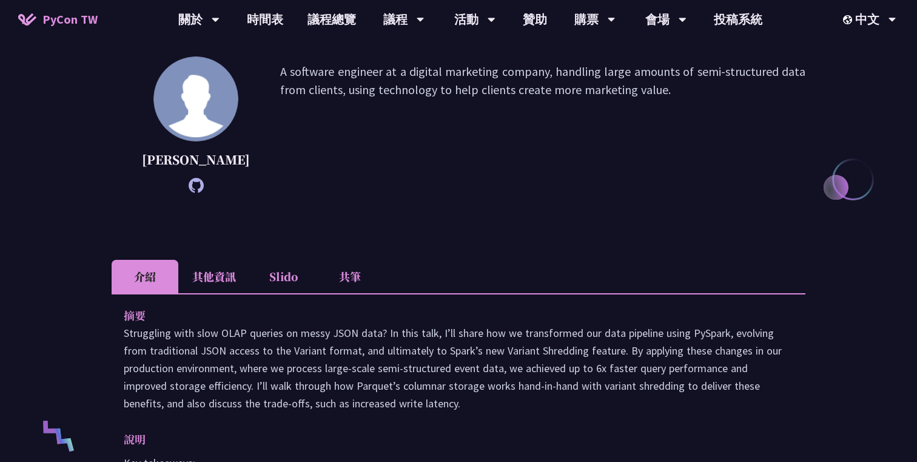
scroll to position [0, 0]
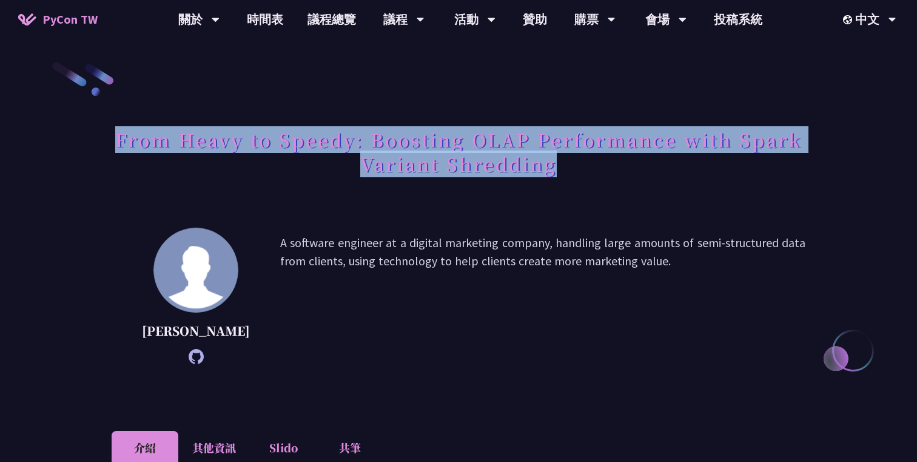
drag, startPoint x: 116, startPoint y: 140, endPoint x: 601, endPoint y: 158, distance: 484.5
click at [601, 158] on h1 "From Heavy to Speedy: Boosting OLAP Performance with Spark Variant Shredding" at bounding box center [459, 151] width 694 height 61
copy h1 "From Heavy to Speedy: Boosting OLAP Performance with Spark Variant Shredding"
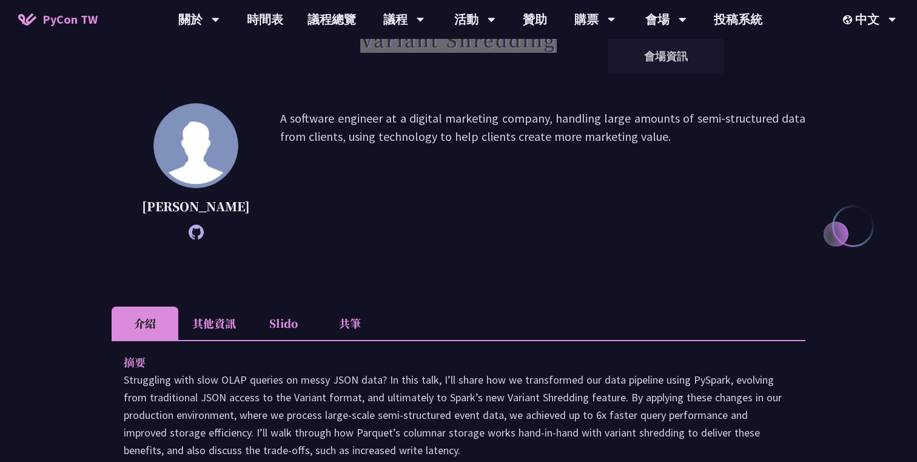
scroll to position [189, 0]
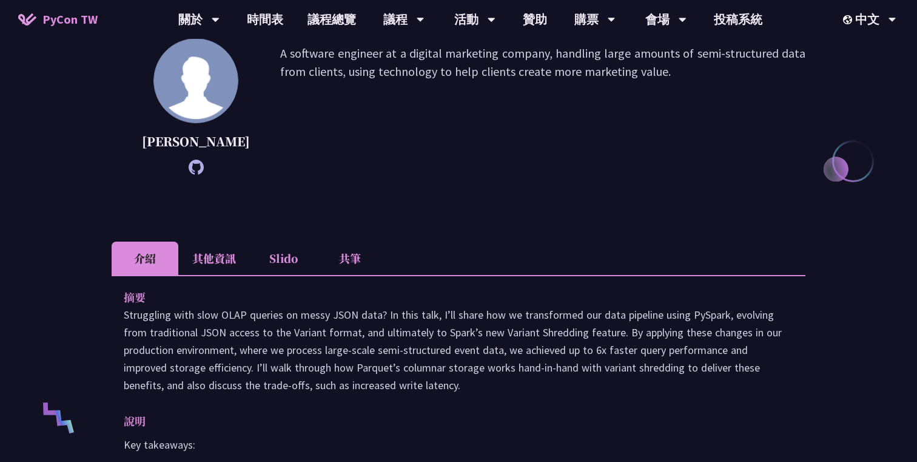
click at [224, 274] on li "其他資訊" at bounding box center [214, 257] width 72 height 33
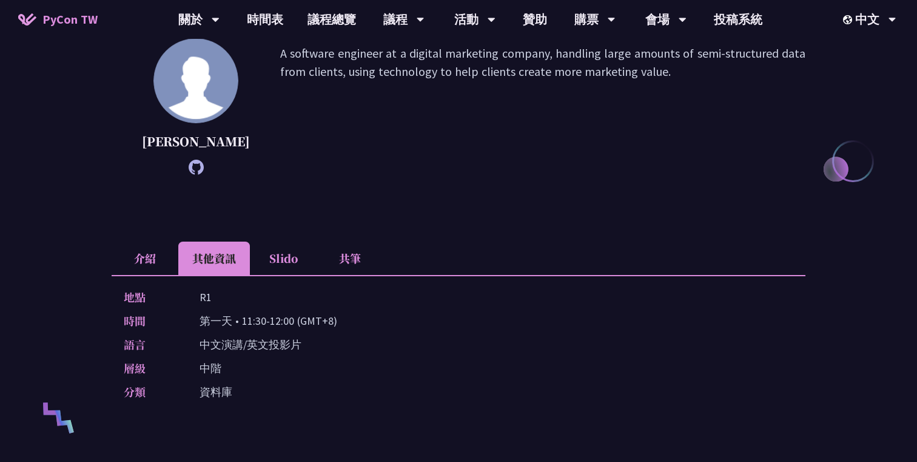
drag, startPoint x: 243, startPoint y: 339, endPoint x: 294, endPoint y: 339, distance: 51.0
click at [294, 329] on p "第一天 • 11:30-12:00 (GMT+8)" at bounding box center [269, 321] width 138 height 18
copy p "11:30-12:00"
click at [663, 53] on link "會場資訊" at bounding box center [666, 56] width 116 height 29
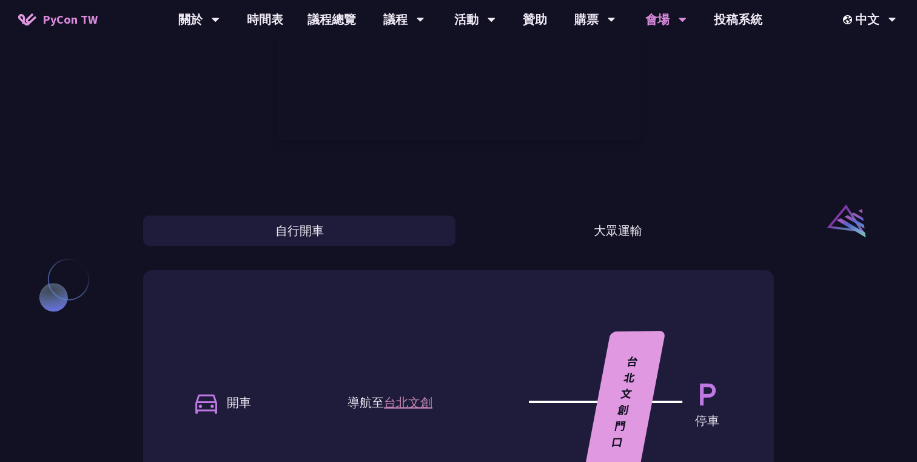
scroll to position [834, 0]
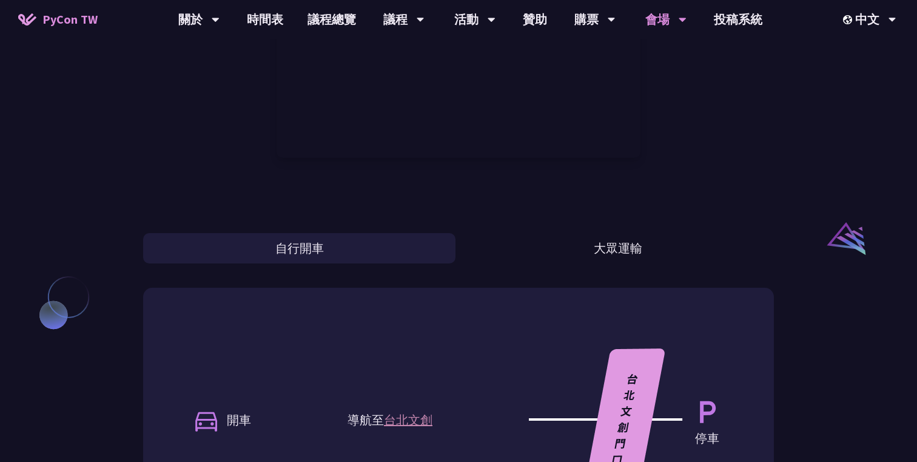
click at [661, 212] on div "自行開車 大眾運輸" at bounding box center [458, 234] width 631 height 57
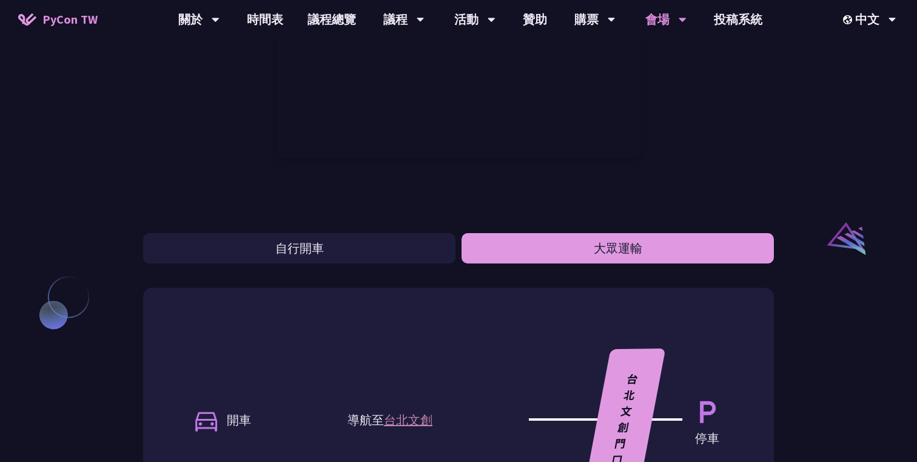
click at [622, 243] on button "大眾運輸" at bounding box center [618, 248] width 312 height 30
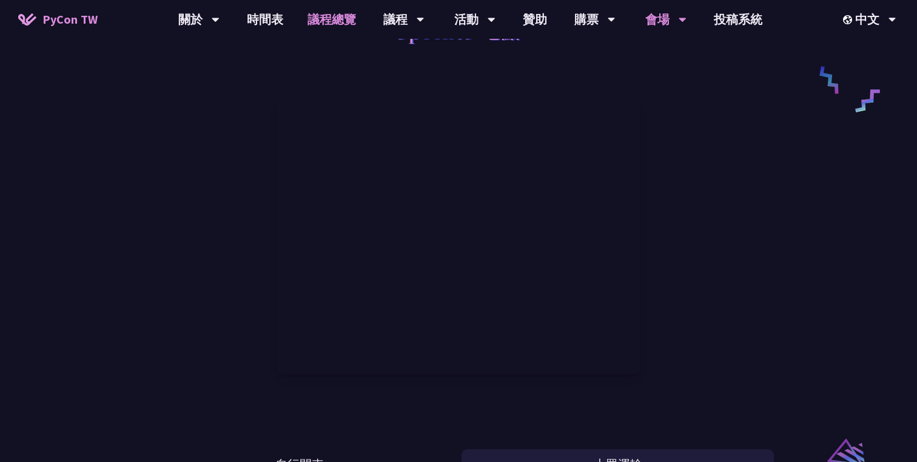
scroll to position [0, 0]
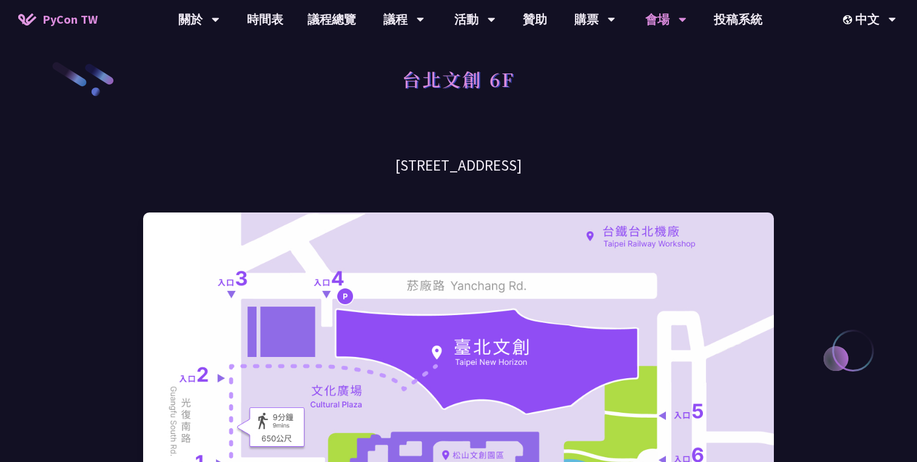
click at [471, 168] on h3 "台北市信義區菸廠路 88 號 6 樓" at bounding box center [458, 165] width 631 height 21
copy div "台北市信義區菸廠路 88 號 6 樓"
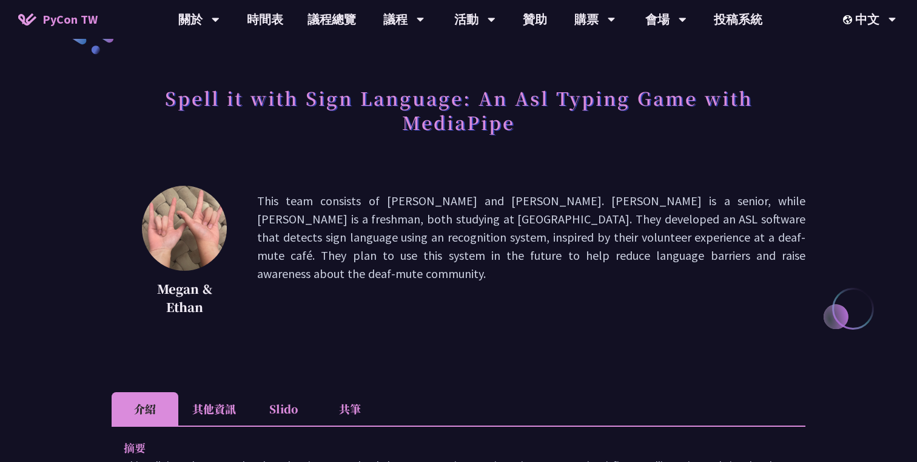
scroll to position [43, 0]
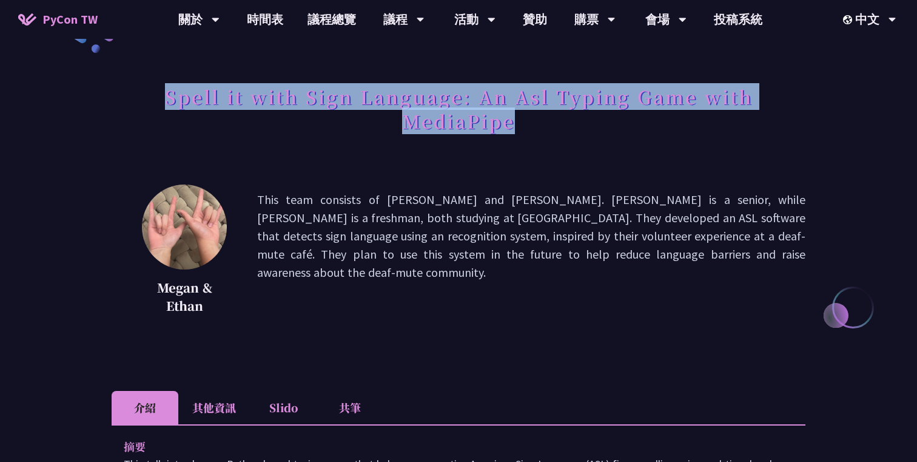
drag, startPoint x: 553, startPoint y: 119, endPoint x: 543, endPoint y: 76, distance: 43.6
click at [535, 67] on div at bounding box center [535, 67] width 0 height 0
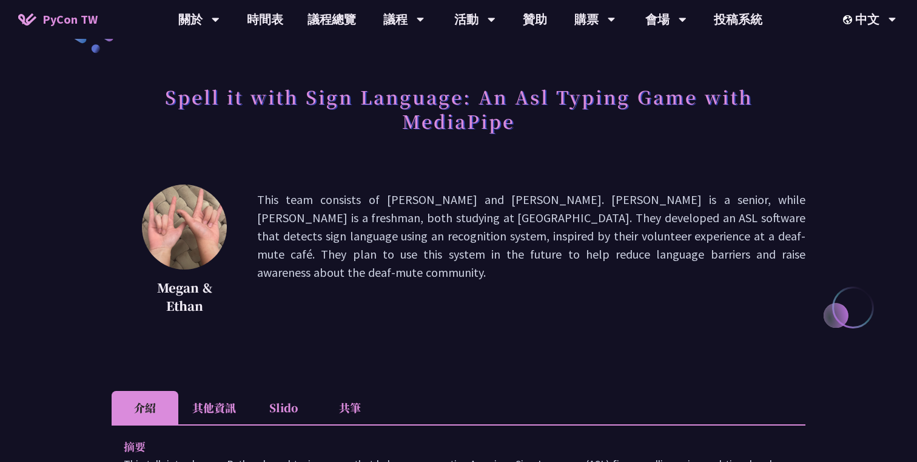
click at [646, 249] on p "This team consists of [PERSON_NAME] and [PERSON_NAME]. [PERSON_NAME] is a senio…" at bounding box center [531, 254] width 548 height 127
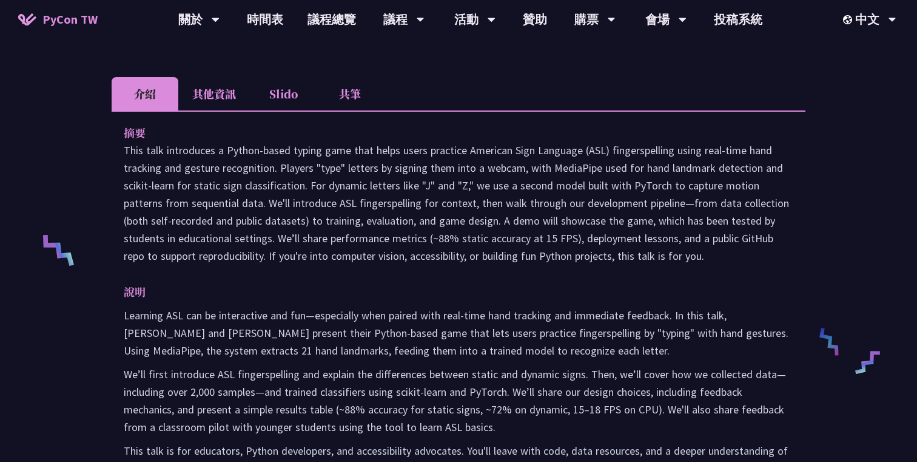
scroll to position [305, 0]
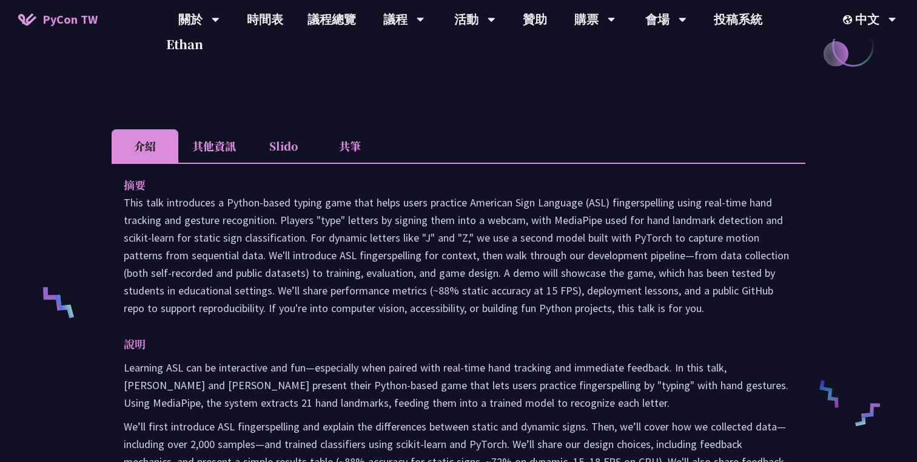
click at [224, 153] on li "其他資訊" at bounding box center [214, 145] width 72 height 33
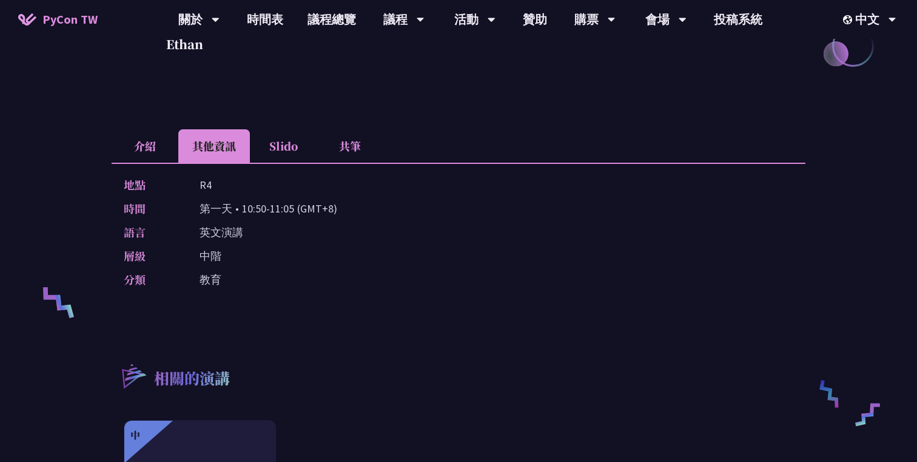
click at [271, 151] on li "Slido" at bounding box center [283, 145] width 67 height 33
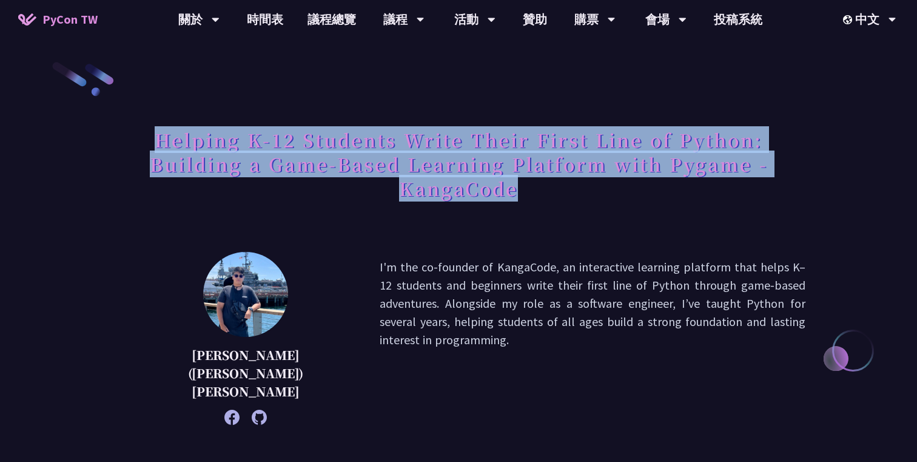
drag, startPoint x: 552, startPoint y: 197, endPoint x: 559, endPoint y: 122, distance: 75.6
click at [559, 122] on h1 "Helping K-12 Students Write Their First Line of Python: Building a Game-Based L…" at bounding box center [459, 163] width 694 height 85
click at [552, 110] on div at bounding box center [552, 110] width 0 height 0
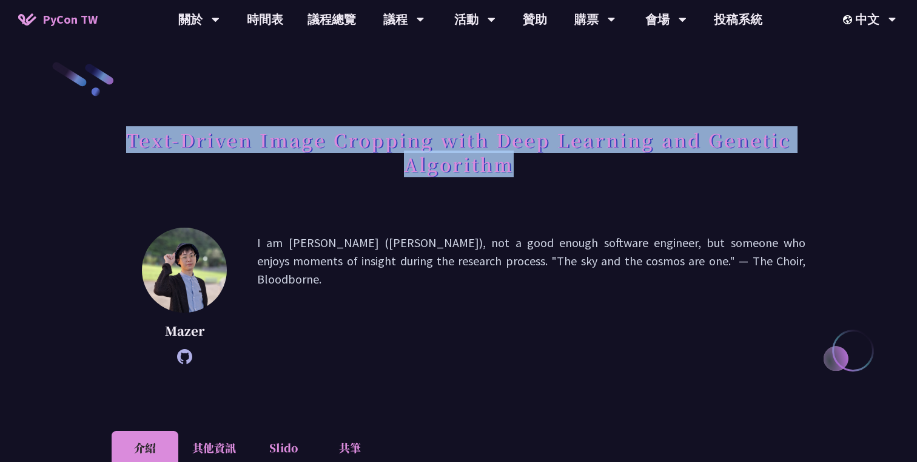
drag, startPoint x: 536, startPoint y: 163, endPoint x: 536, endPoint y: 123, distance: 40.0
click at [536, 123] on h1 "Text-Driven Image Cropping with Deep Learning and Genetic Algorithm" at bounding box center [459, 151] width 694 height 61
click at [528, 110] on div at bounding box center [528, 110] width 0 height 0
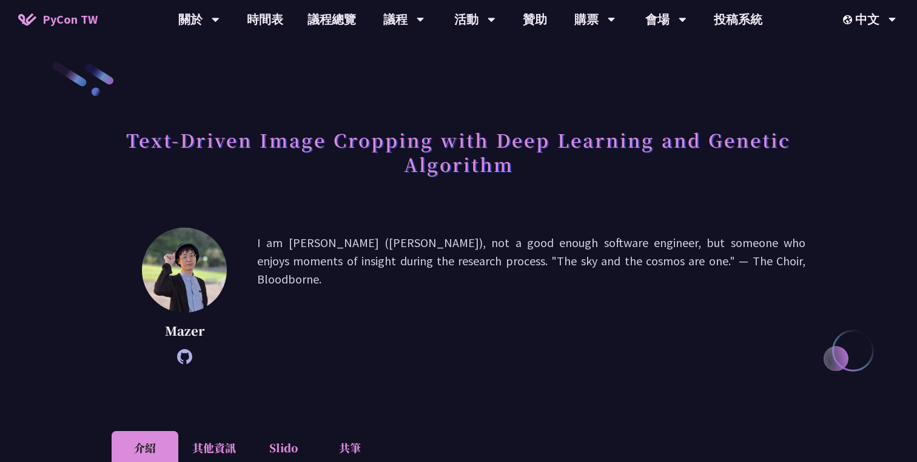
click at [562, 169] on h1 "Text-Driven Image Cropping with Deep Learning and Genetic Algorithm" at bounding box center [459, 151] width 694 height 61
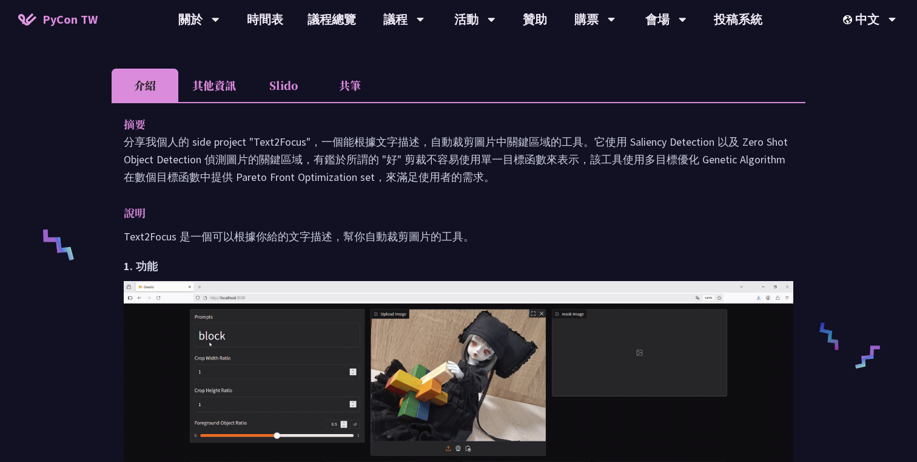
scroll to position [311, 0]
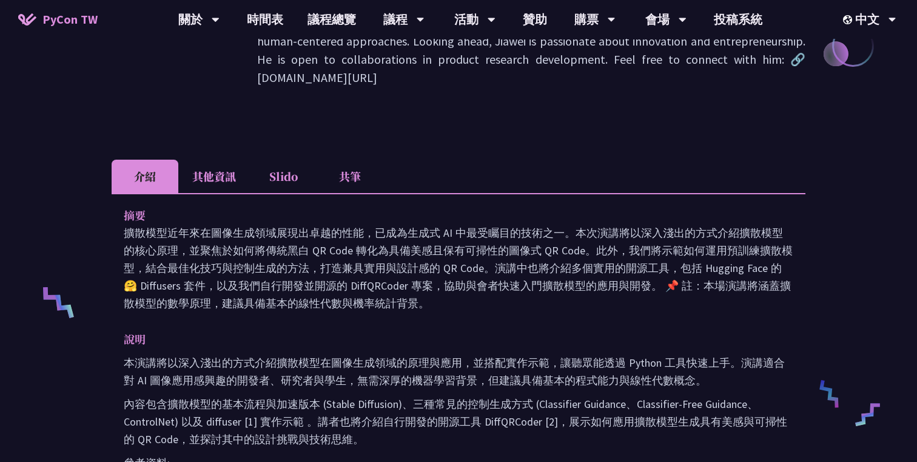
scroll to position [277, 0]
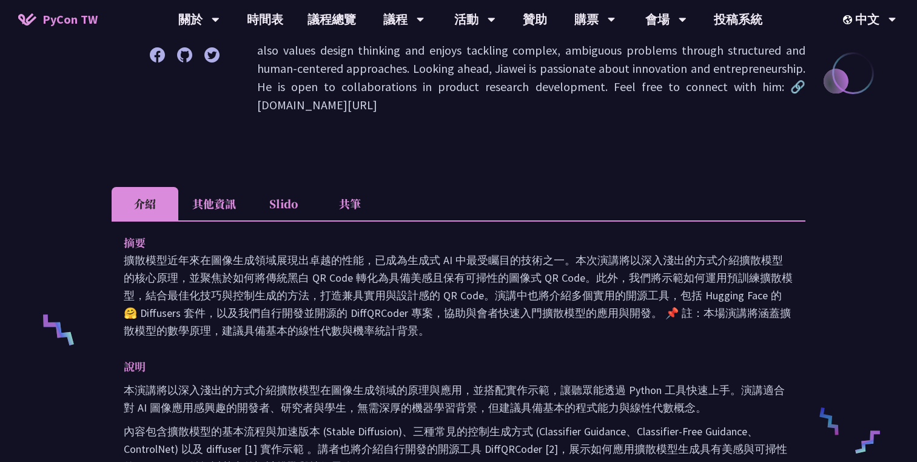
click at [218, 203] on li "其他資訊" at bounding box center [214, 203] width 72 height 33
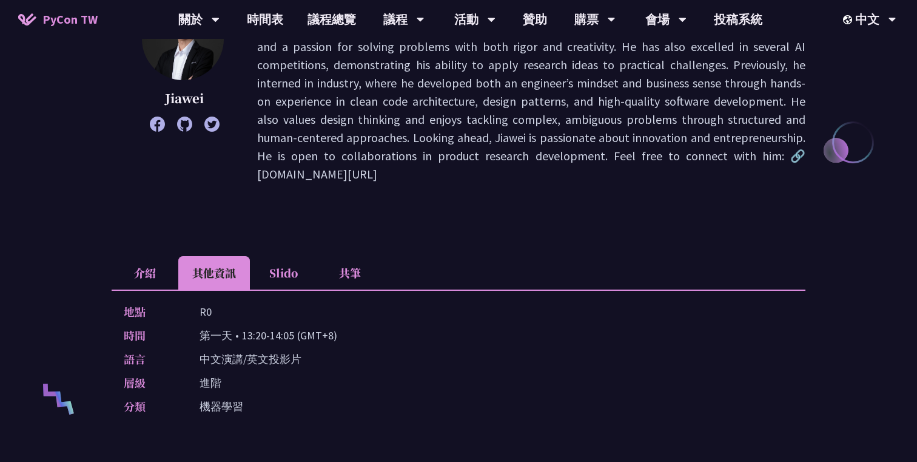
scroll to position [182, 0]
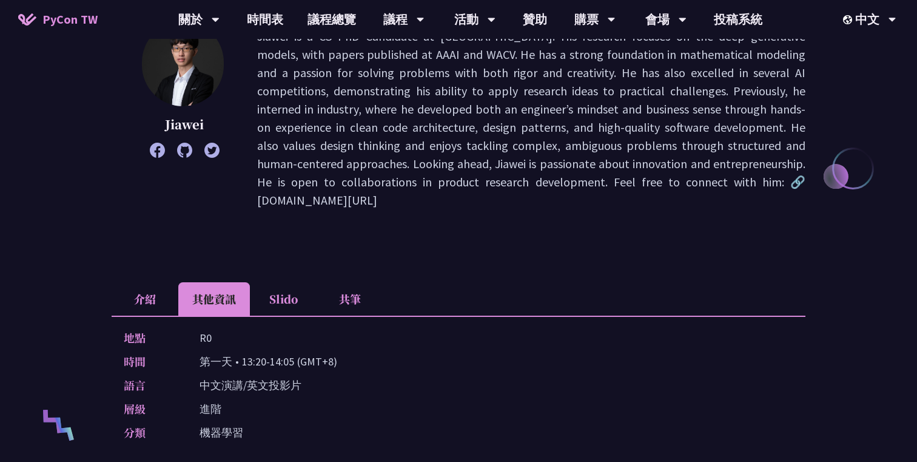
click at [289, 294] on li "Slido" at bounding box center [283, 298] width 67 height 33
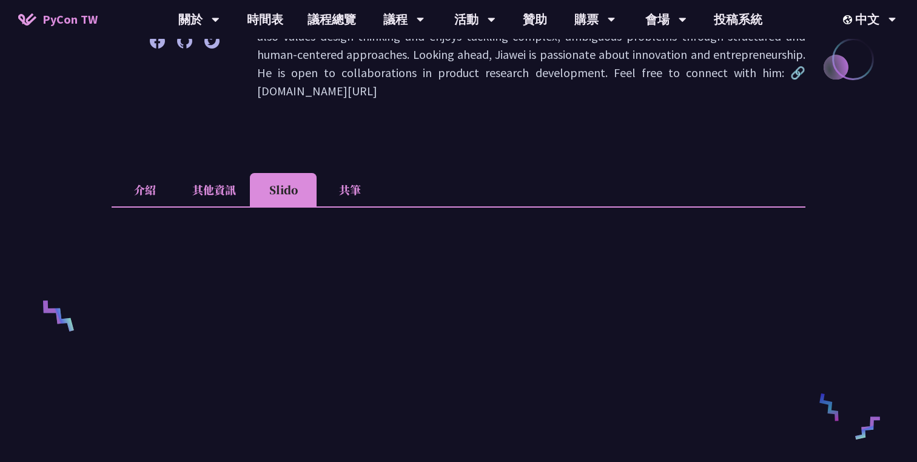
click at [149, 198] on li "介紹" at bounding box center [145, 189] width 67 height 33
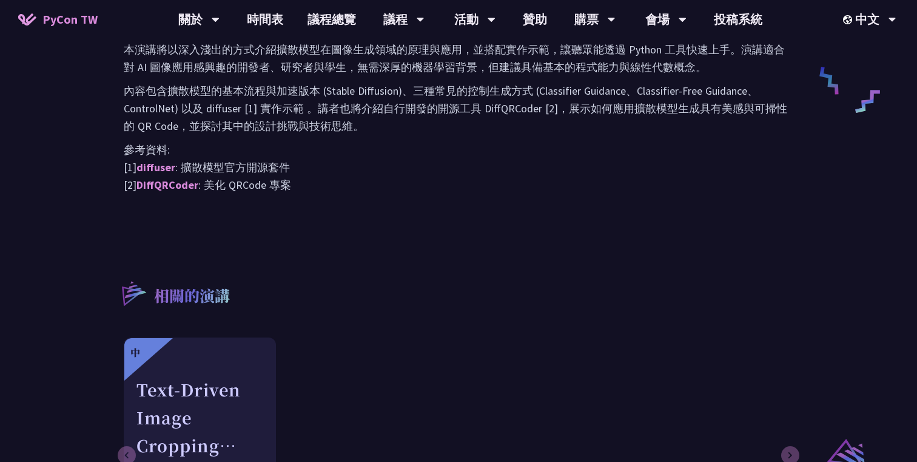
scroll to position [504, 0]
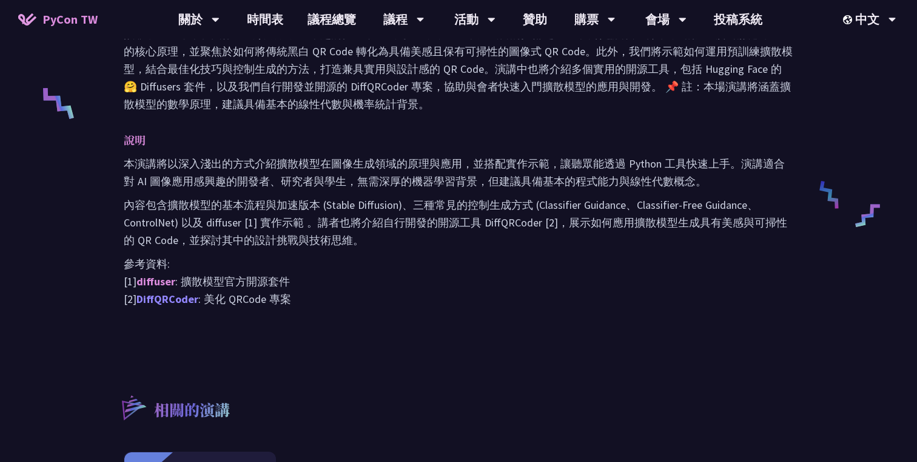
click at [170, 300] on link "DiffQRCoder" at bounding box center [168, 299] width 62 height 14
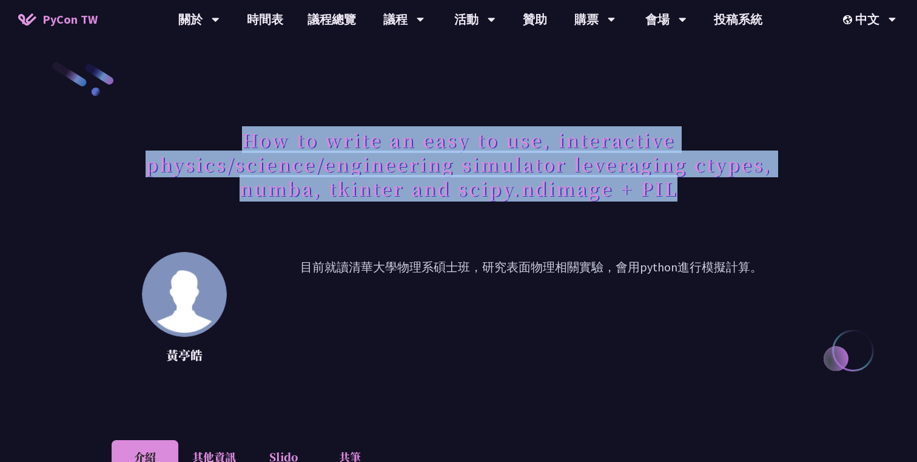
drag, startPoint x: 690, startPoint y: 194, endPoint x: 690, endPoint y: 105, distance: 89.2
click at [683, 110] on div at bounding box center [683, 110] width 0 height 0
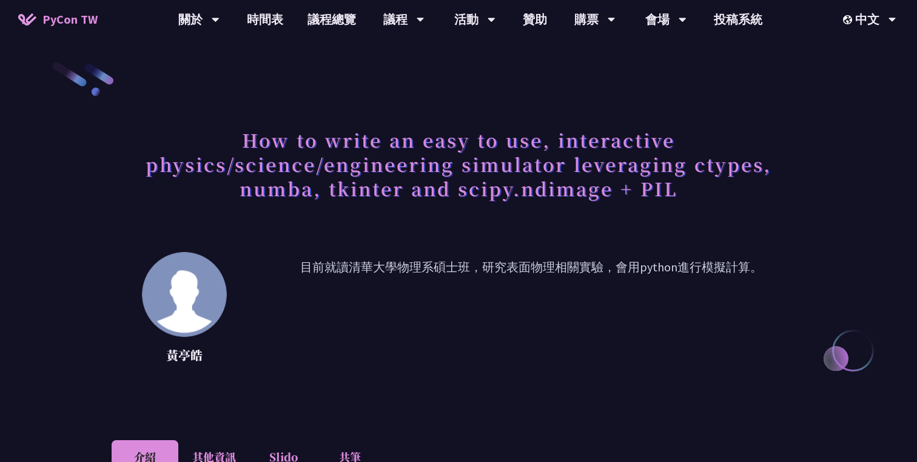
click at [718, 317] on p "目前就讀清華大學物理系碩士班，研究表面物理相關實驗，會用python進行模擬計算。" at bounding box center [531, 312] width 548 height 109
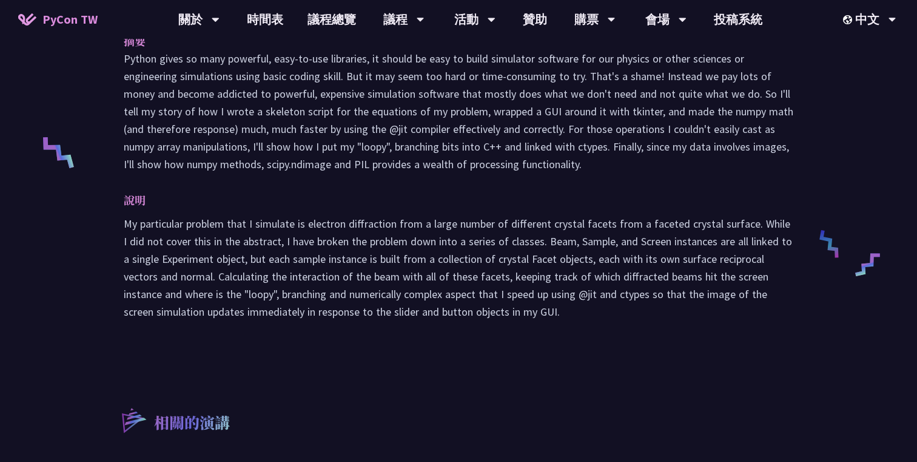
scroll to position [370, 0]
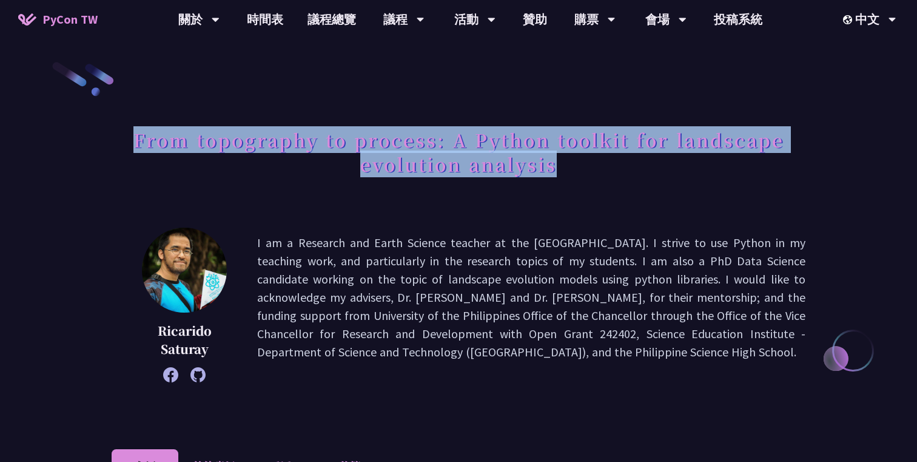
drag, startPoint x: 680, startPoint y: 187, endPoint x: 684, endPoint y: 118, distance: 68.7
click at [676, 110] on div at bounding box center [676, 110] width 0 height 0
click at [685, 324] on p "I am a Research and Earth Science teacher at the [GEOGRAPHIC_DATA]. I strive to…" at bounding box center [531, 305] width 548 height 143
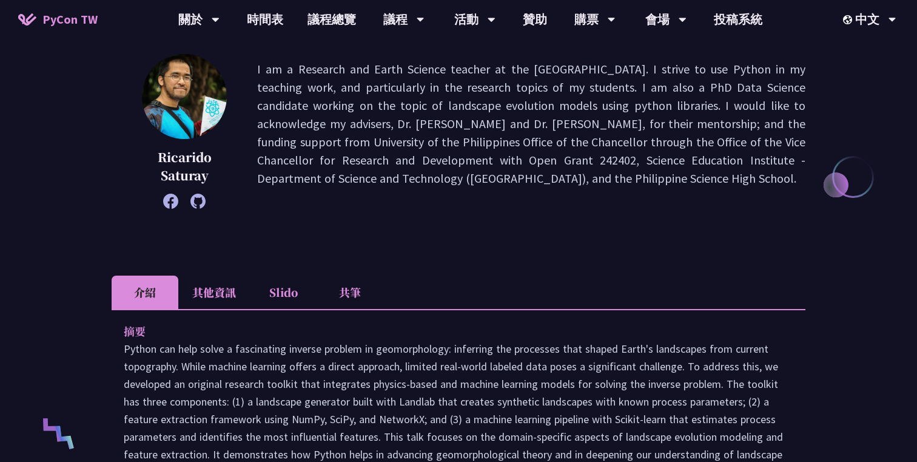
scroll to position [321, 0]
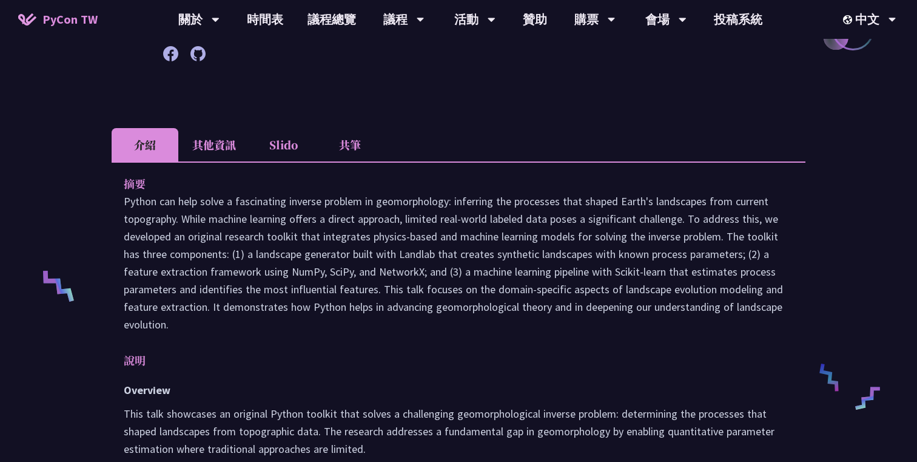
click at [229, 140] on li "其他資訊" at bounding box center [214, 144] width 72 height 33
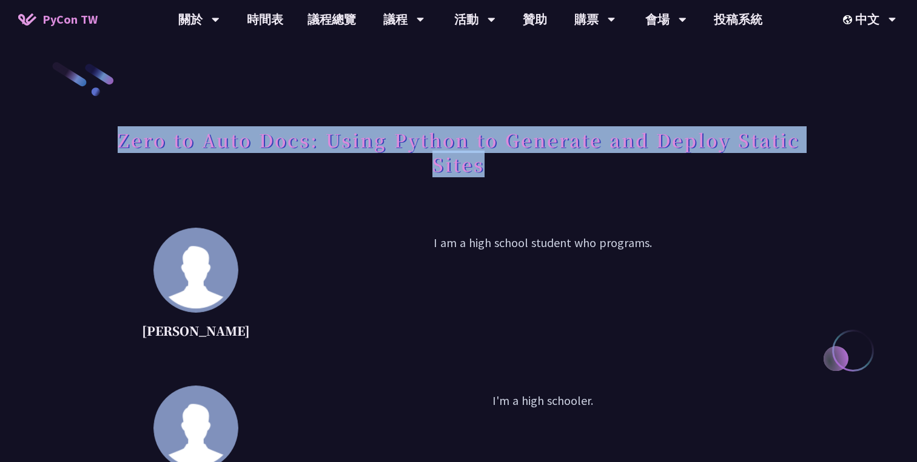
drag, startPoint x: 744, startPoint y: 167, endPoint x: 744, endPoint y: 119, distance: 47.9
click at [737, 110] on div at bounding box center [737, 110] width 0 height 0
click at [703, 209] on div "Zero to Auto Docs: Using Python to Generate and Deploy Static Sites" at bounding box center [459, 165] width 694 height 88
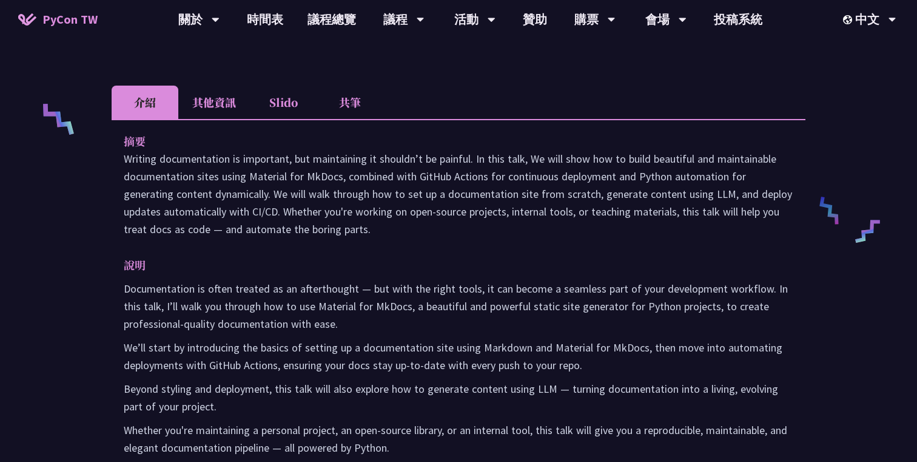
scroll to position [529, 0]
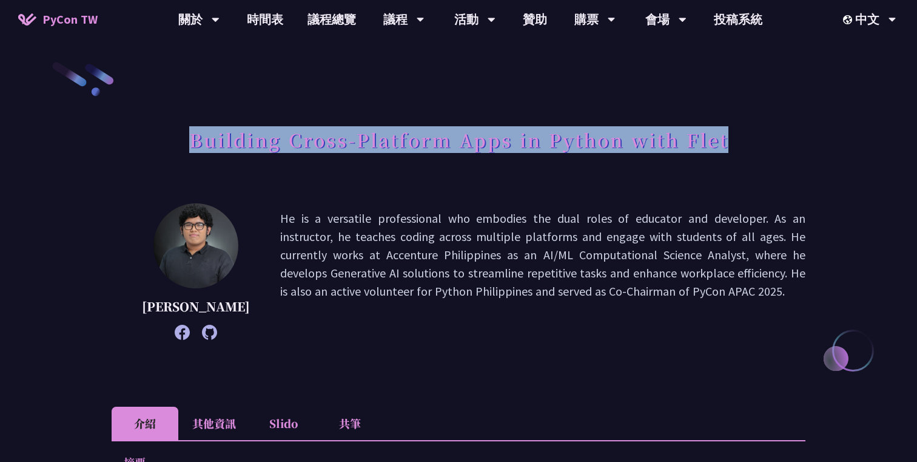
drag, startPoint x: 771, startPoint y: 139, endPoint x: 770, endPoint y: 120, distance: 18.8
click at [762, 110] on div at bounding box center [762, 110] width 0 height 0
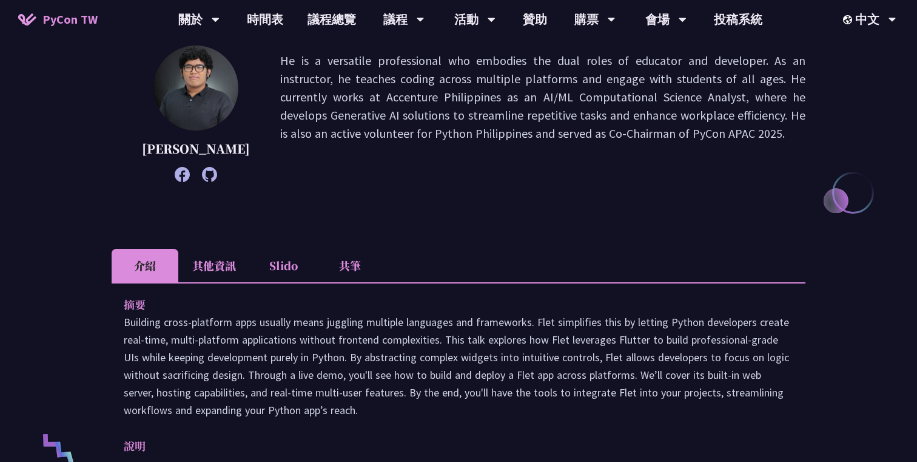
scroll to position [282, 0]
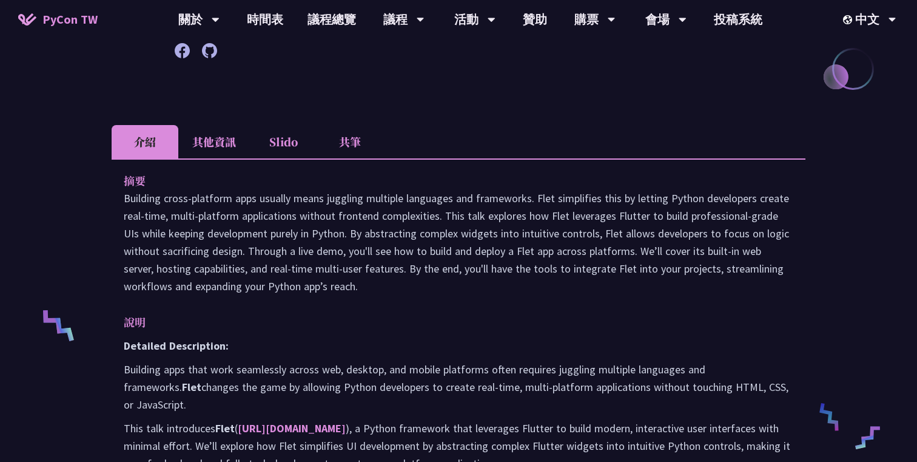
click at [214, 136] on li "其他資訊" at bounding box center [214, 141] width 72 height 33
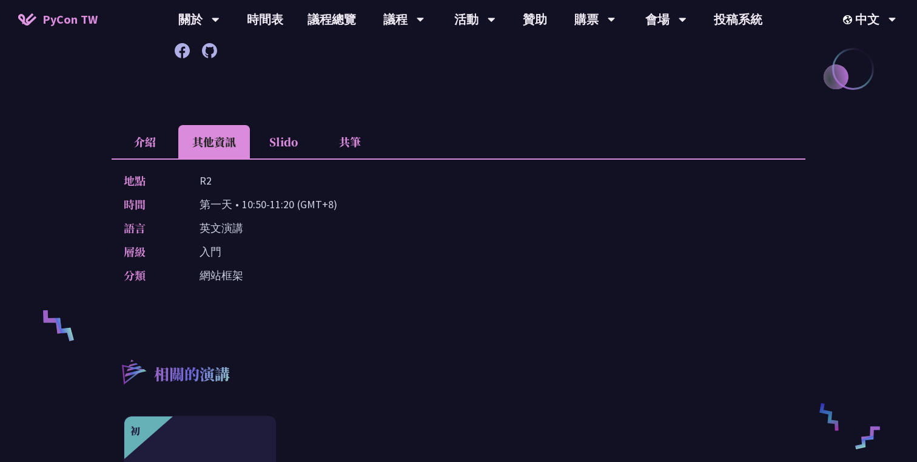
click at [147, 138] on li "介紹" at bounding box center [145, 141] width 67 height 33
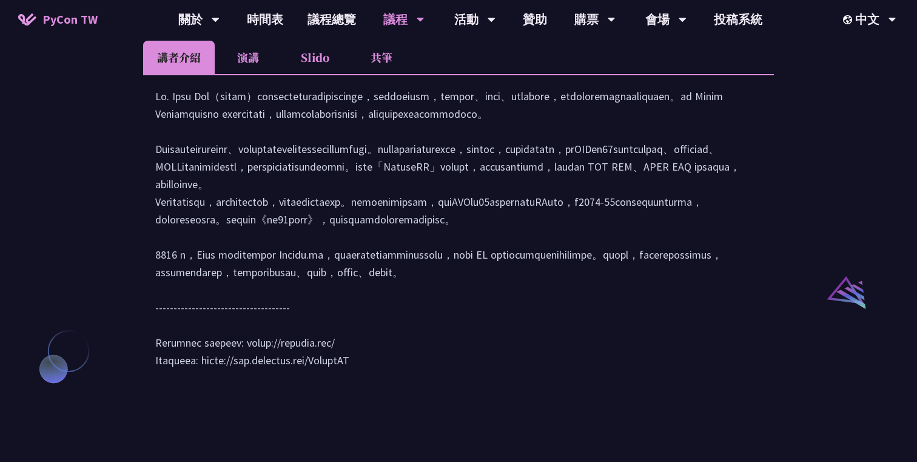
scroll to position [1107, 0]
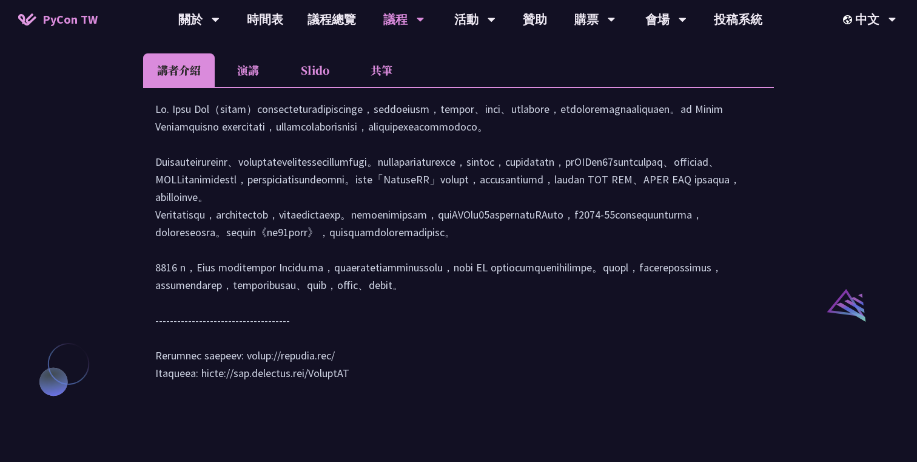
click at [261, 87] on li "演講" at bounding box center [248, 69] width 67 height 33
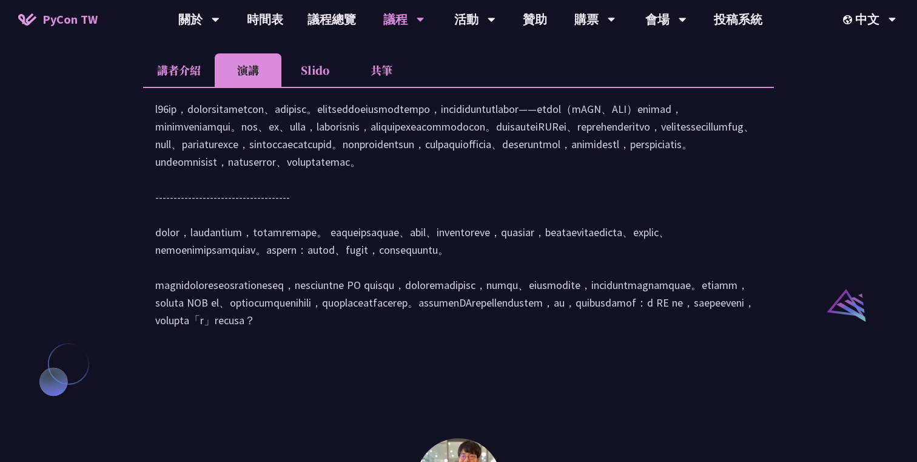
click at [309, 87] on li "Slido" at bounding box center [315, 69] width 67 height 33
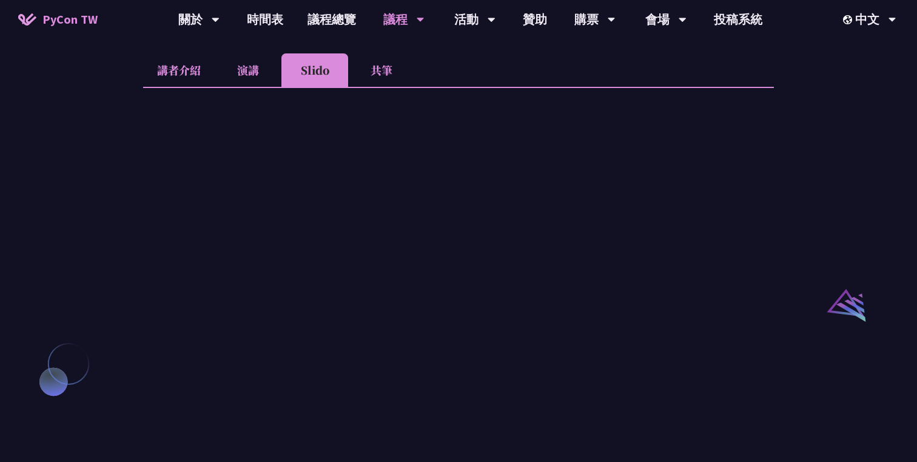
click at [247, 73] on li "演講" at bounding box center [248, 69] width 67 height 33
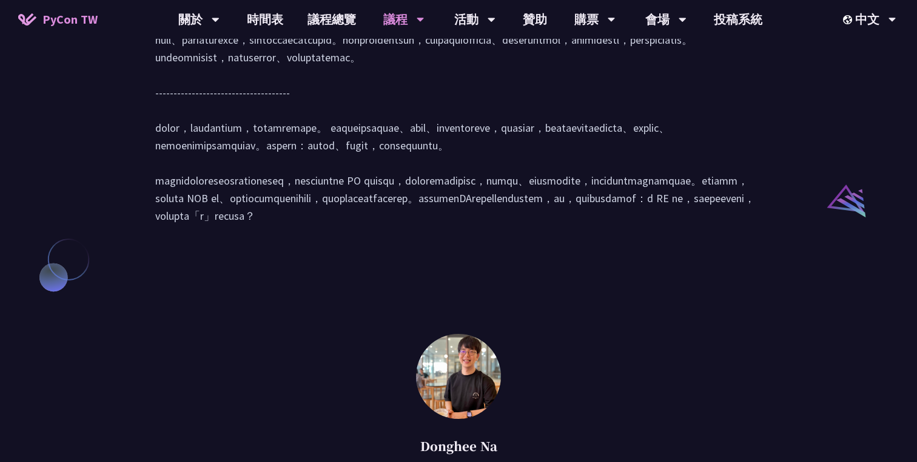
scroll to position [1211, 0]
